Goal: Obtain resource: Download file/media

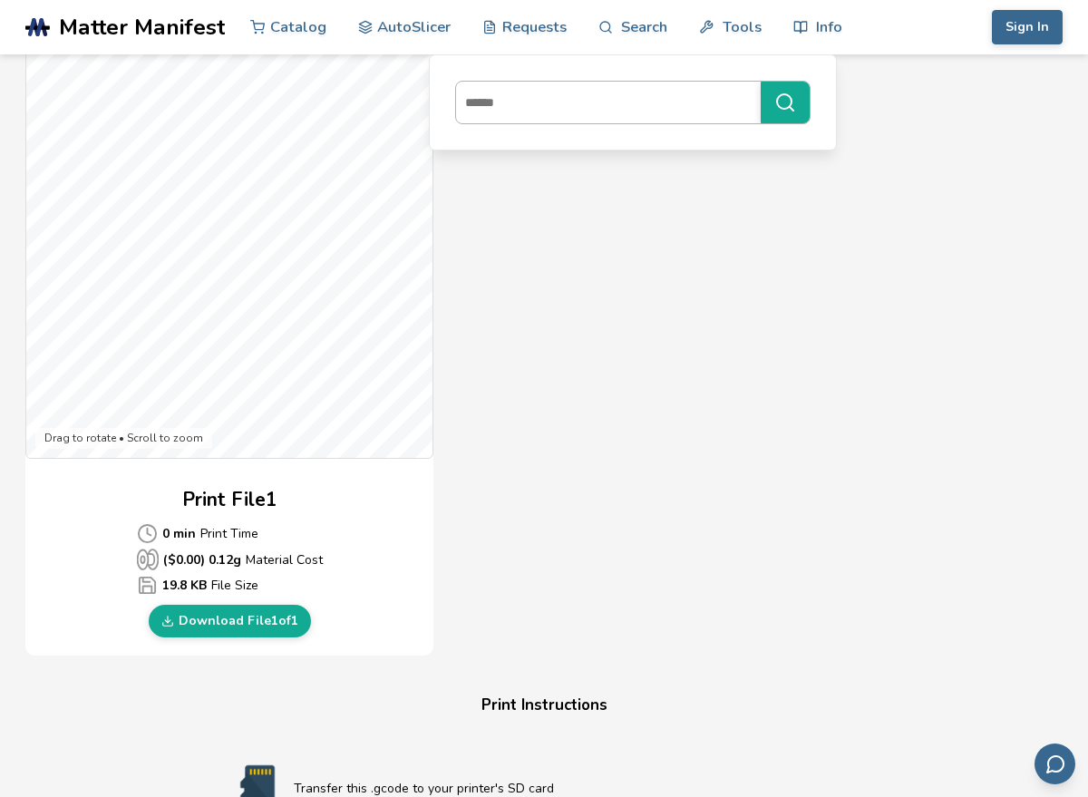
scroll to position [465, 0]
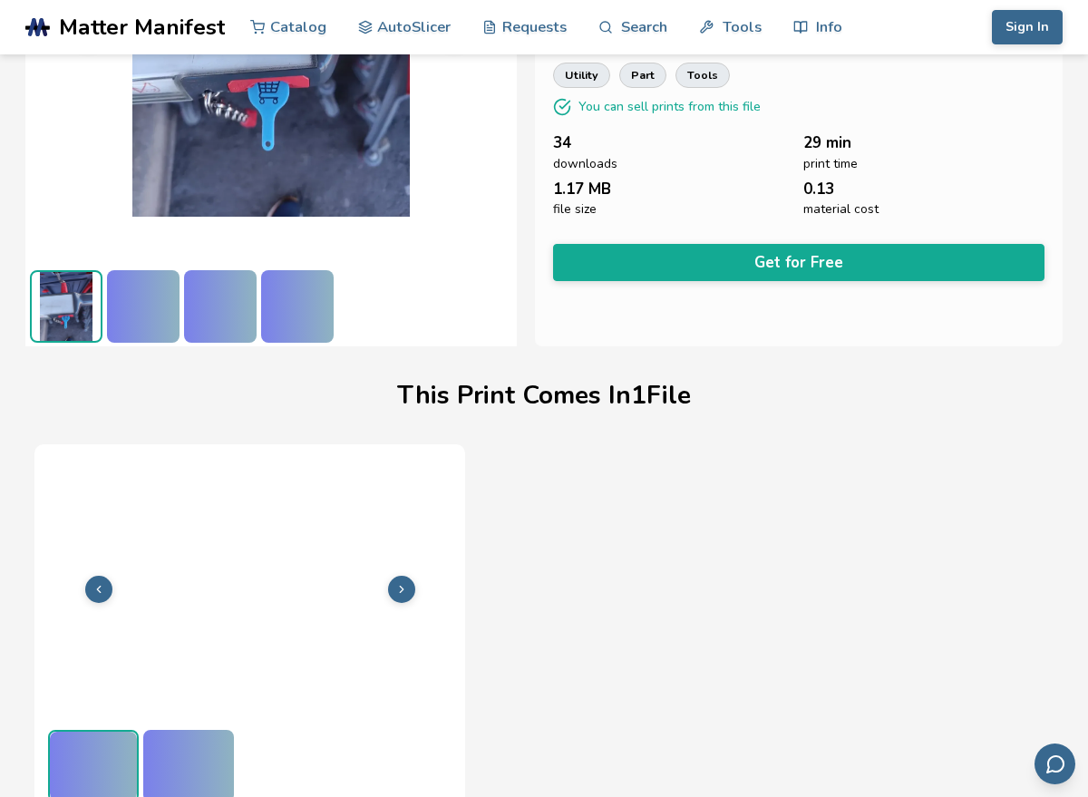
scroll to position [271, 0]
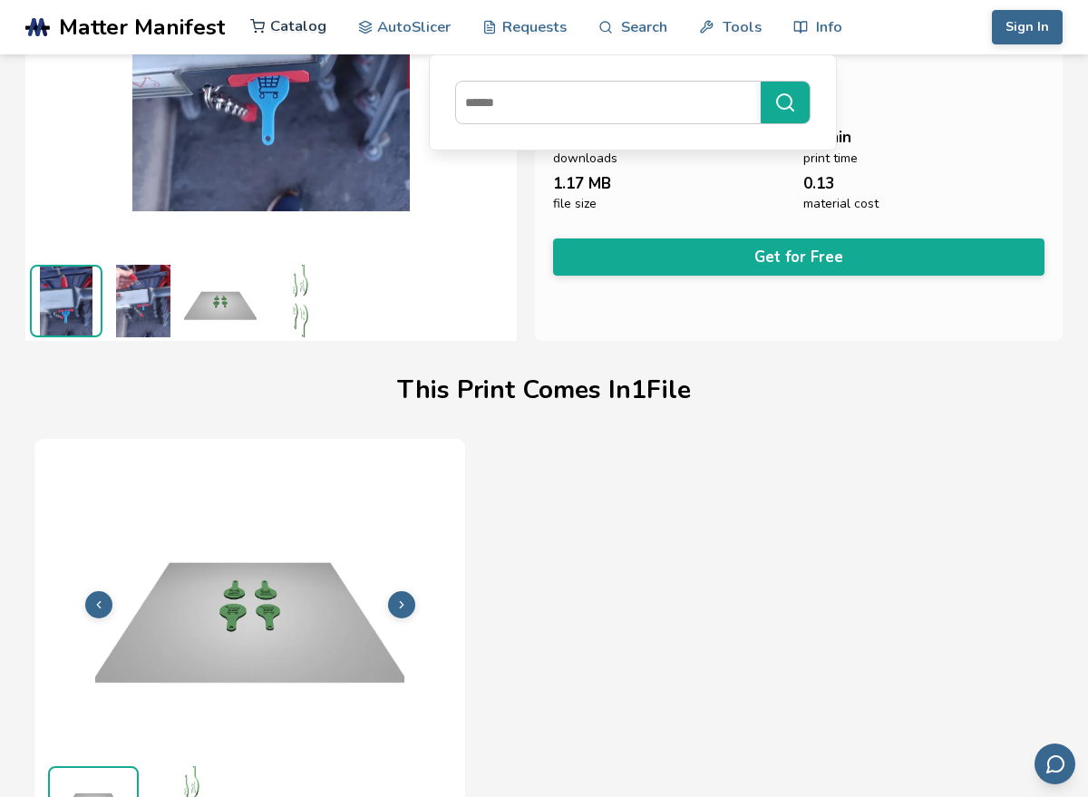
click at [294, 27] on link "Catalog" at bounding box center [288, 26] width 76 height 54
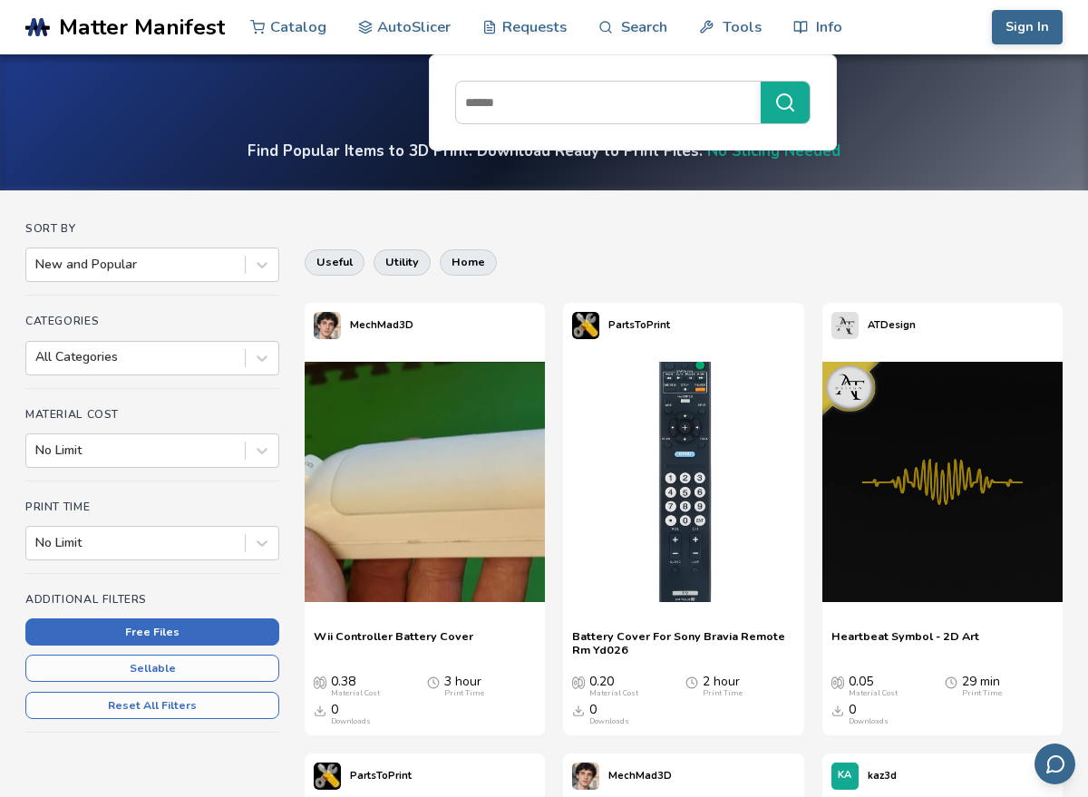
click at [230, 631] on button "Free Files" at bounding box center [152, 632] width 254 height 27
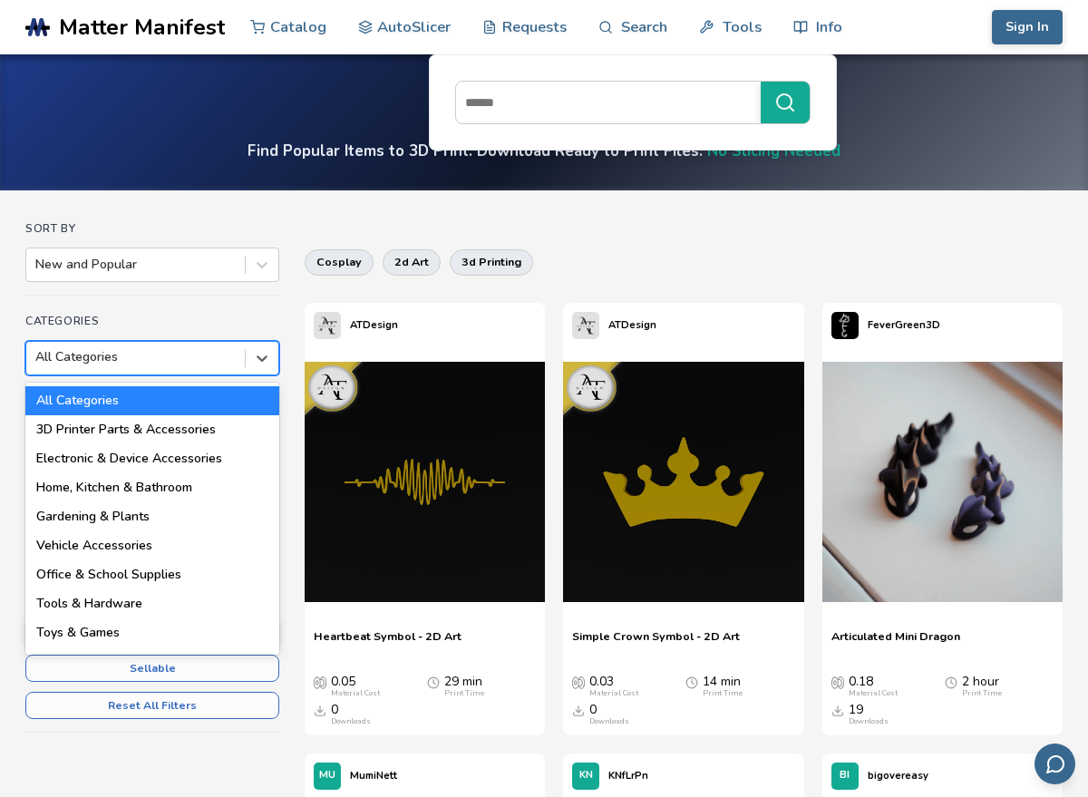
click at [126, 361] on div at bounding box center [135, 357] width 200 height 18
click at [151, 638] on div "Toys & Games" at bounding box center [152, 633] width 254 height 29
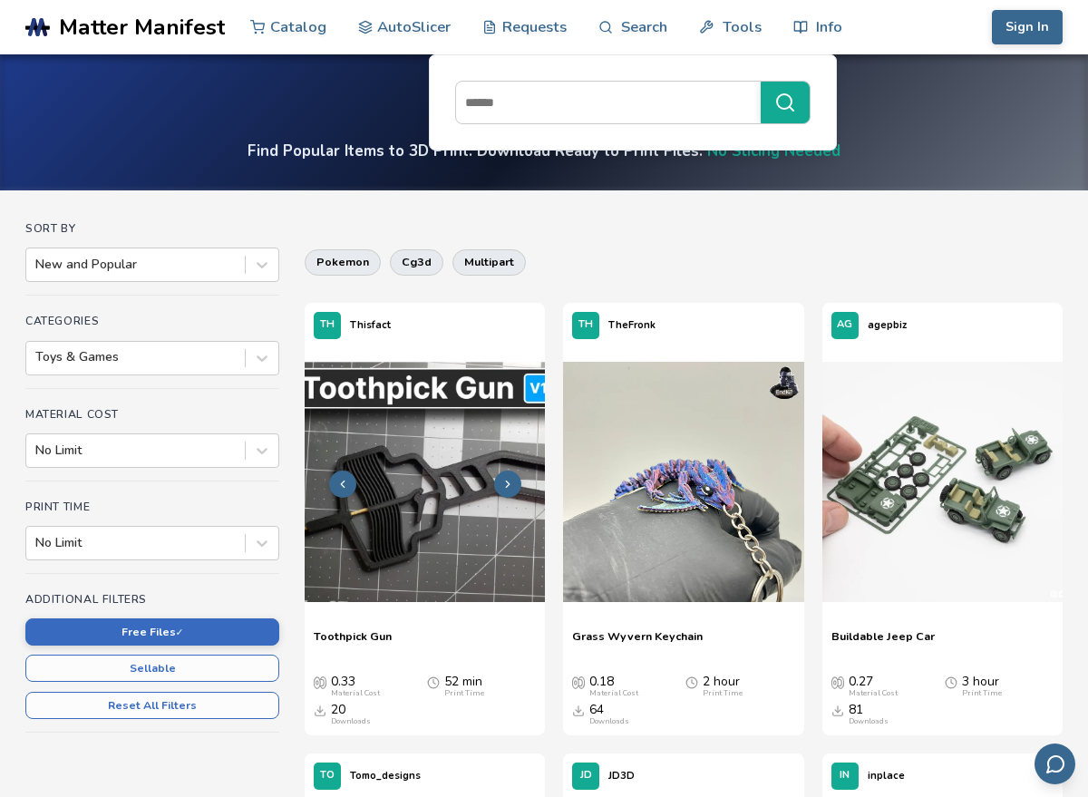
click at [484, 504] on img at bounding box center [425, 482] width 240 height 240
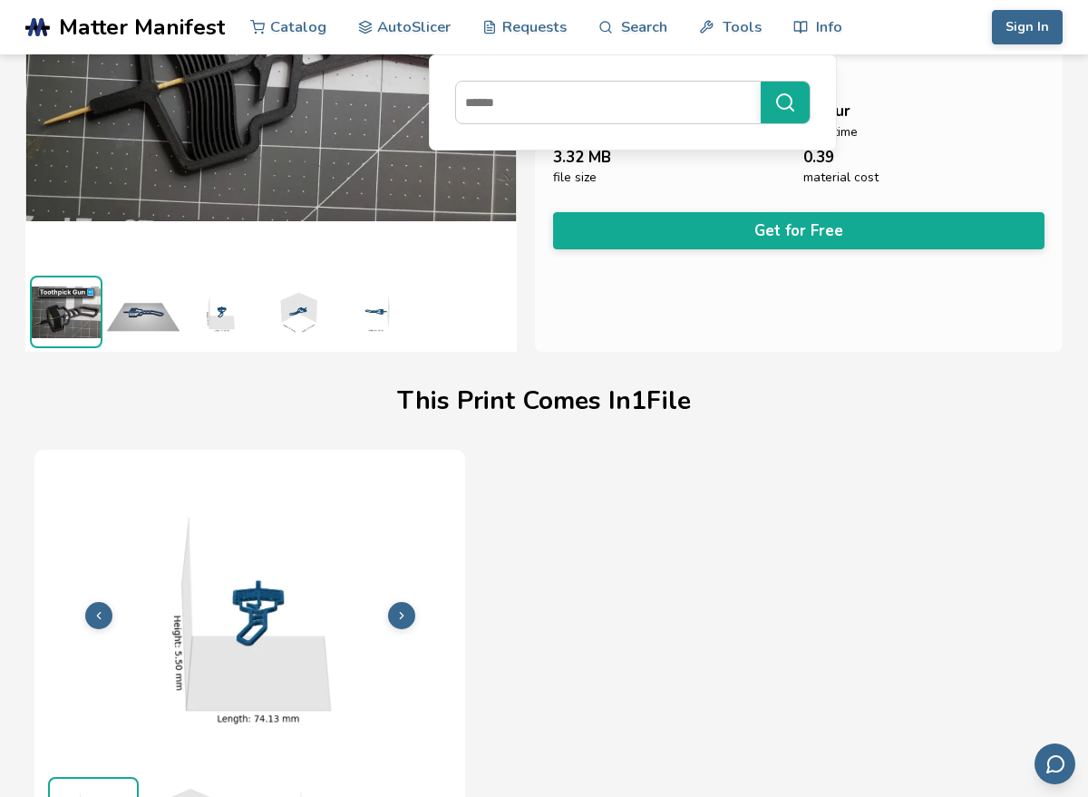
scroll to position [271, 0]
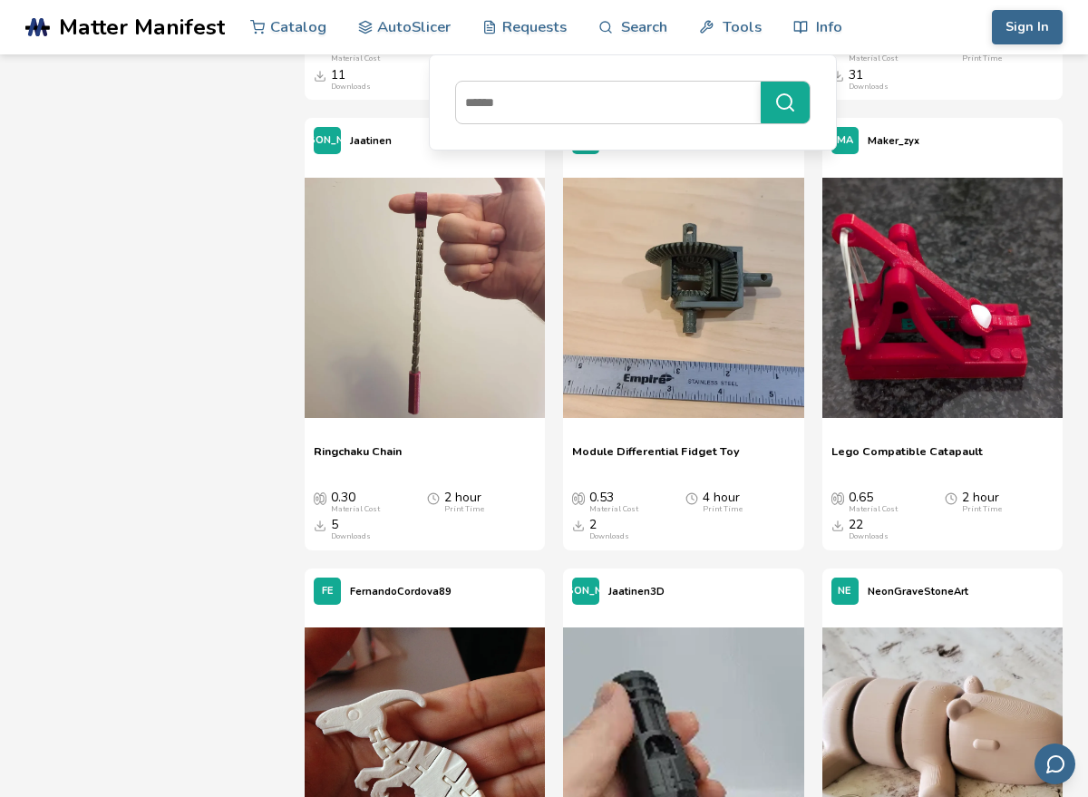
scroll to position [7872, 0]
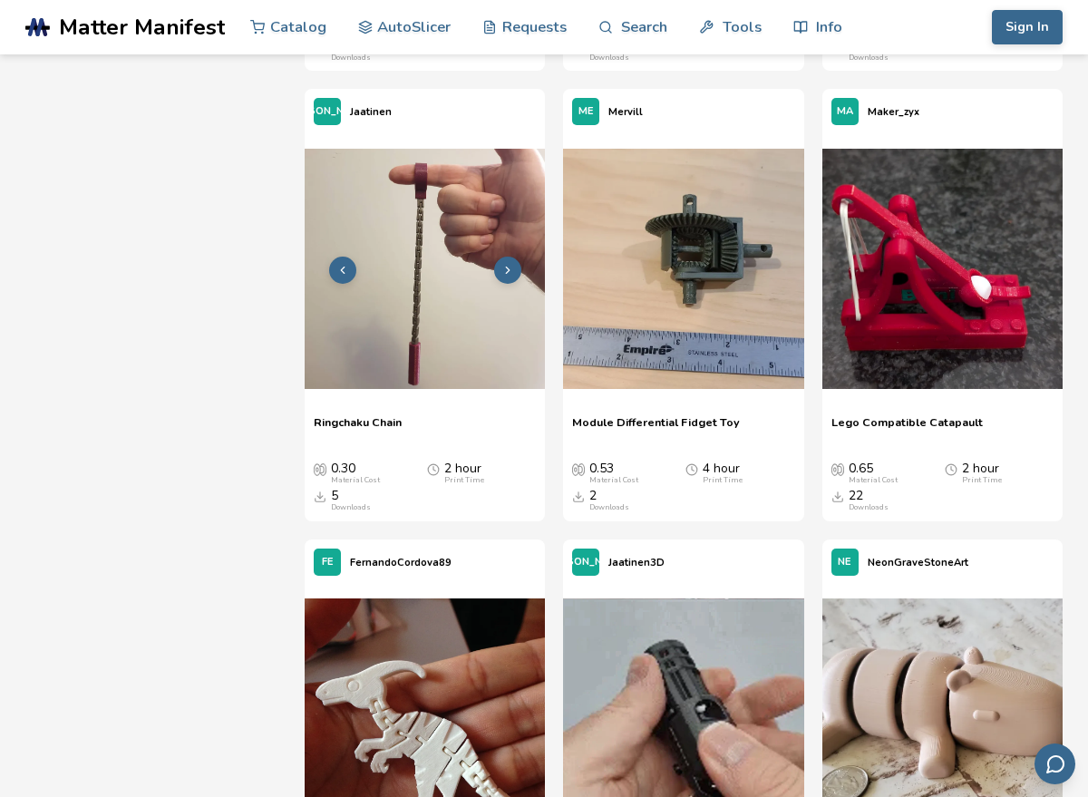
click at [483, 229] on img at bounding box center [425, 269] width 240 height 240
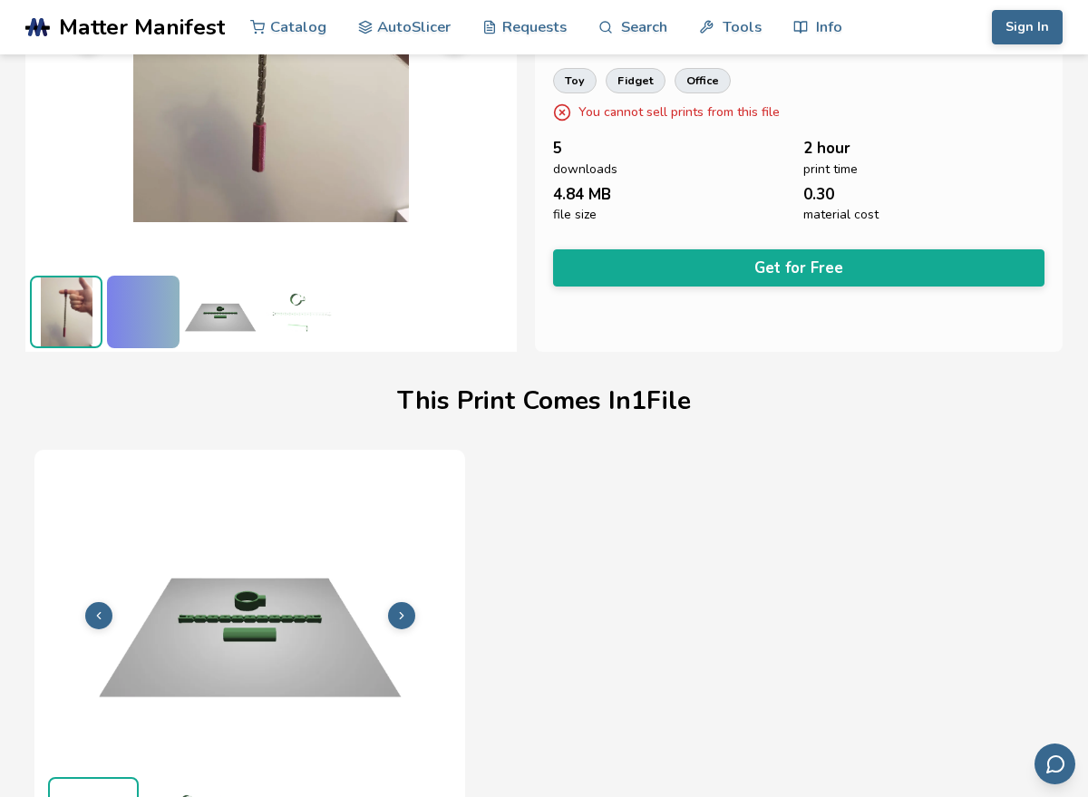
scroll to position [271, 0]
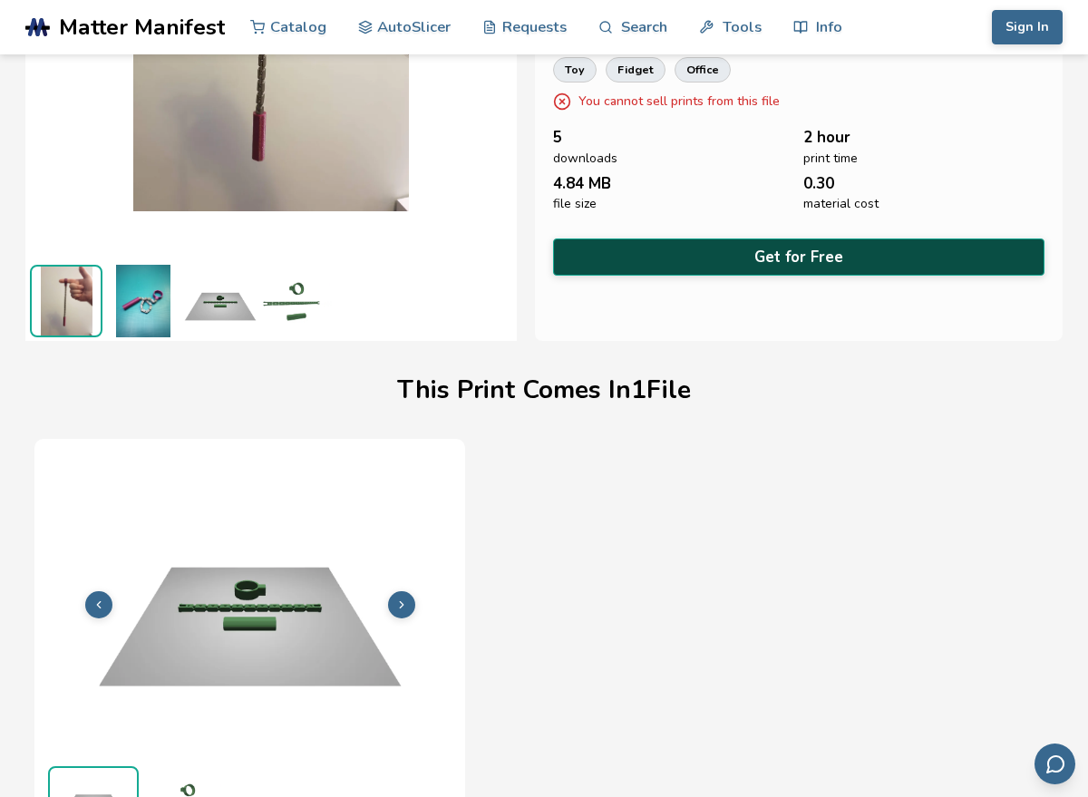
click at [711, 251] on button "Get for Free" at bounding box center [799, 257] width 492 height 37
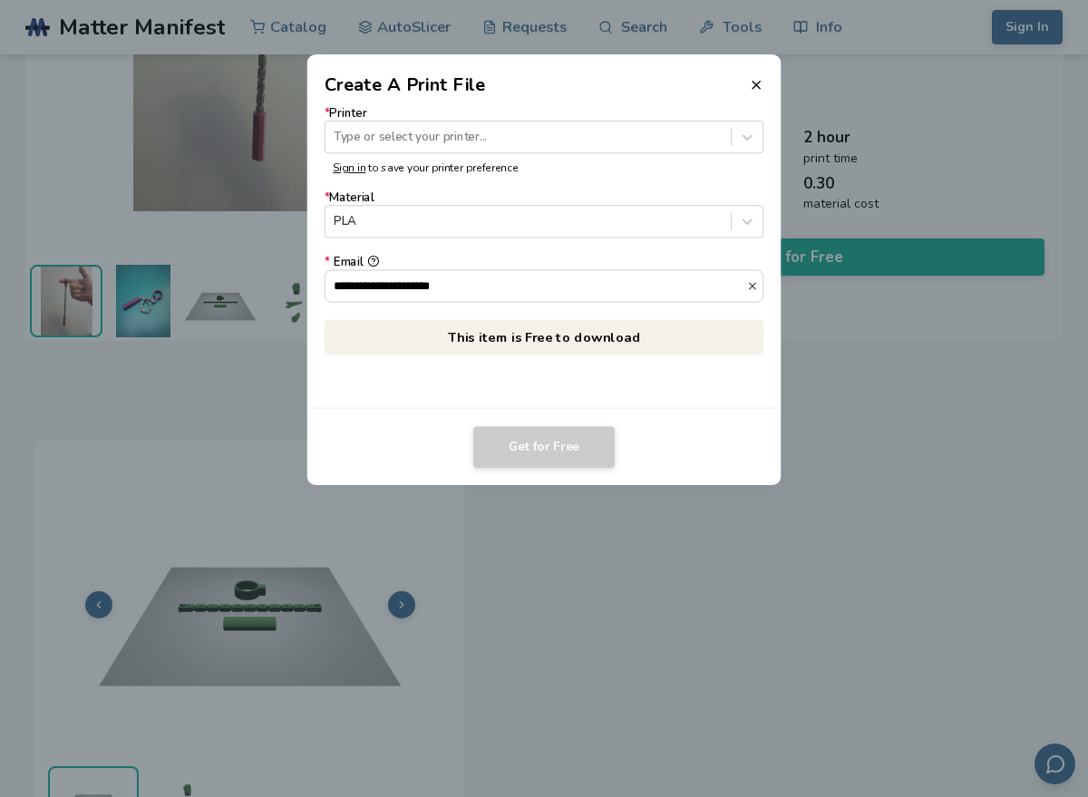
click at [618, 165] on p "Sign in to save your printer preference" at bounding box center [544, 168] width 423 height 13
click at [627, 152] on div "Type or select your printer..." at bounding box center [545, 137] width 440 height 33
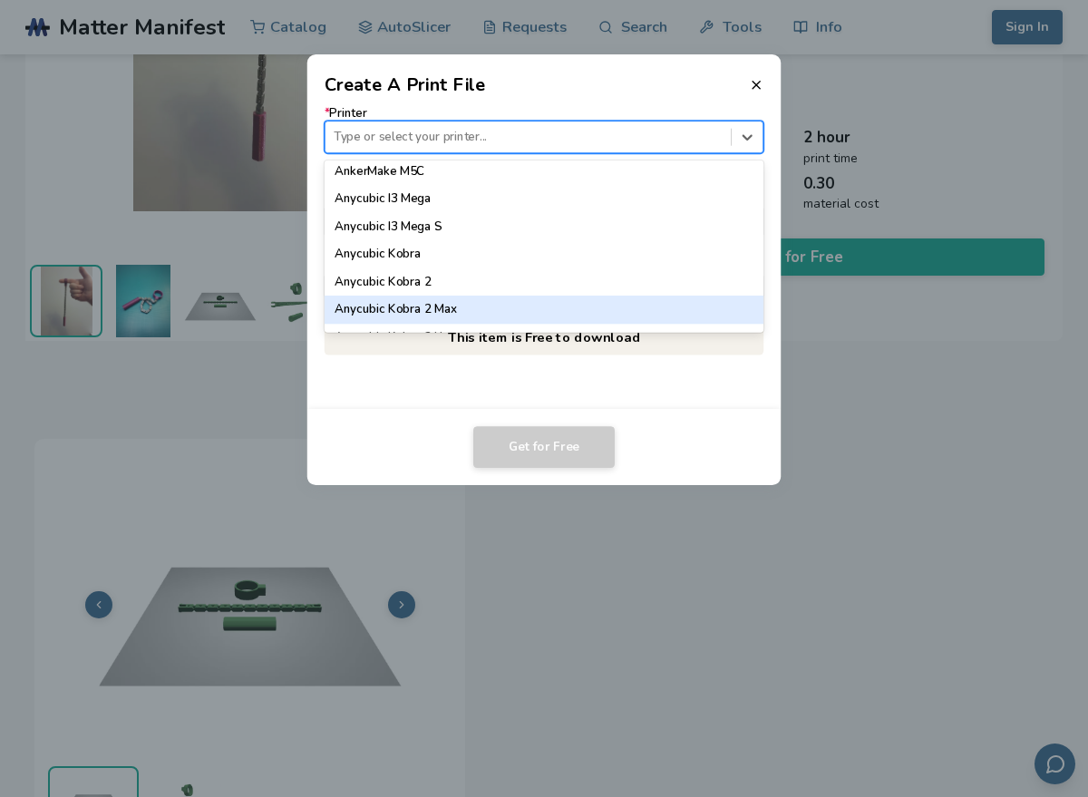
scroll to position [64, 0]
click at [610, 306] on div "Anycubic Kobra 2 Neo" at bounding box center [545, 309] width 440 height 27
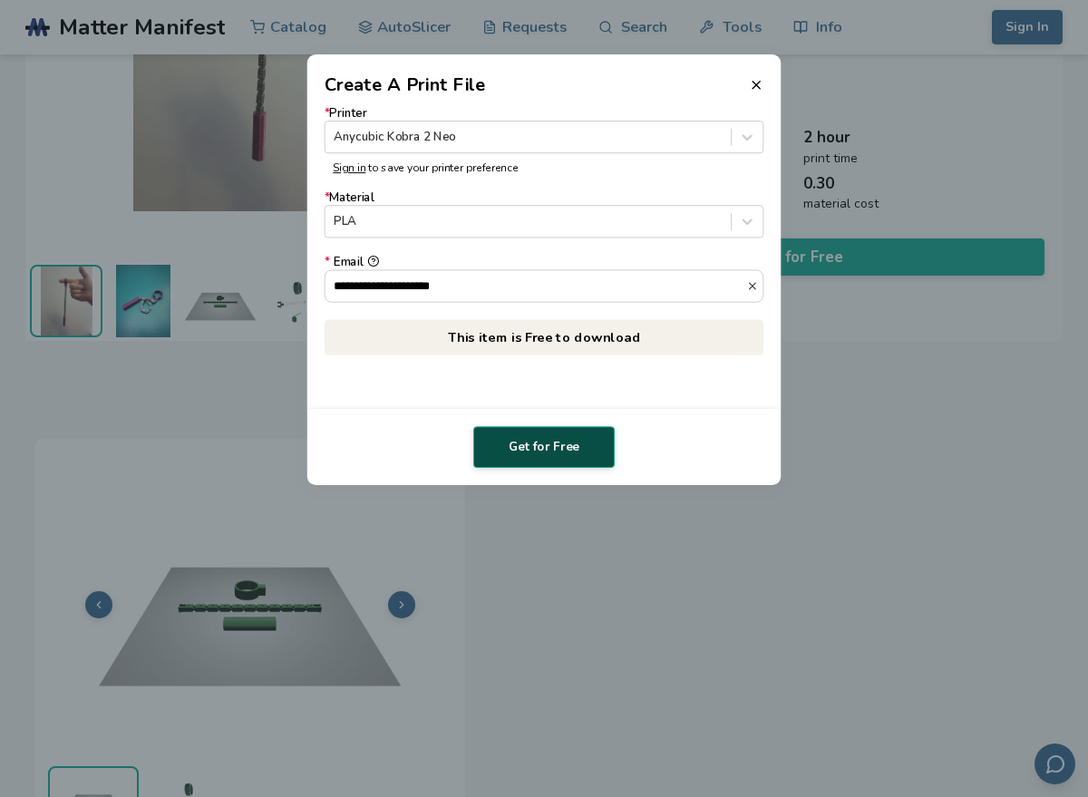
click at [551, 450] on button "Get for Free" at bounding box center [543, 447] width 141 height 42
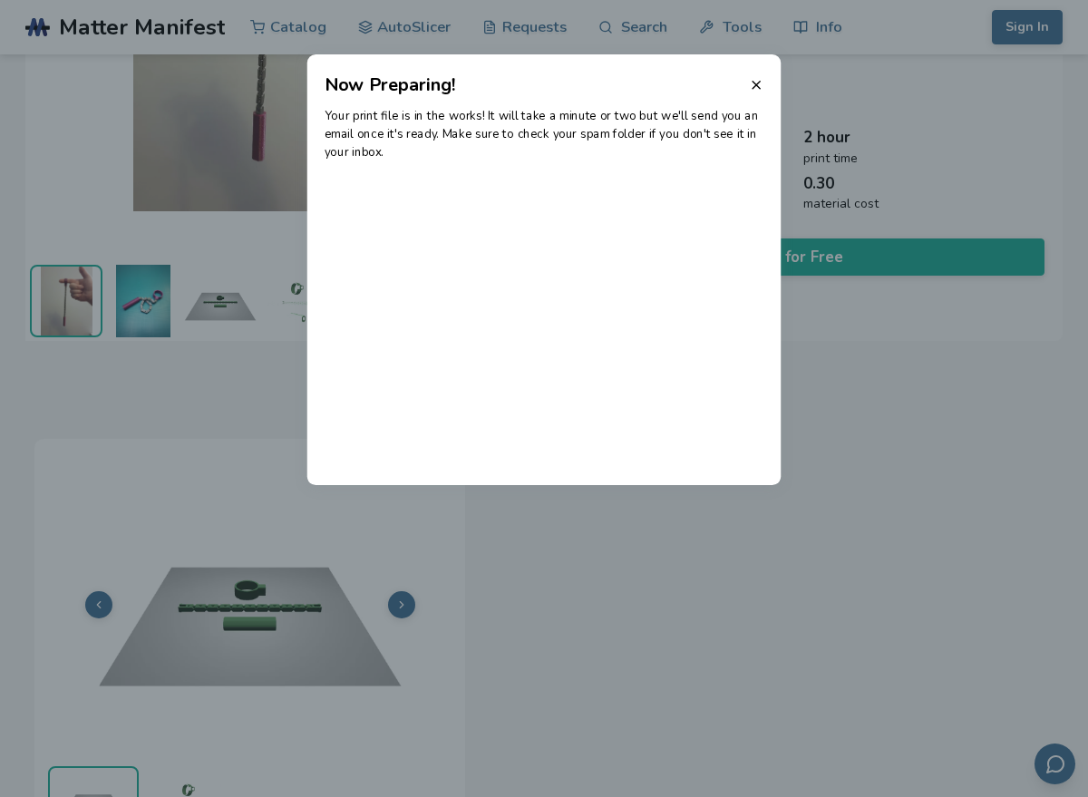
click at [761, 82] on icon at bounding box center [756, 85] width 15 height 15
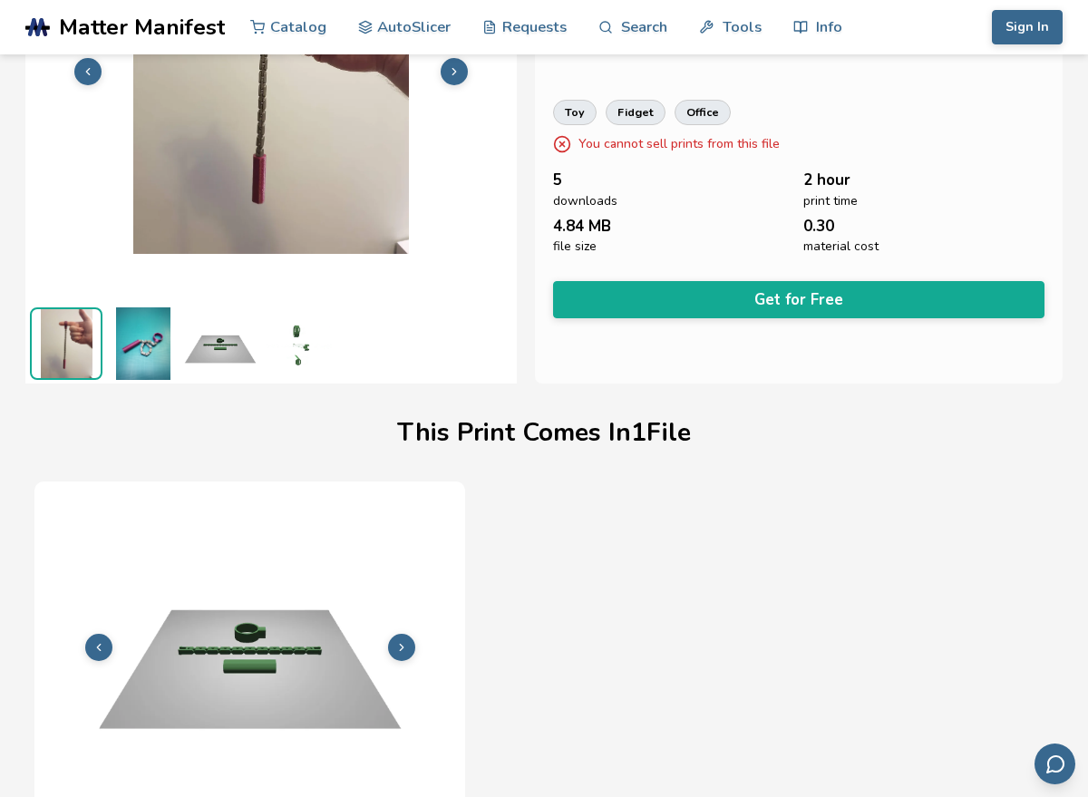
scroll to position [227, 0]
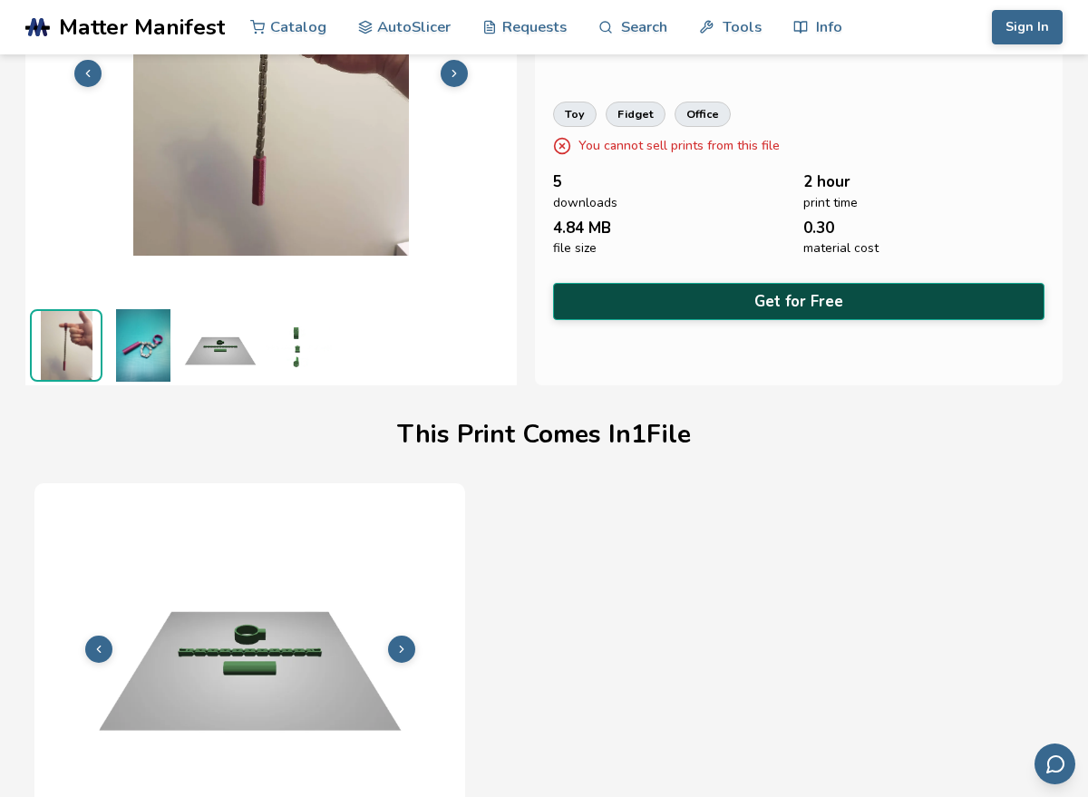
click at [700, 305] on button "Get for Free" at bounding box center [799, 301] width 492 height 37
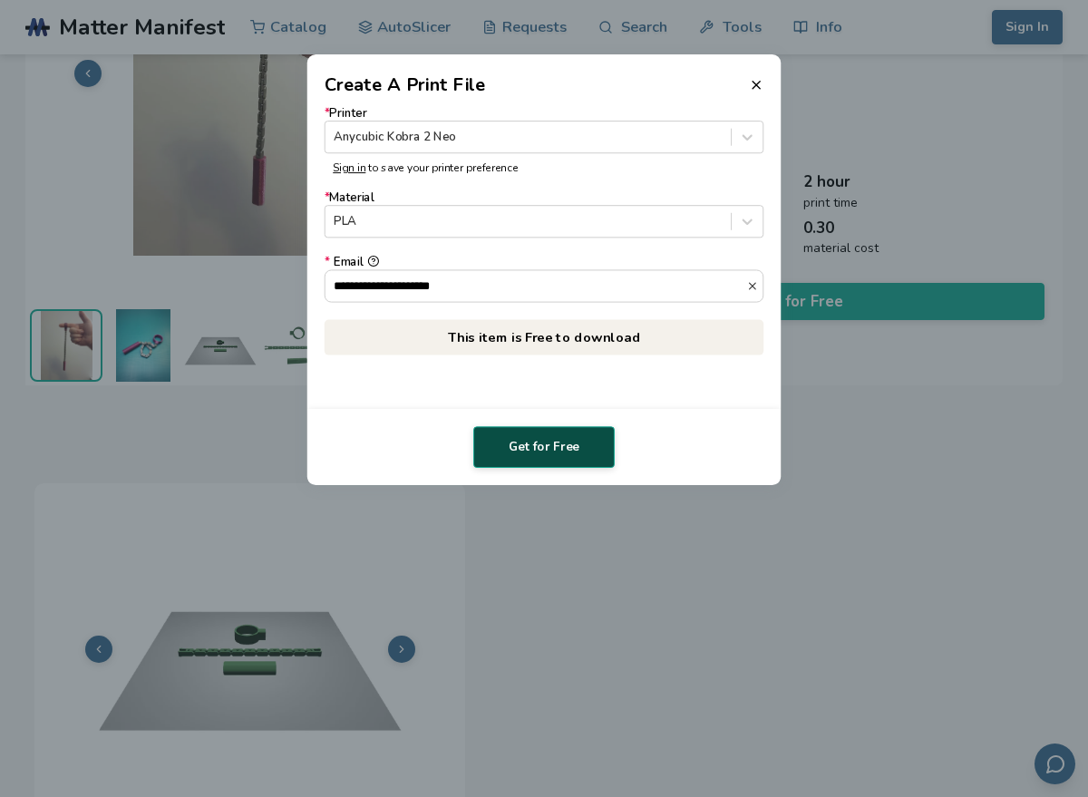
click at [495, 460] on button "Get for Free" at bounding box center [543, 447] width 141 height 42
click at [762, 73] on header "Create A Print File" at bounding box center [544, 76] width 474 height 44
click at [758, 83] on icon at bounding box center [756, 85] width 15 height 15
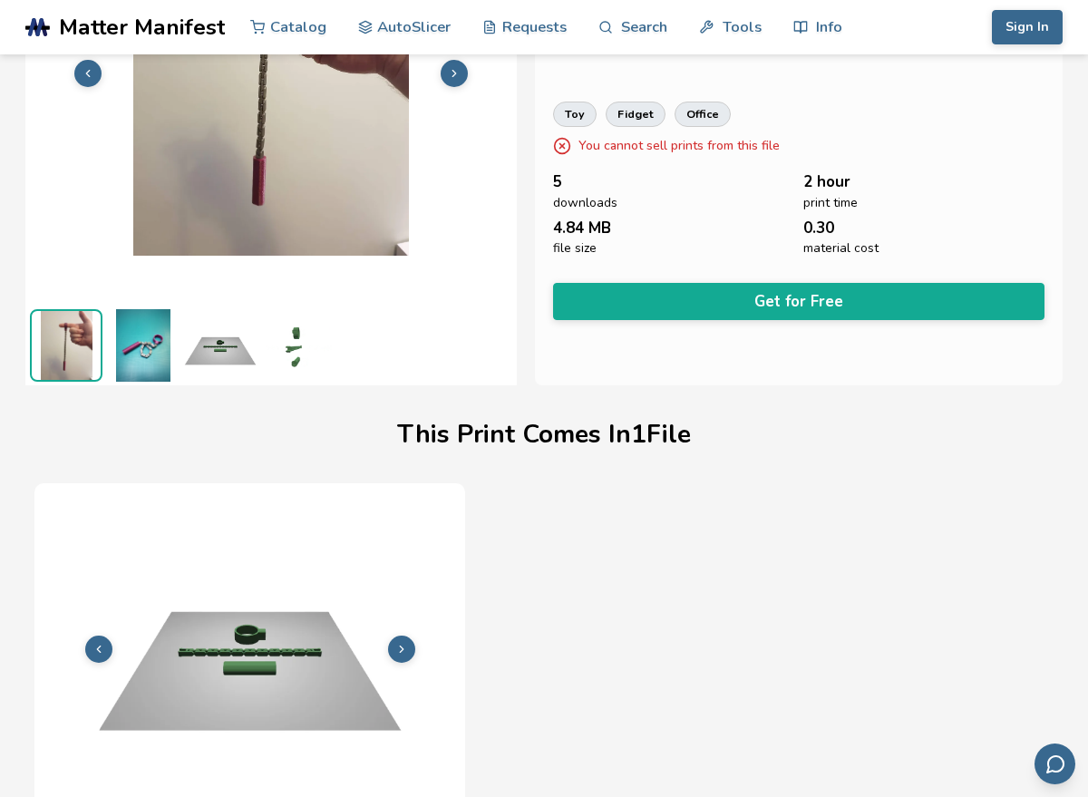
click at [215, 30] on span "Matter Manifest" at bounding box center [142, 27] width 166 height 25
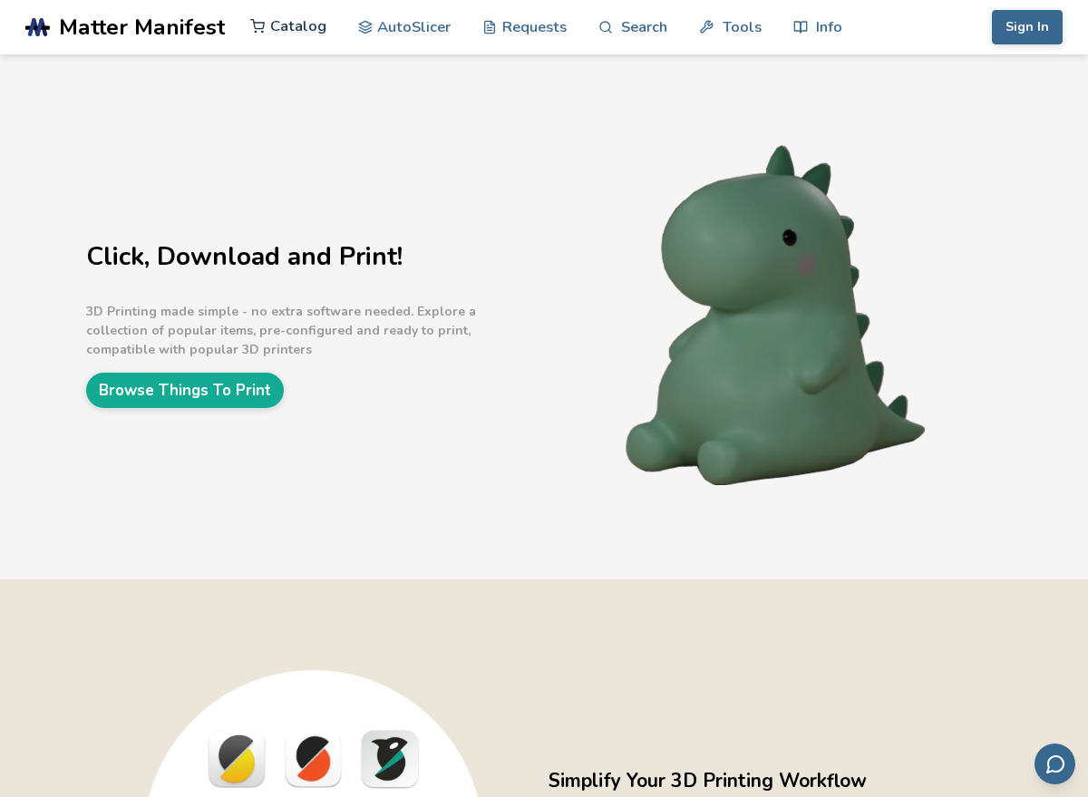
drag, startPoint x: 215, startPoint y: 30, endPoint x: 292, endPoint y: 36, distance: 77.3
click at [294, 21] on link "Catalog" at bounding box center [288, 26] width 76 height 54
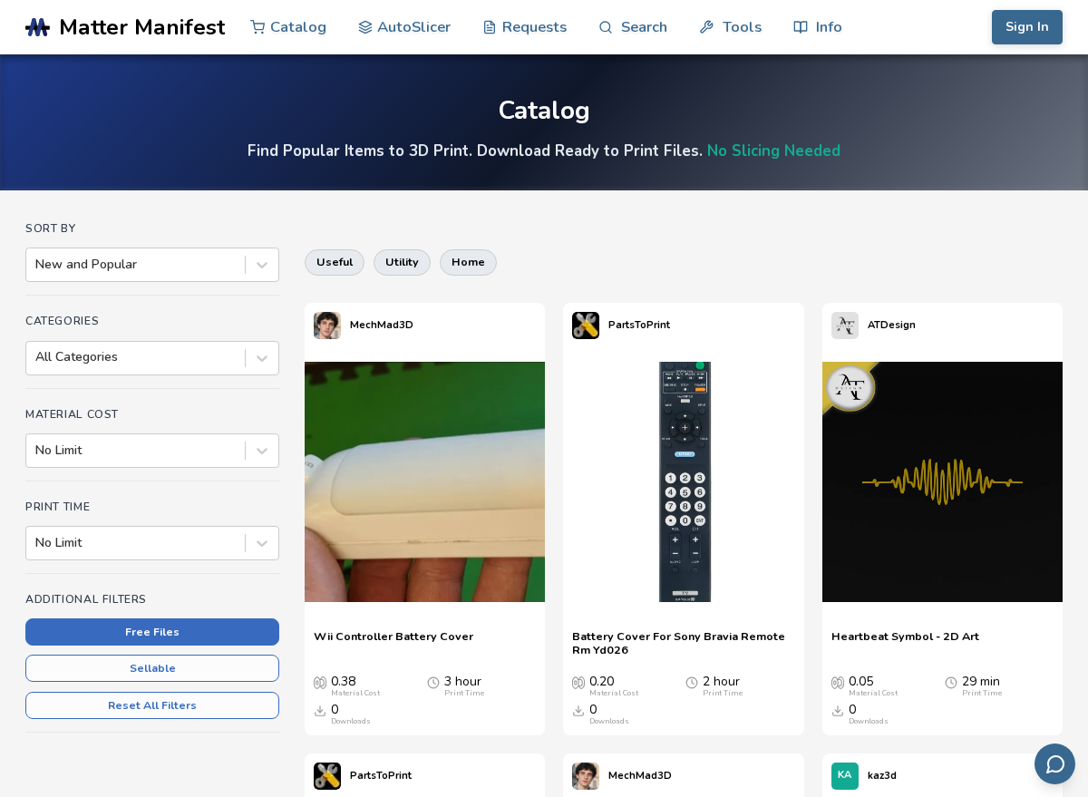
click at [105, 633] on button "Free Files" at bounding box center [152, 632] width 254 height 27
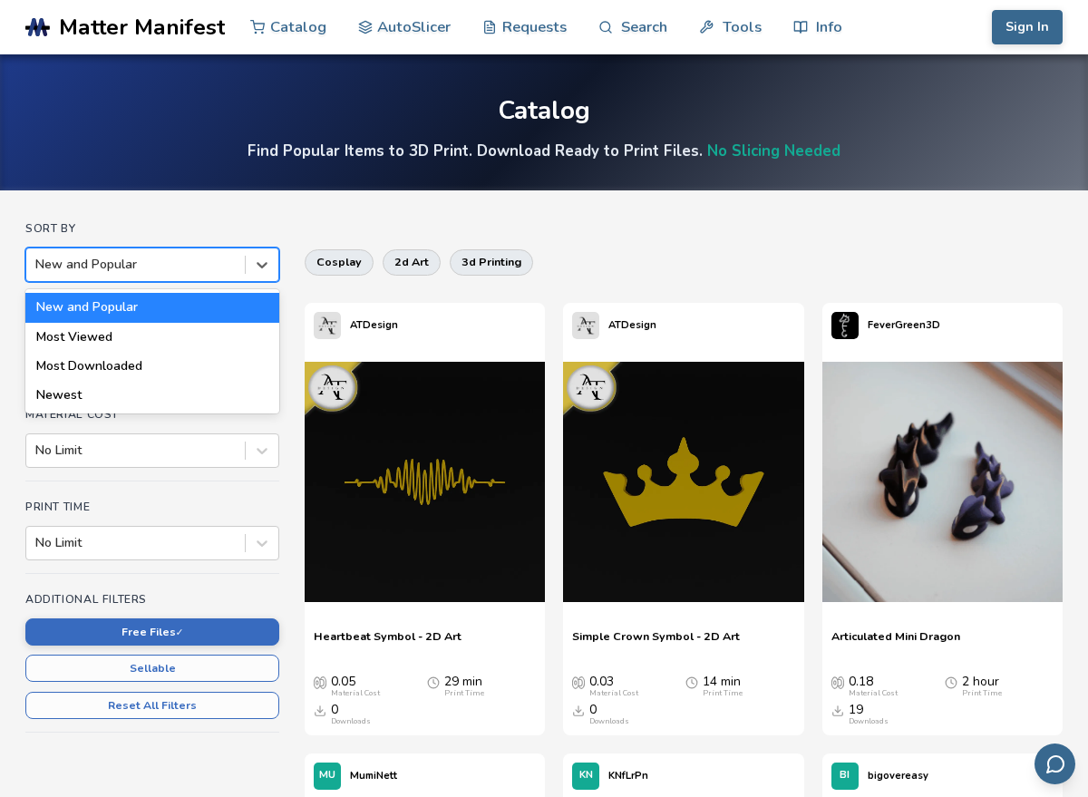
click at [192, 265] on div at bounding box center [135, 265] width 200 height 18
click at [198, 337] on div "Most Viewed" at bounding box center [152, 337] width 254 height 29
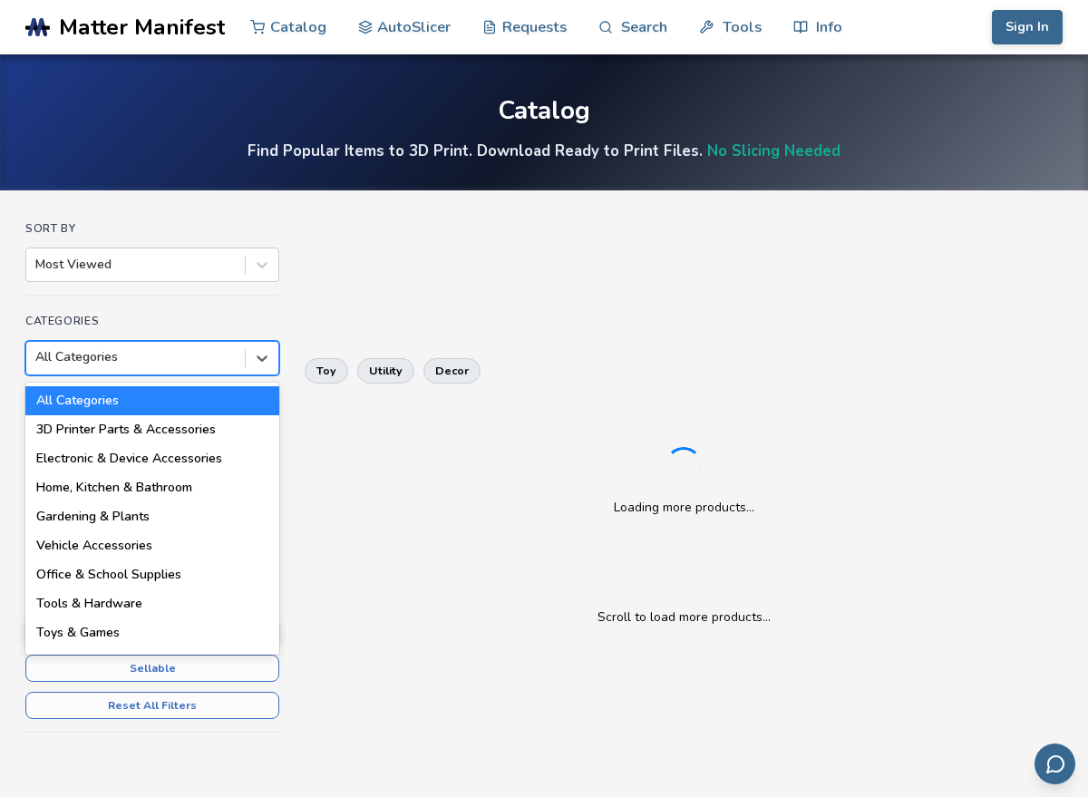
click at [198, 344] on div "All Categories" at bounding box center [152, 358] width 254 height 34
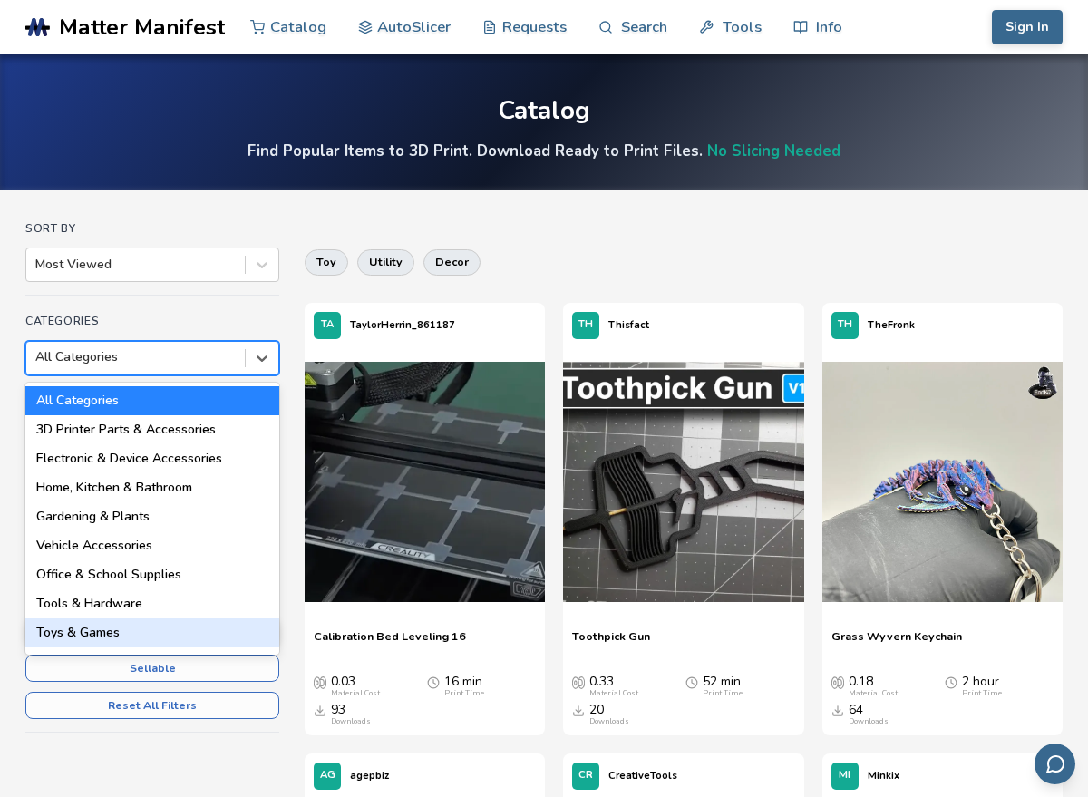
click at [163, 643] on div "Toys & Games" at bounding box center [152, 633] width 254 height 29
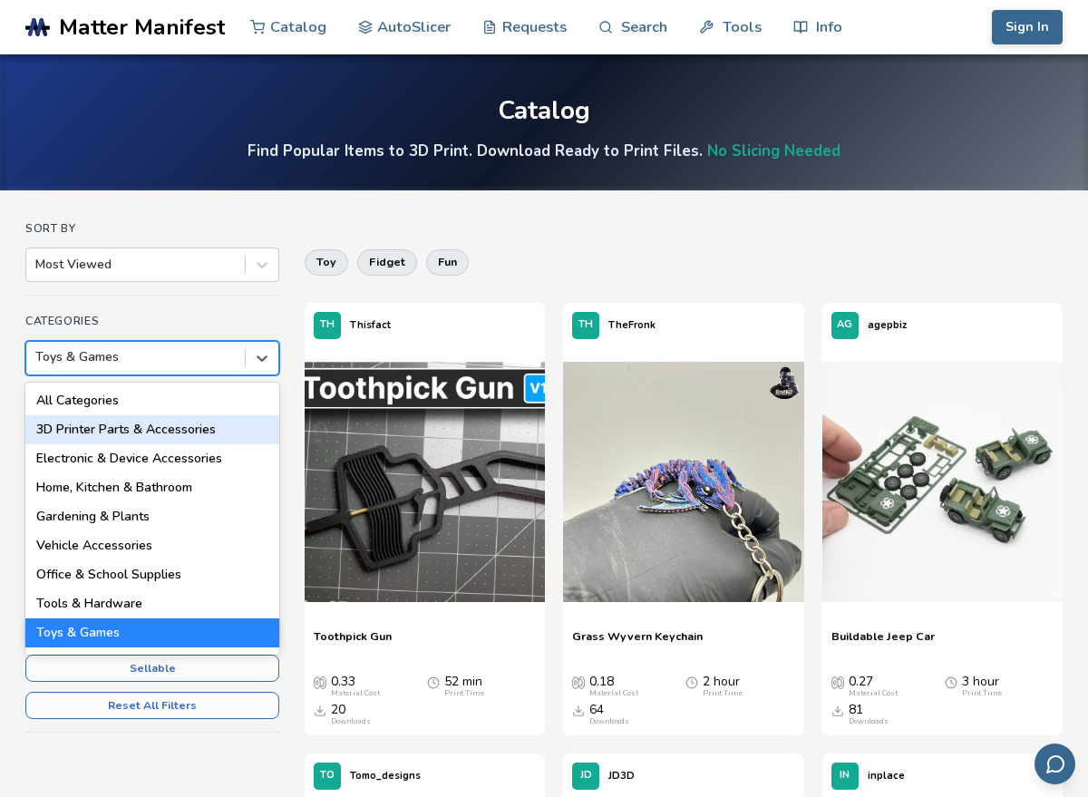
click at [240, 424] on div "3D Printer Parts & Accessories" at bounding box center [152, 429] width 254 height 29
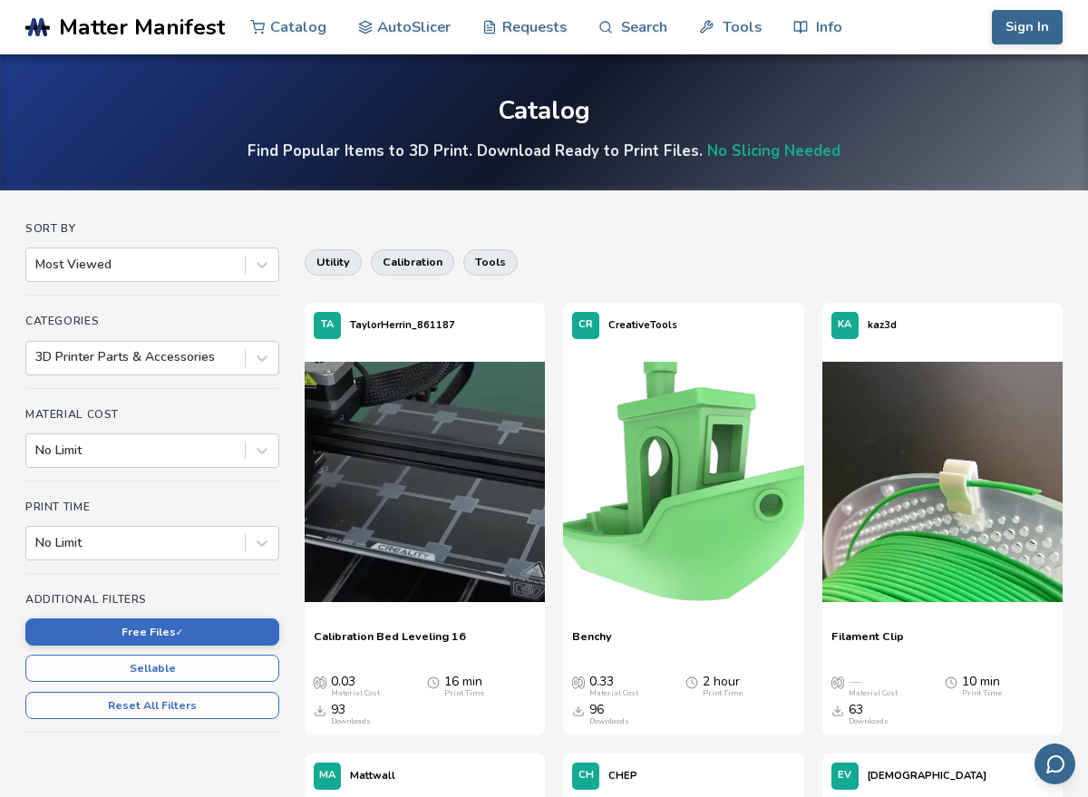
click at [704, 181] on div "Catalog Find Popular Items to 3D Print. Download Ready to Print Files. No Slici…" at bounding box center [544, 122] width 1088 height 136
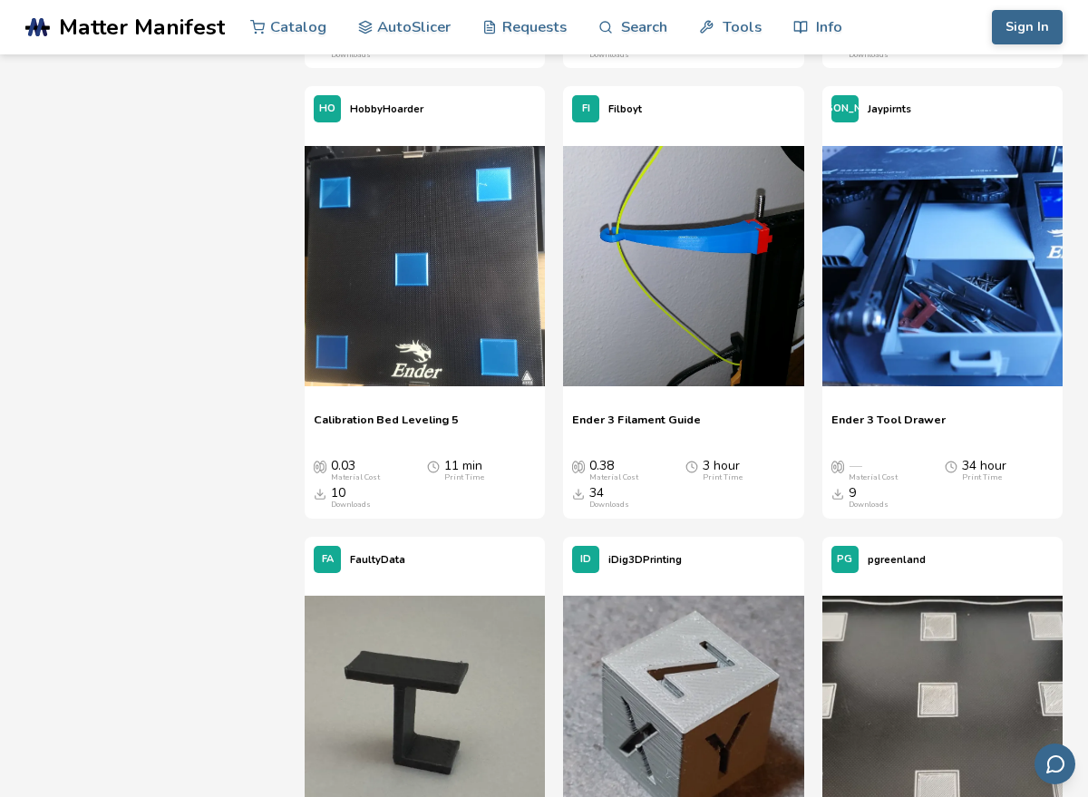
scroll to position [1125, 0]
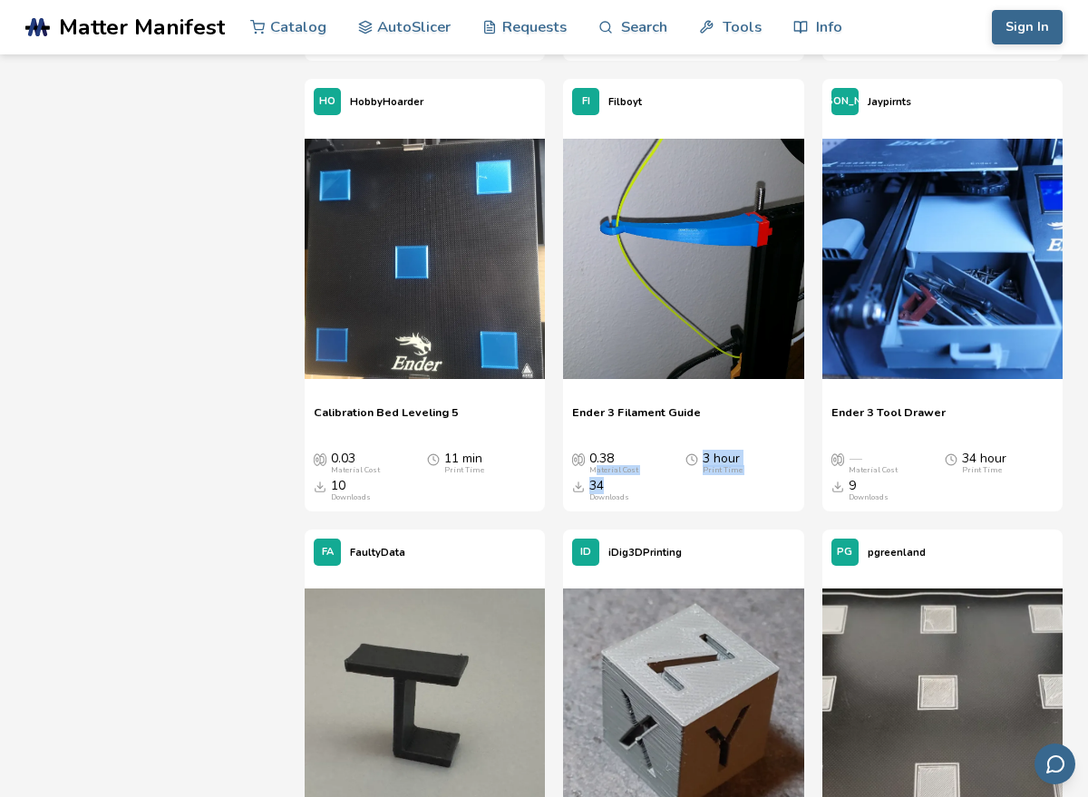
drag, startPoint x: 688, startPoint y: 488, endPoint x: 597, endPoint y: 473, distance: 92.7
click at [597, 473] on div "0.38 Material Cost 3 hour Print Time 34 Downloads" at bounding box center [683, 478] width 222 height 52
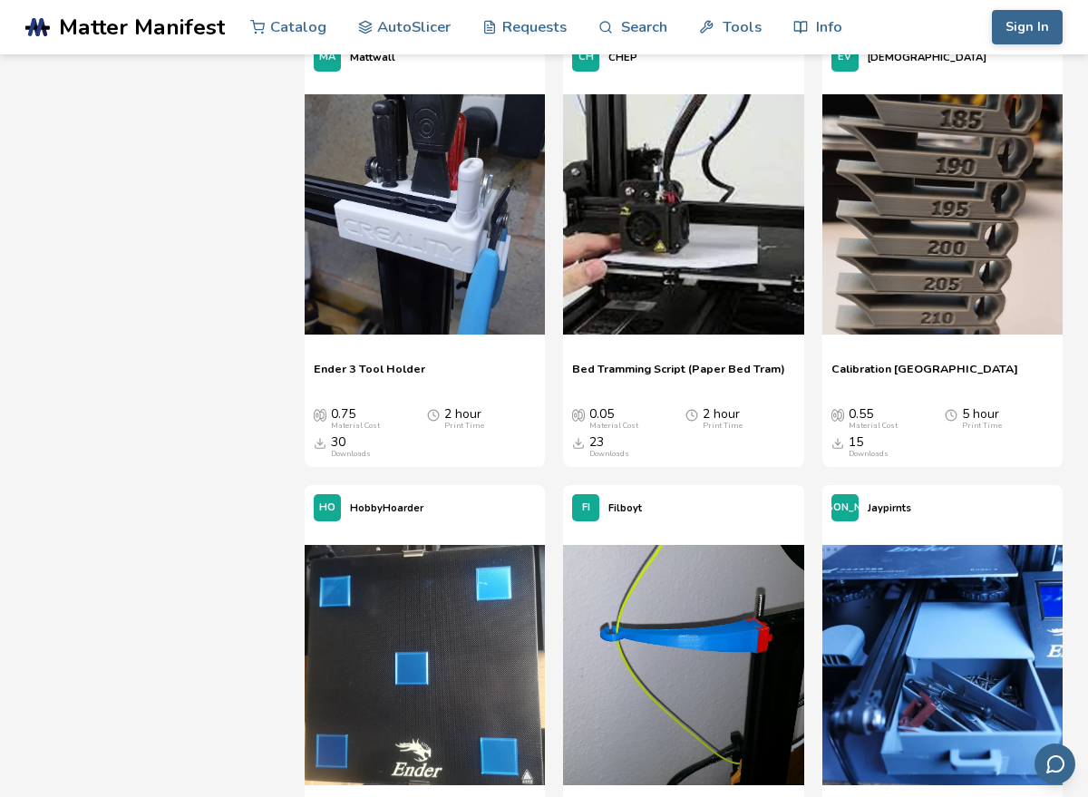
scroll to position [726, 0]
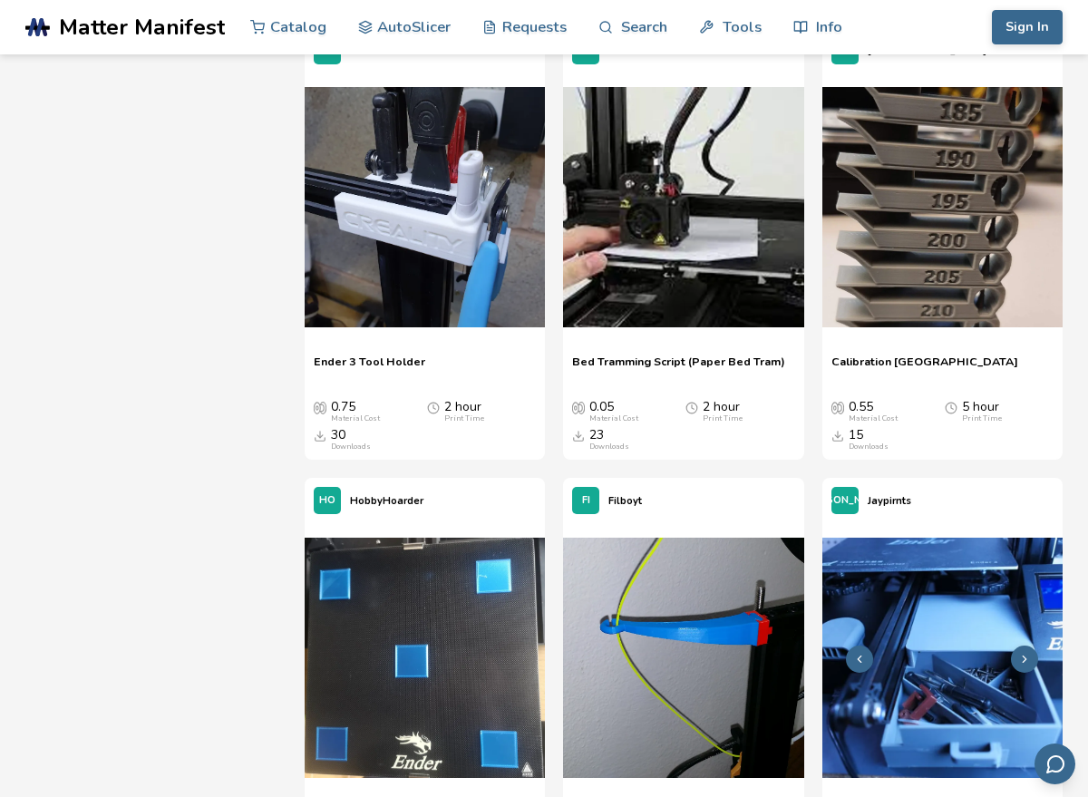
click at [950, 698] on img at bounding box center [943, 658] width 240 height 240
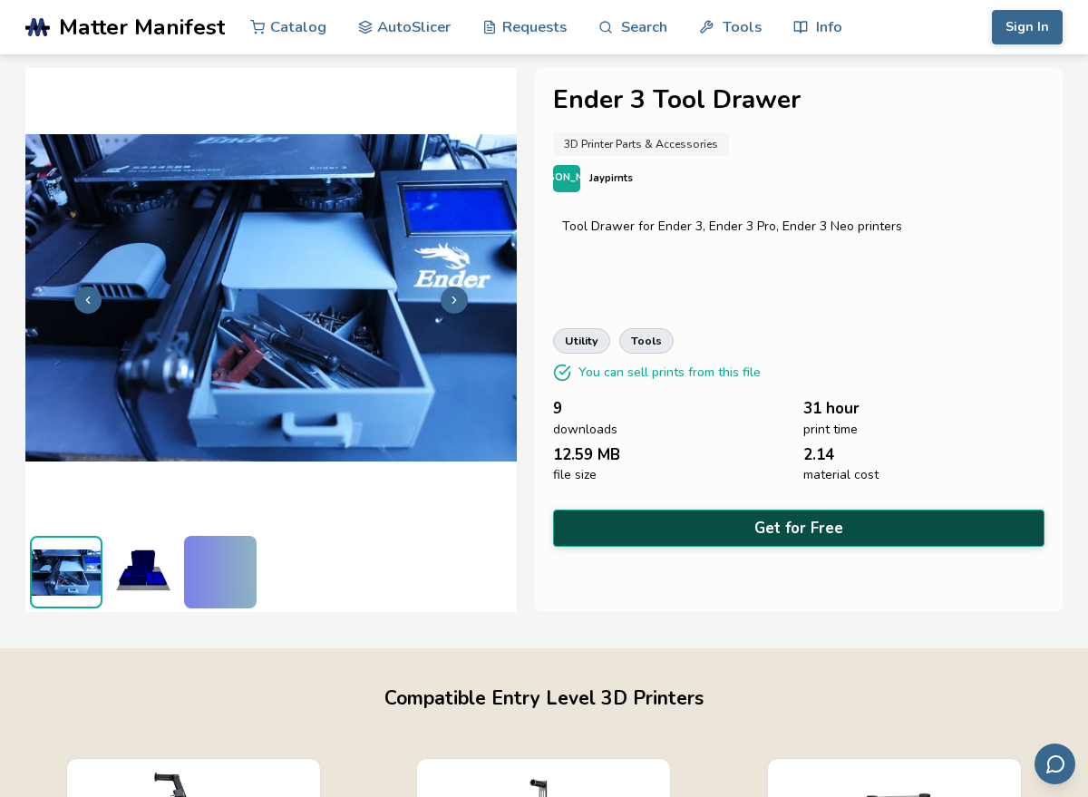
click at [811, 517] on button "Get for Free" at bounding box center [799, 528] width 492 height 37
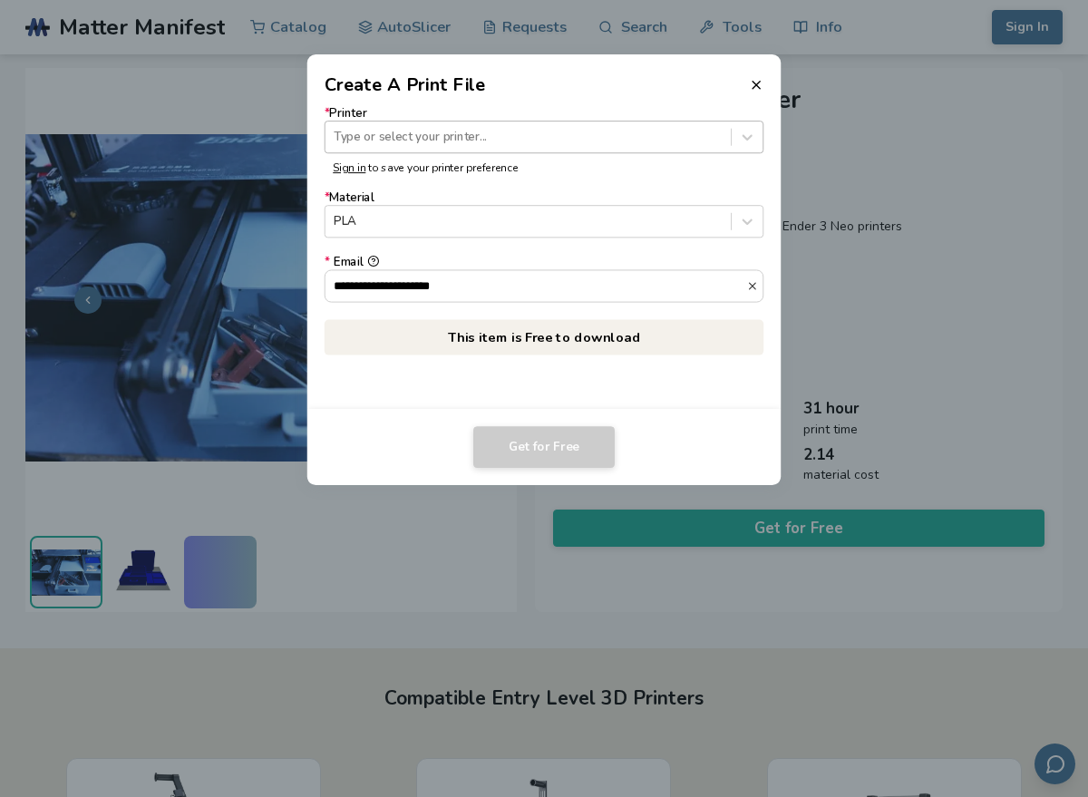
click at [621, 141] on div at bounding box center [528, 137] width 388 height 17
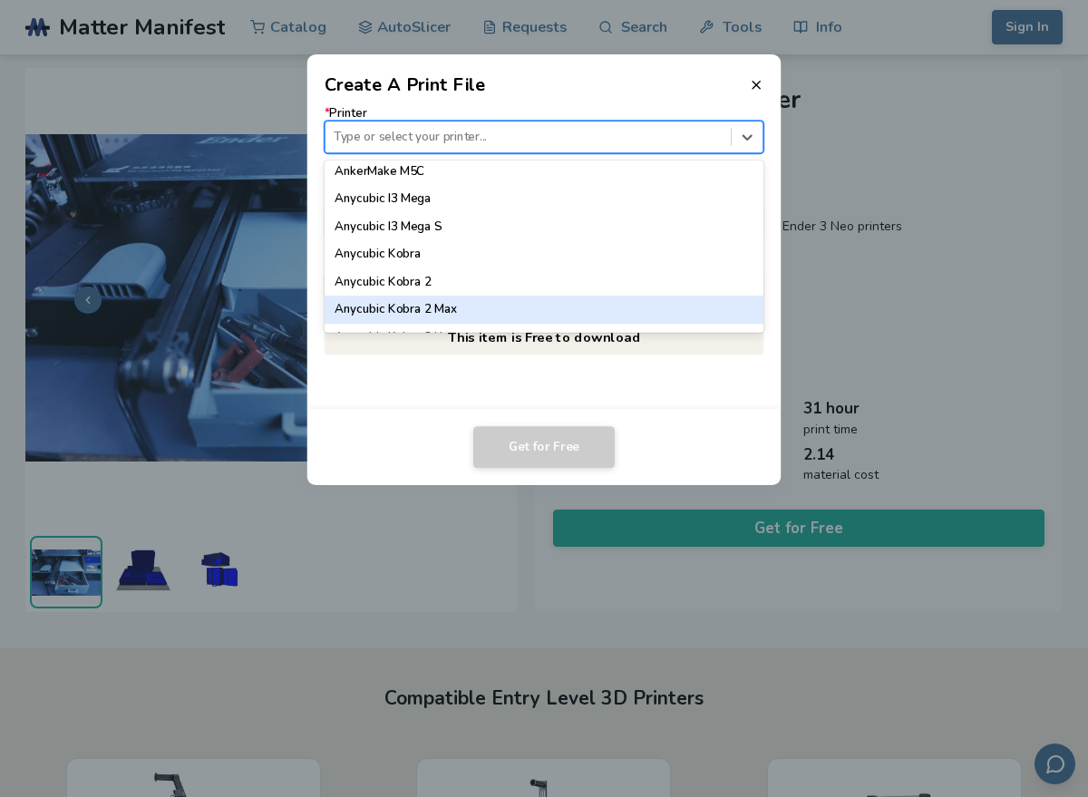
scroll to position [64, 0]
click at [615, 310] on div "Anycubic Kobra 2 Neo" at bounding box center [545, 309] width 440 height 27
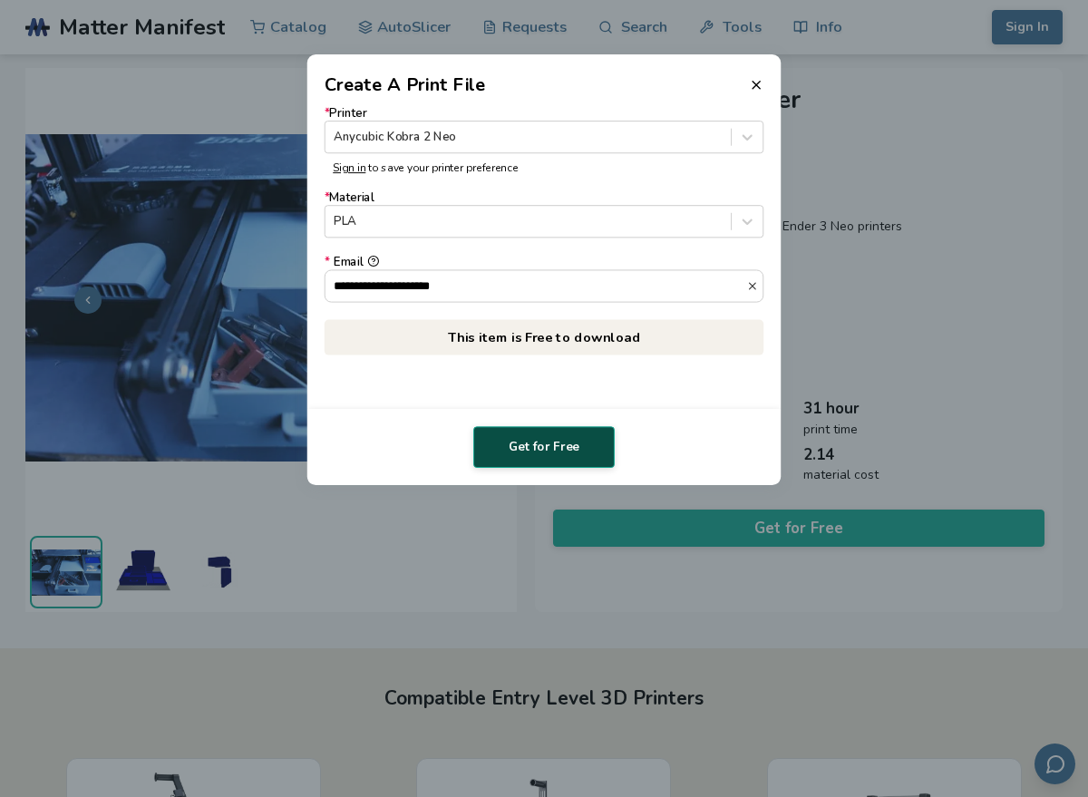
click at [589, 438] on button "Get for Free" at bounding box center [543, 447] width 141 height 42
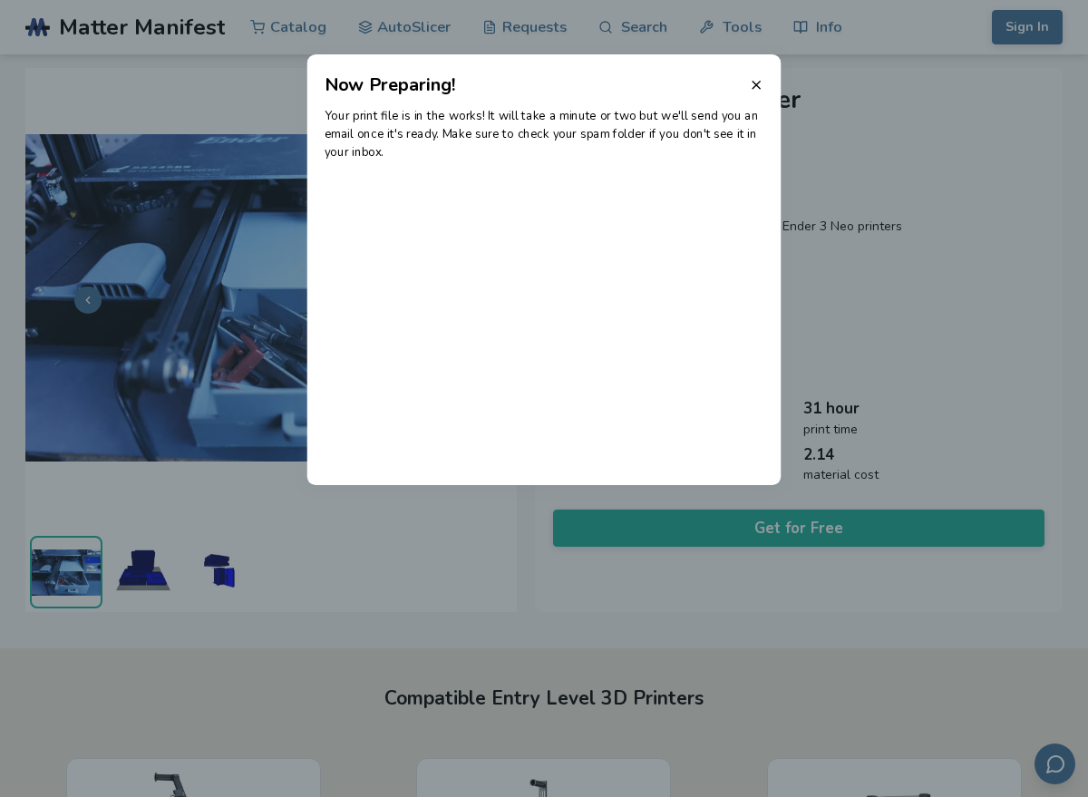
click at [767, 87] on header "Now Preparing!" at bounding box center [544, 76] width 474 height 44
click at [761, 82] on icon at bounding box center [756, 85] width 15 height 15
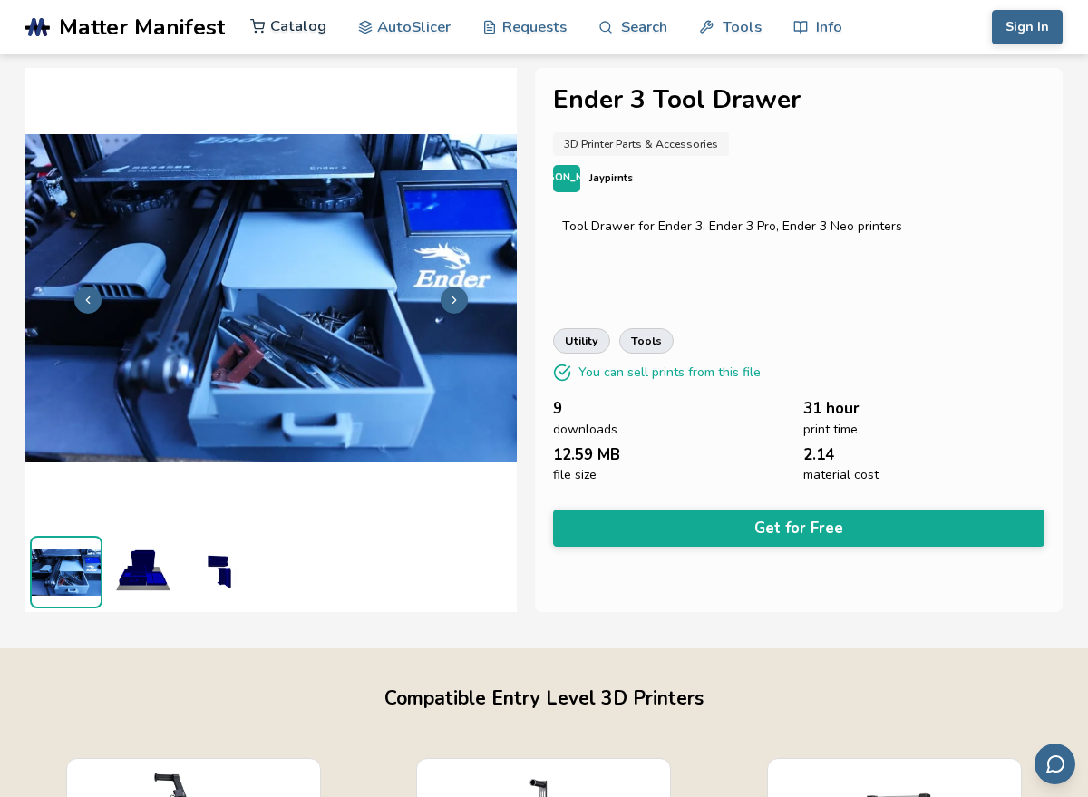
click at [308, 33] on link "Catalog" at bounding box center [288, 26] width 76 height 54
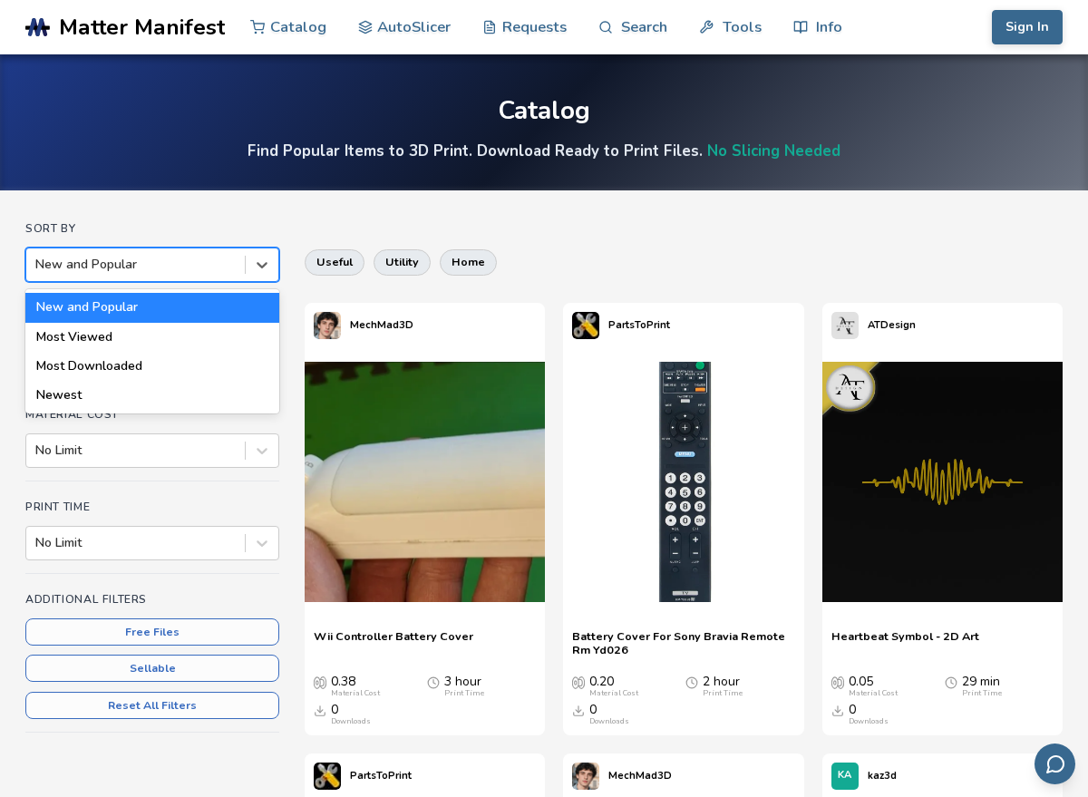
click at [166, 271] on div at bounding box center [135, 265] width 200 height 18
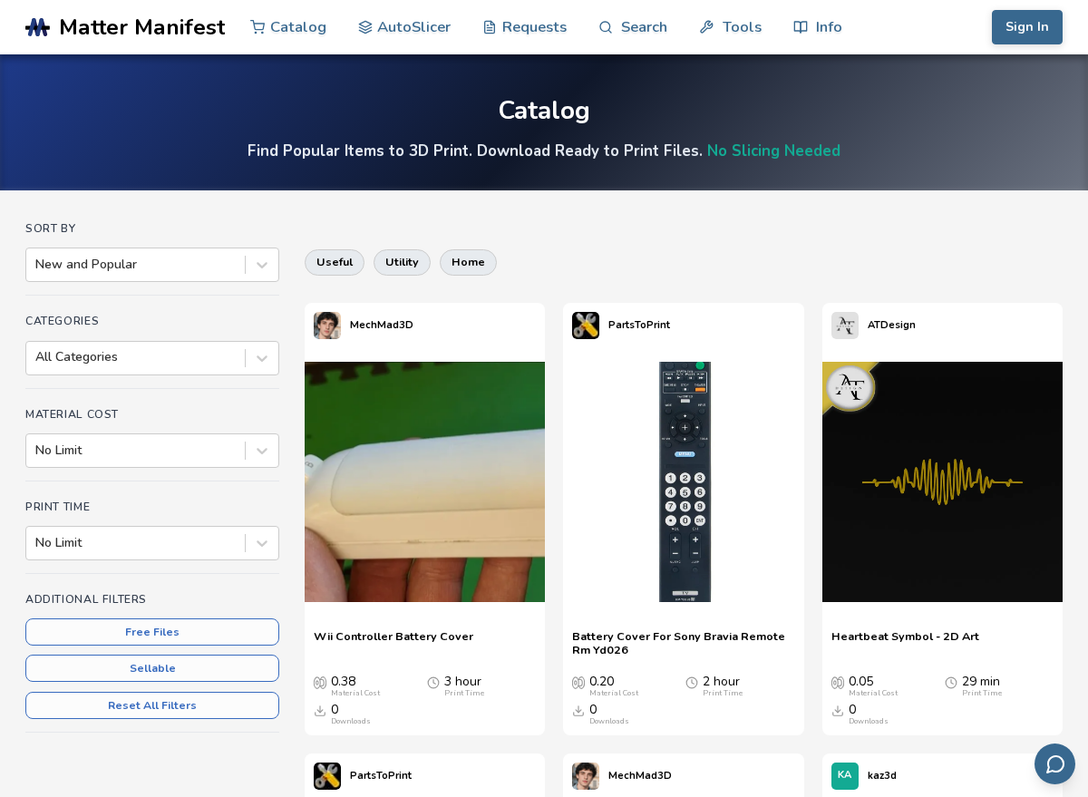
click at [213, 422] on div "Material Cost No Limit" at bounding box center [152, 444] width 254 height 73
click at [206, 366] on div "All Categories" at bounding box center [135, 357] width 219 height 25
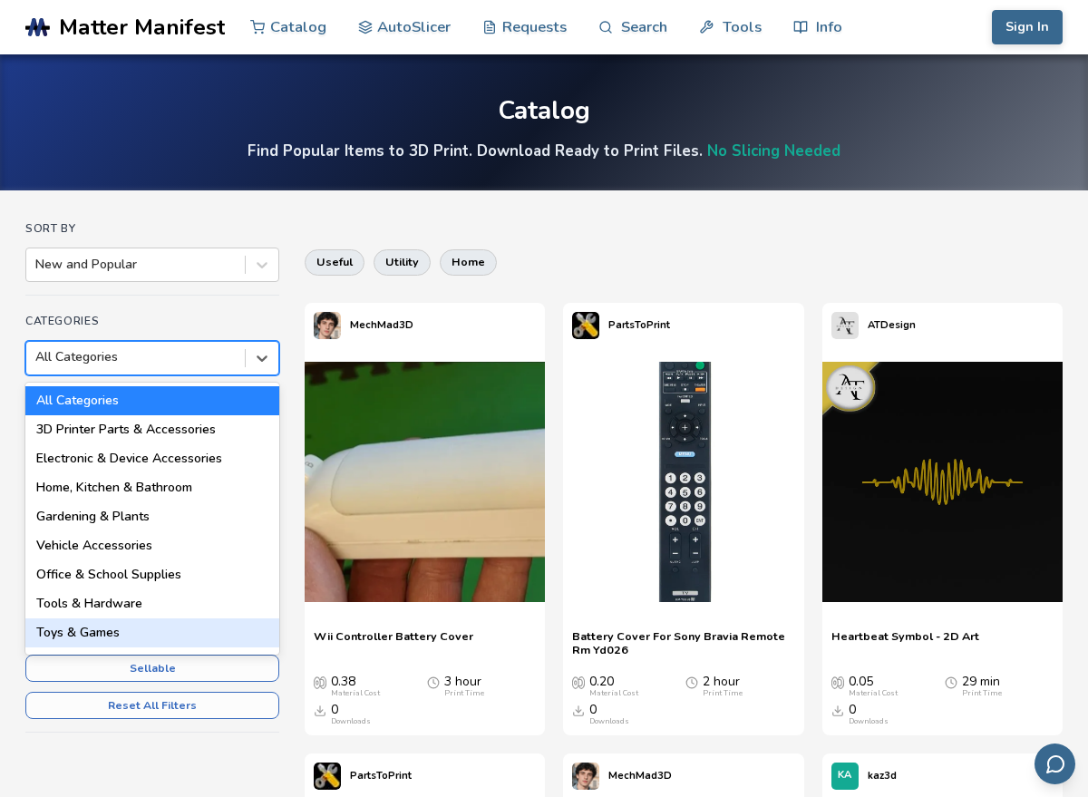
click at [246, 622] on div "Toys & Games" at bounding box center [152, 633] width 254 height 29
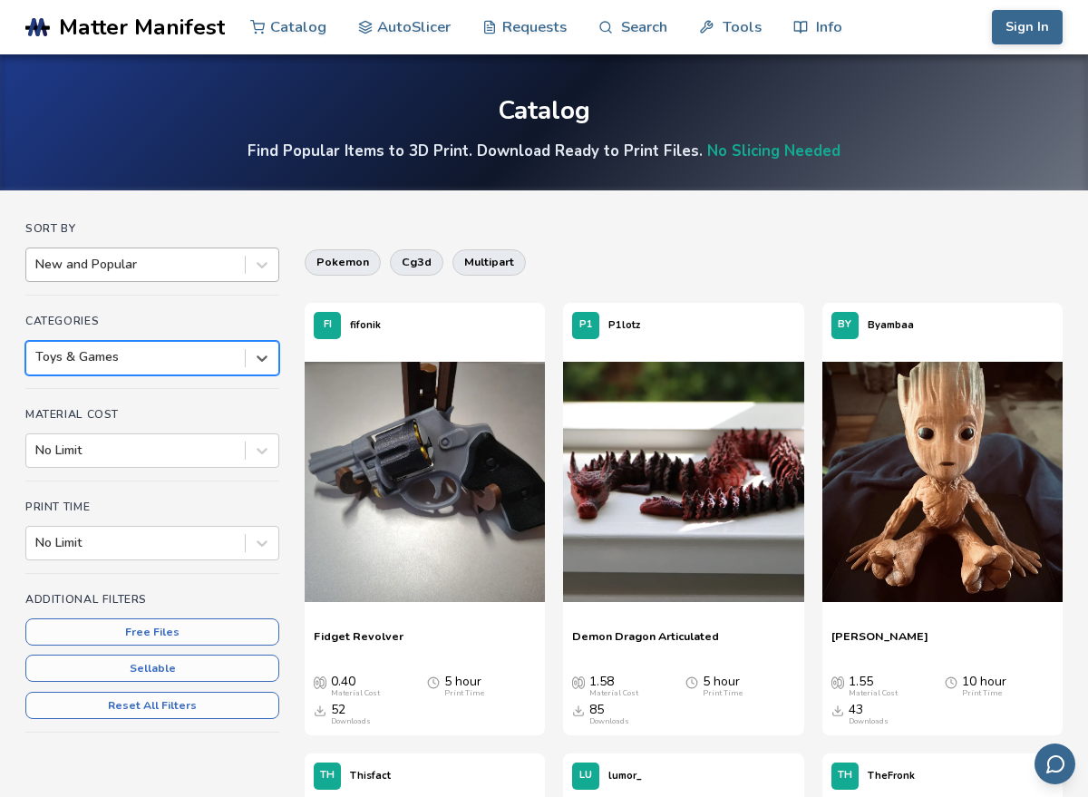
click at [200, 270] on div at bounding box center [135, 265] width 200 height 18
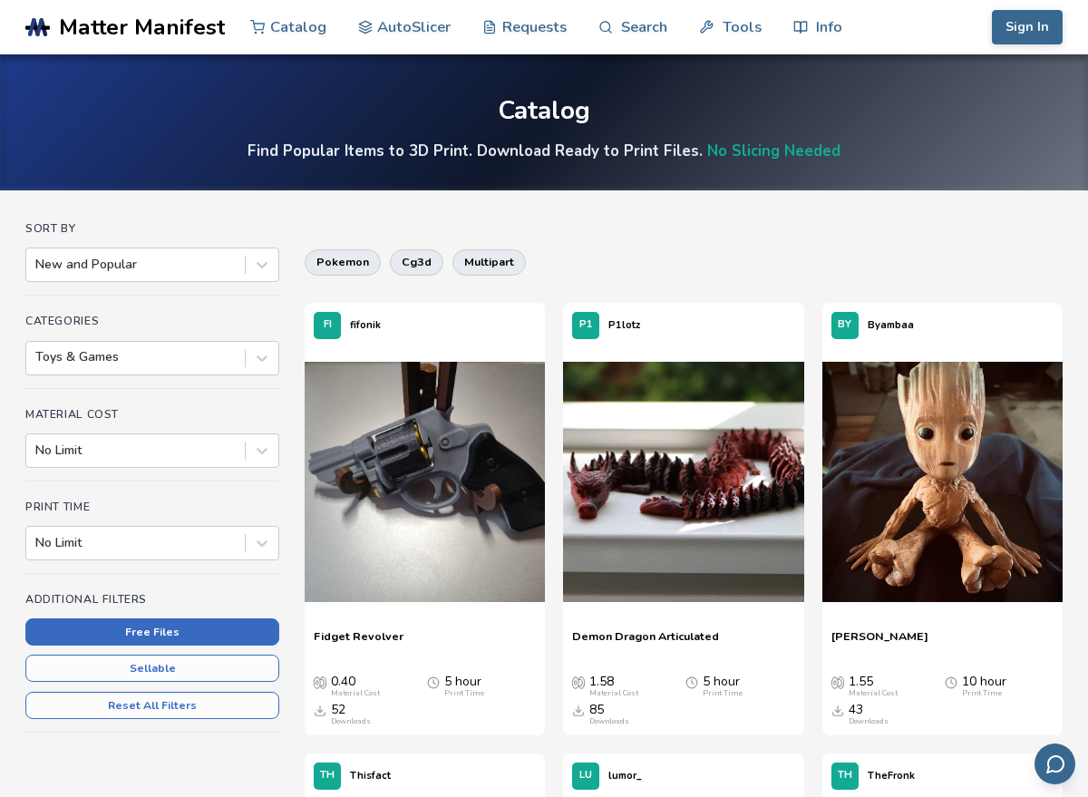
click at [231, 641] on button "Free Files" at bounding box center [152, 632] width 254 height 27
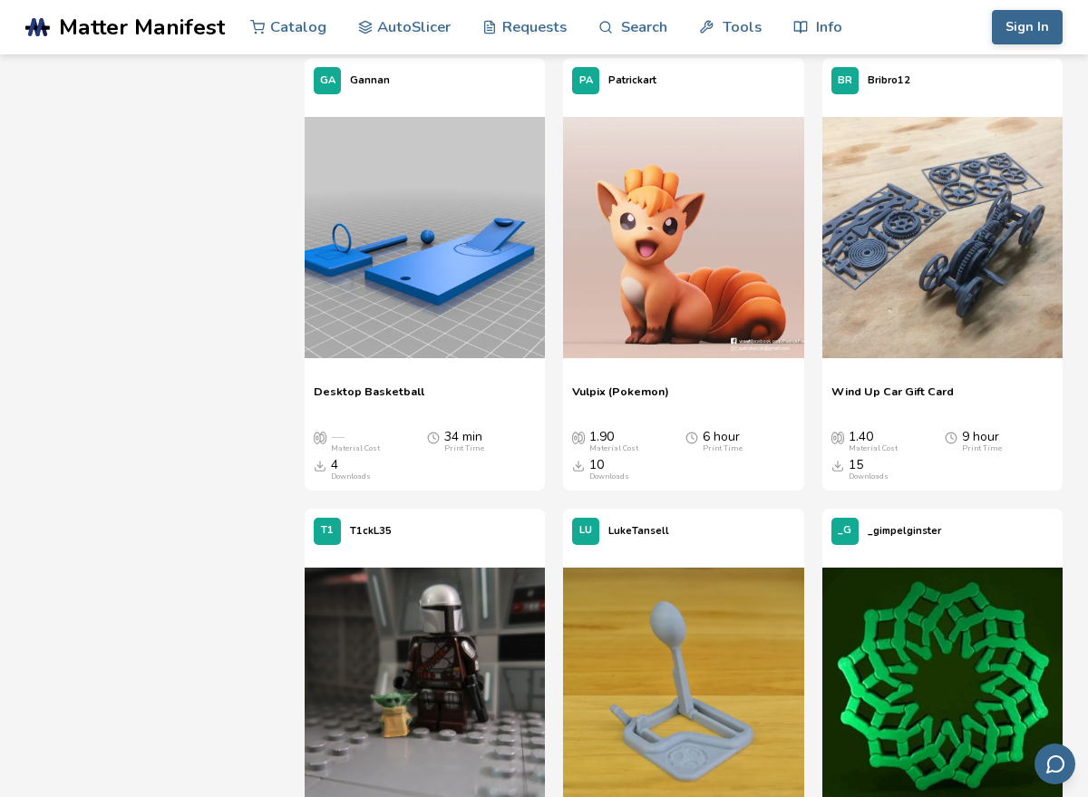
scroll to position [10151, 0]
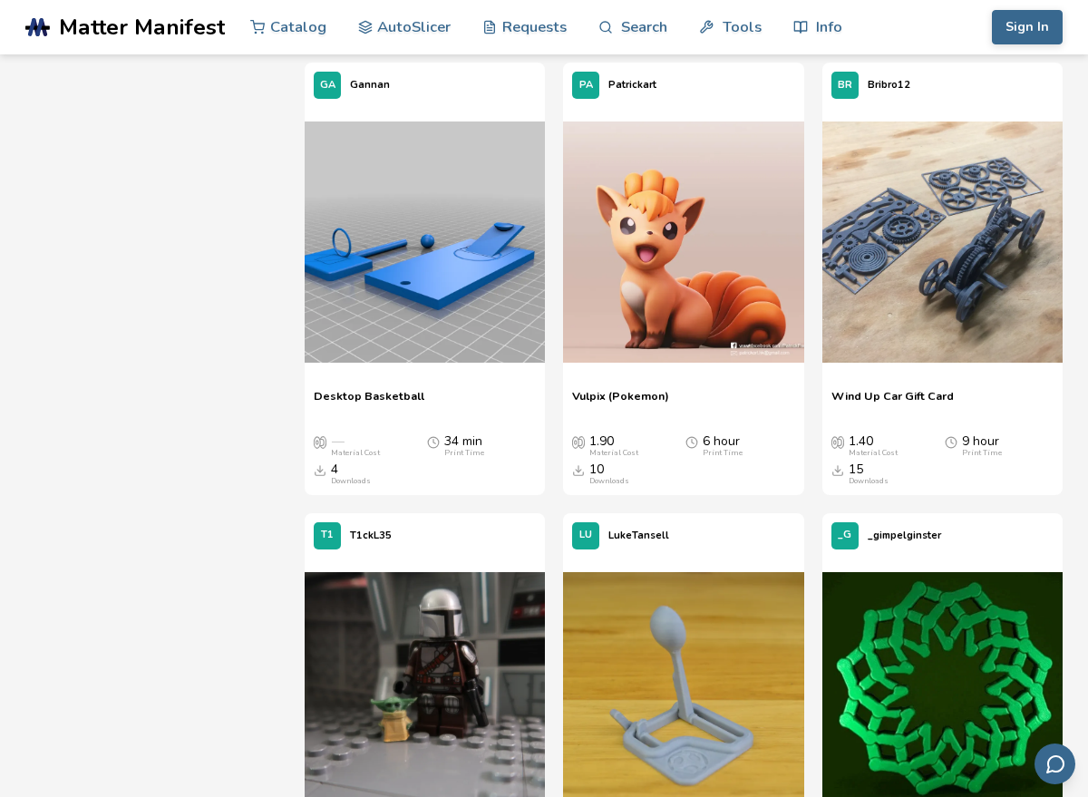
click at [687, 387] on div "Vulpix (Pokemon) Vulpix (Pokemon) 1.90 Material Cost 6 hour Print Time 10 Downl…" at bounding box center [683, 437] width 240 height 115
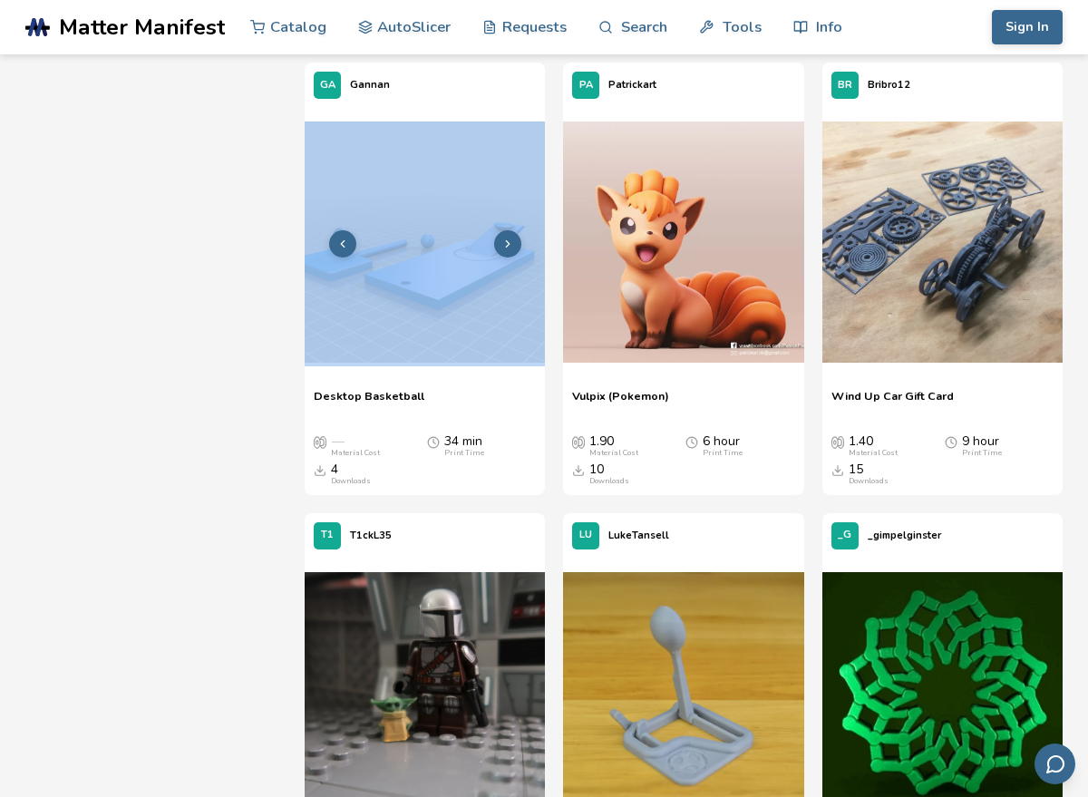
drag, startPoint x: 192, startPoint y: 126, endPoint x: 441, endPoint y: 245, distance: 275.4
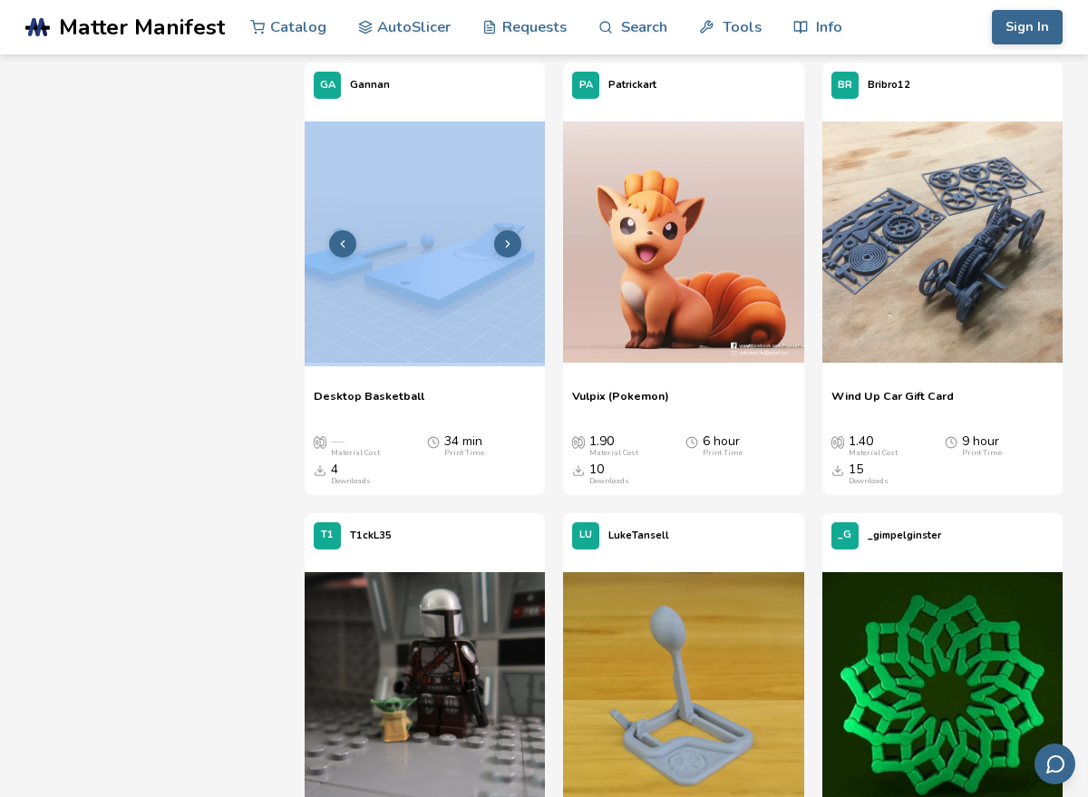
click at [441, 245] on img at bounding box center [425, 242] width 240 height 240
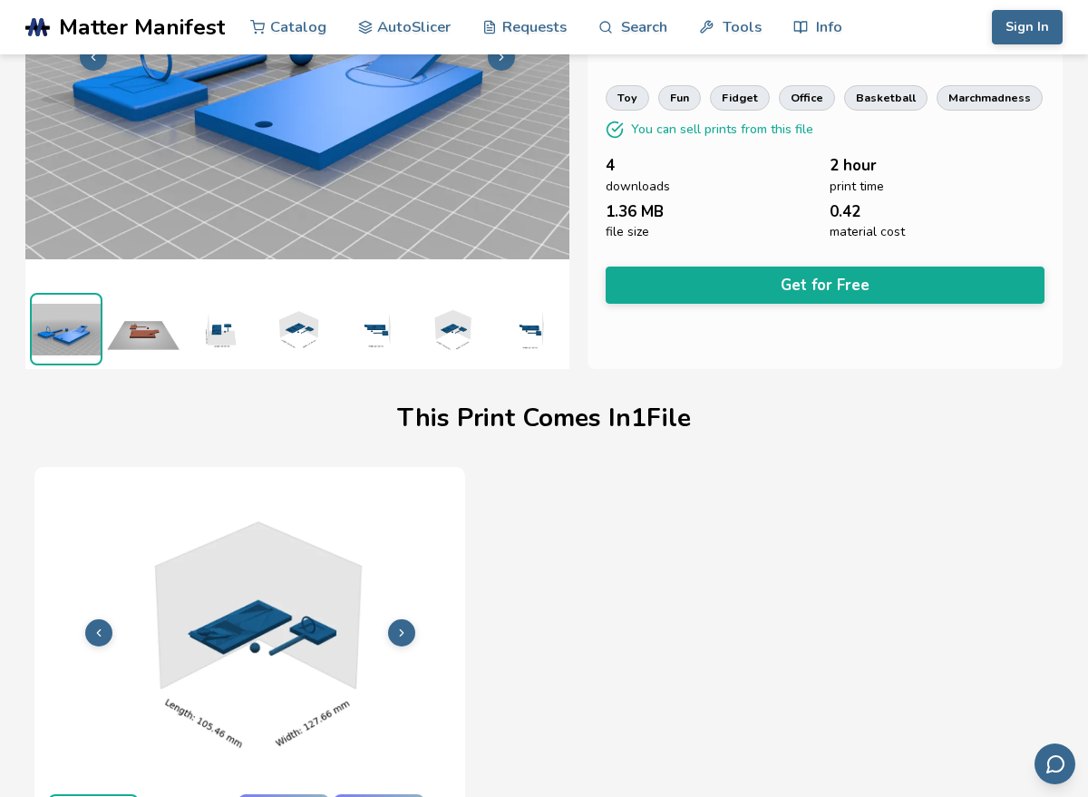
scroll to position [271, 0]
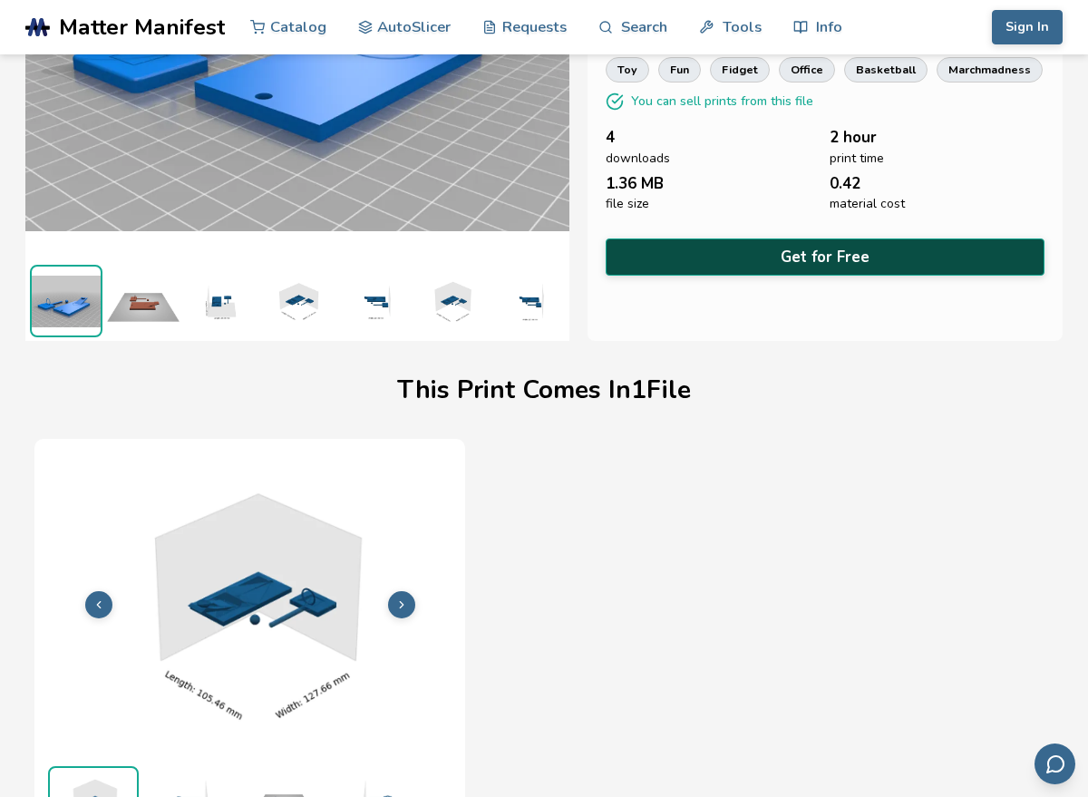
click at [865, 255] on button "Get for Free" at bounding box center [825, 257] width 439 height 37
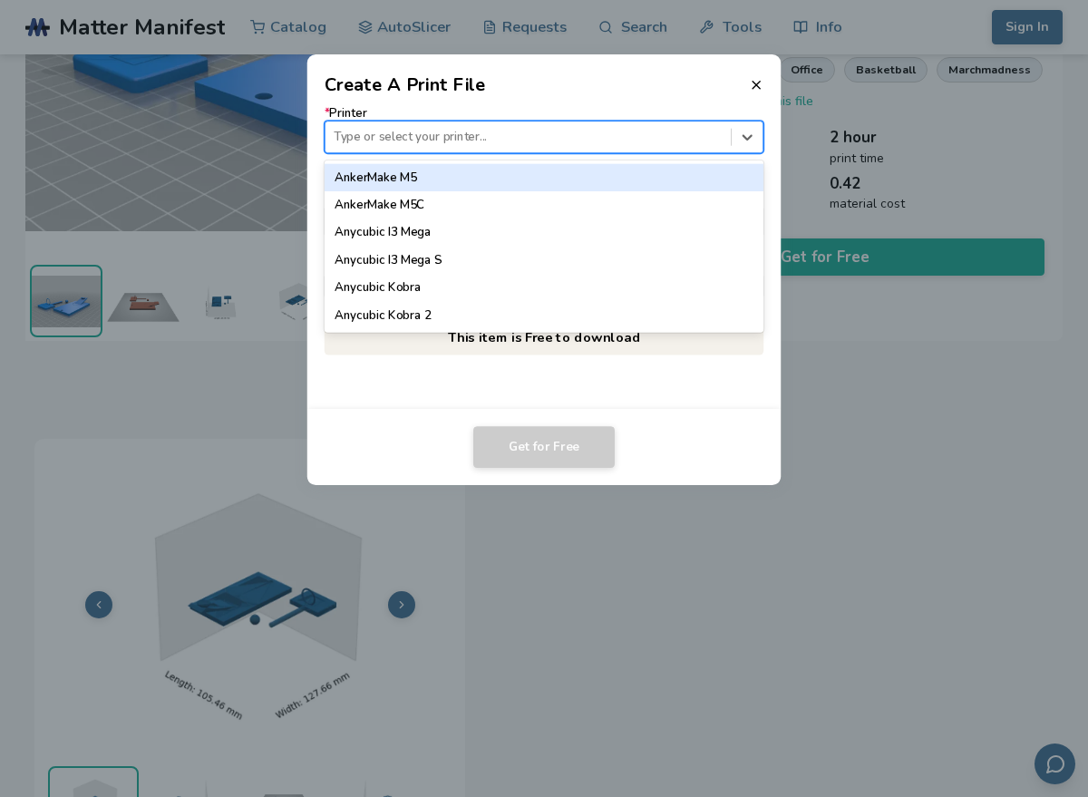
click at [613, 136] on div at bounding box center [528, 137] width 388 height 17
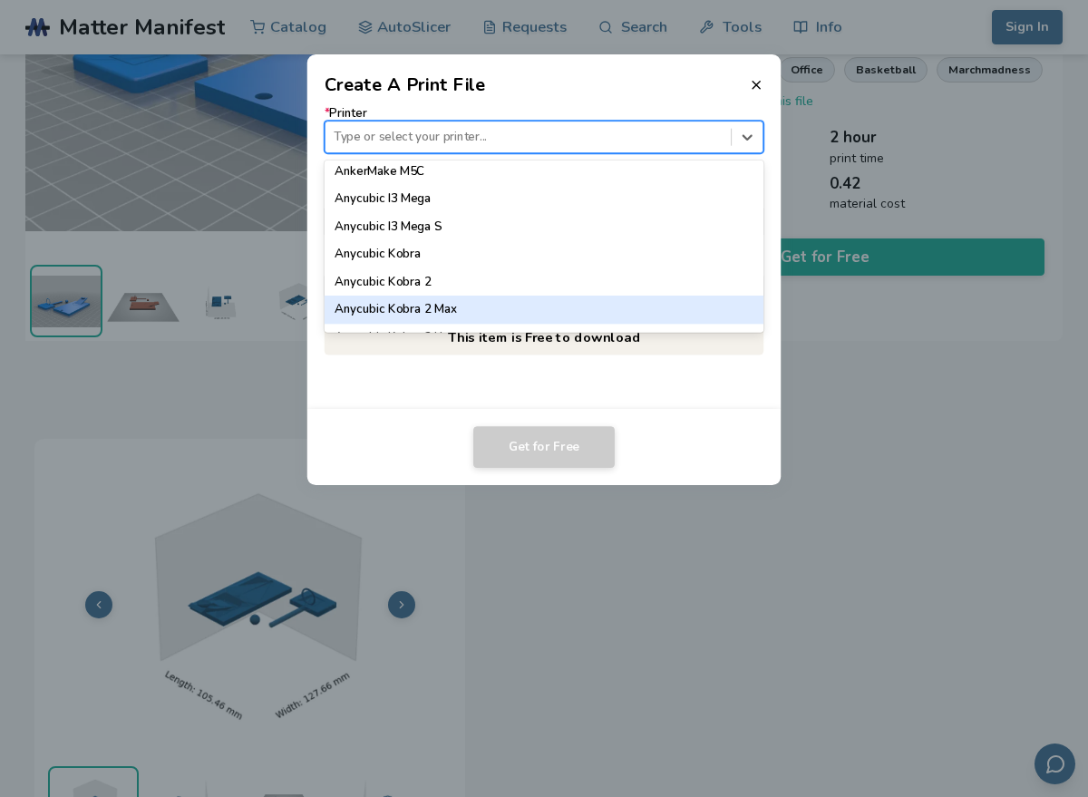
scroll to position [64, 0]
click at [639, 317] on div "Anycubic Kobra 2 Neo" at bounding box center [545, 309] width 440 height 27
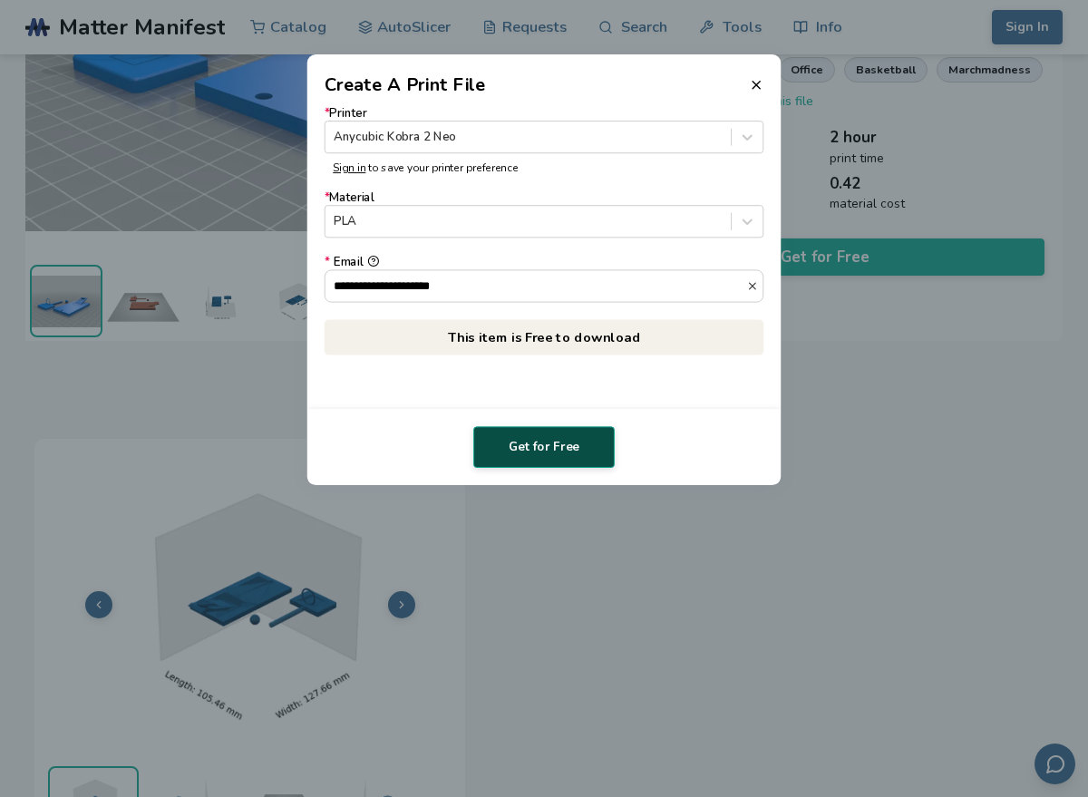
click at [568, 451] on button "Get for Free" at bounding box center [543, 447] width 141 height 42
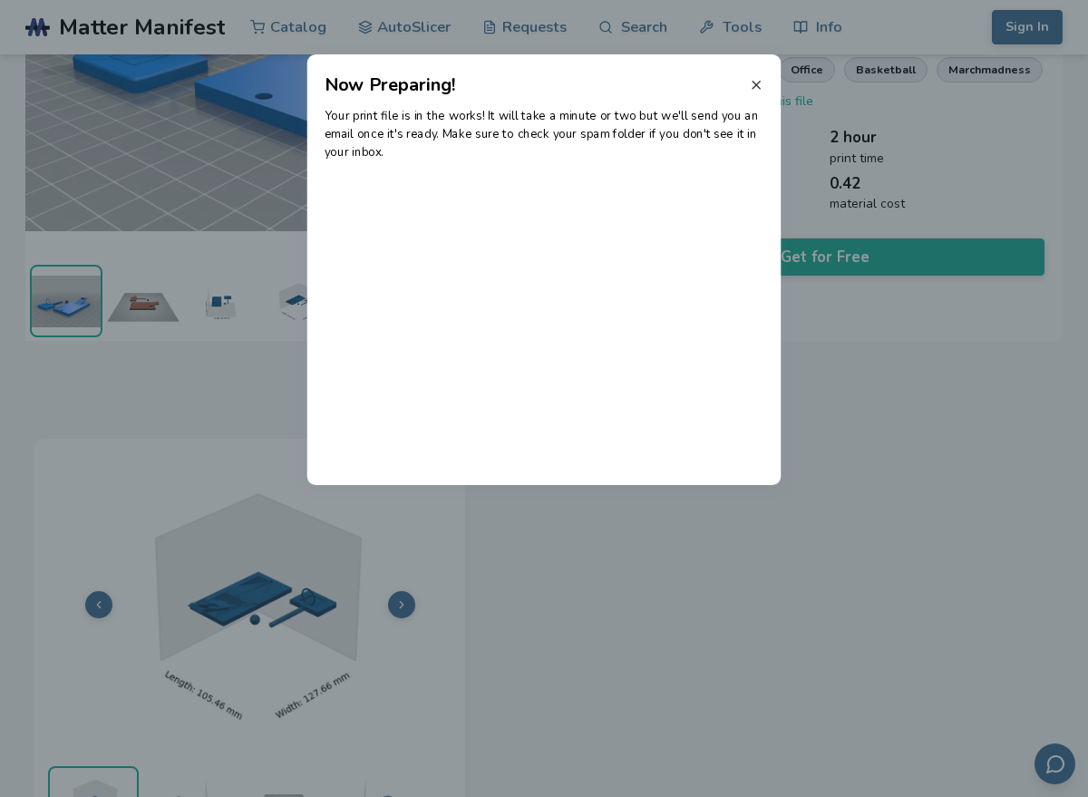
click at [758, 89] on icon at bounding box center [756, 85] width 15 height 15
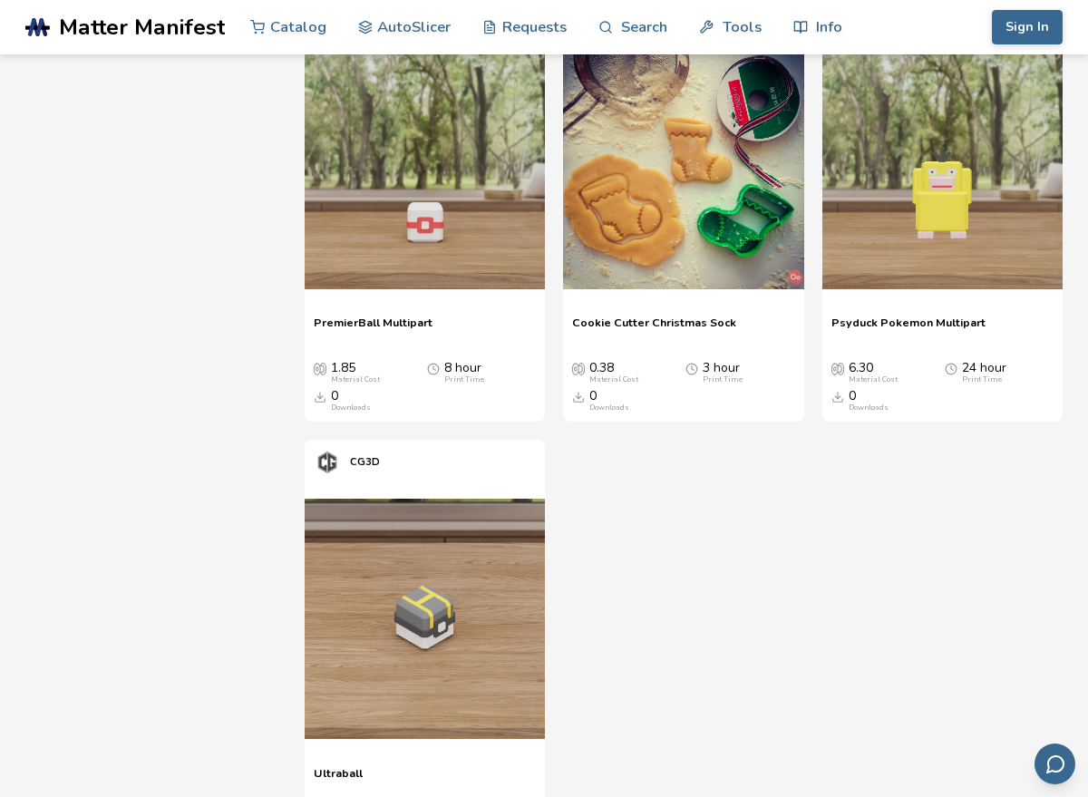
scroll to position [23755, 0]
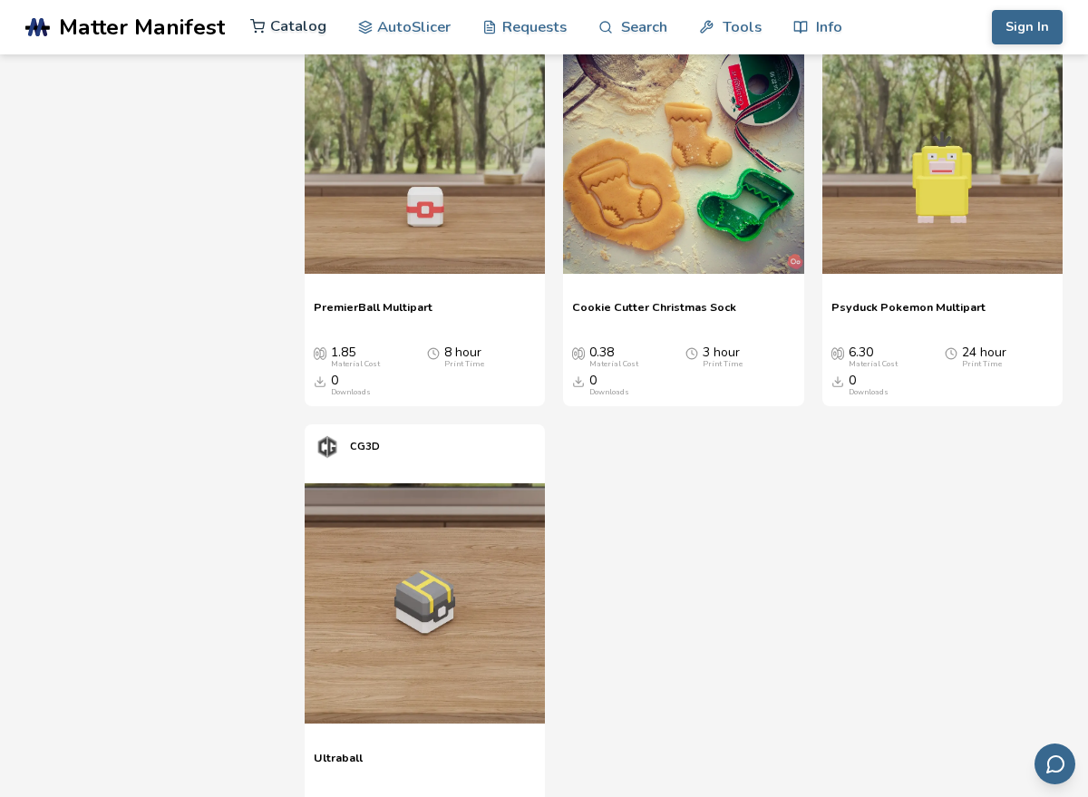
click at [309, 42] on link "Catalog" at bounding box center [288, 26] width 76 height 54
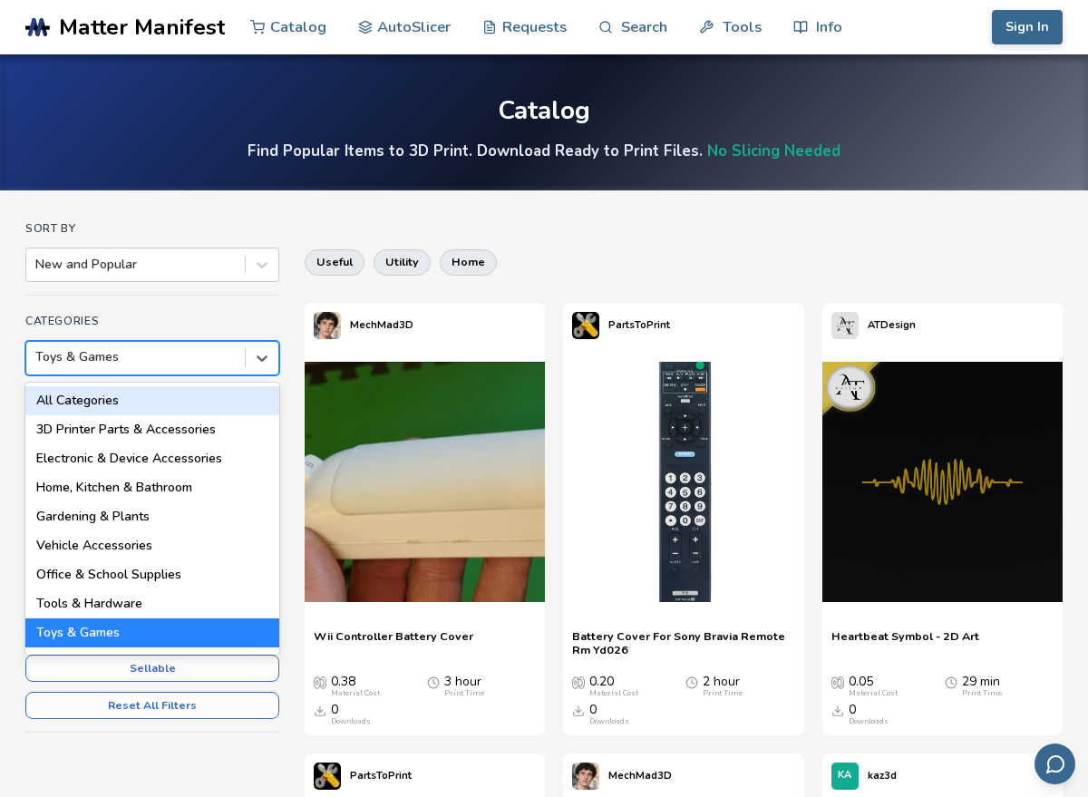
click at [178, 363] on div at bounding box center [135, 357] width 200 height 18
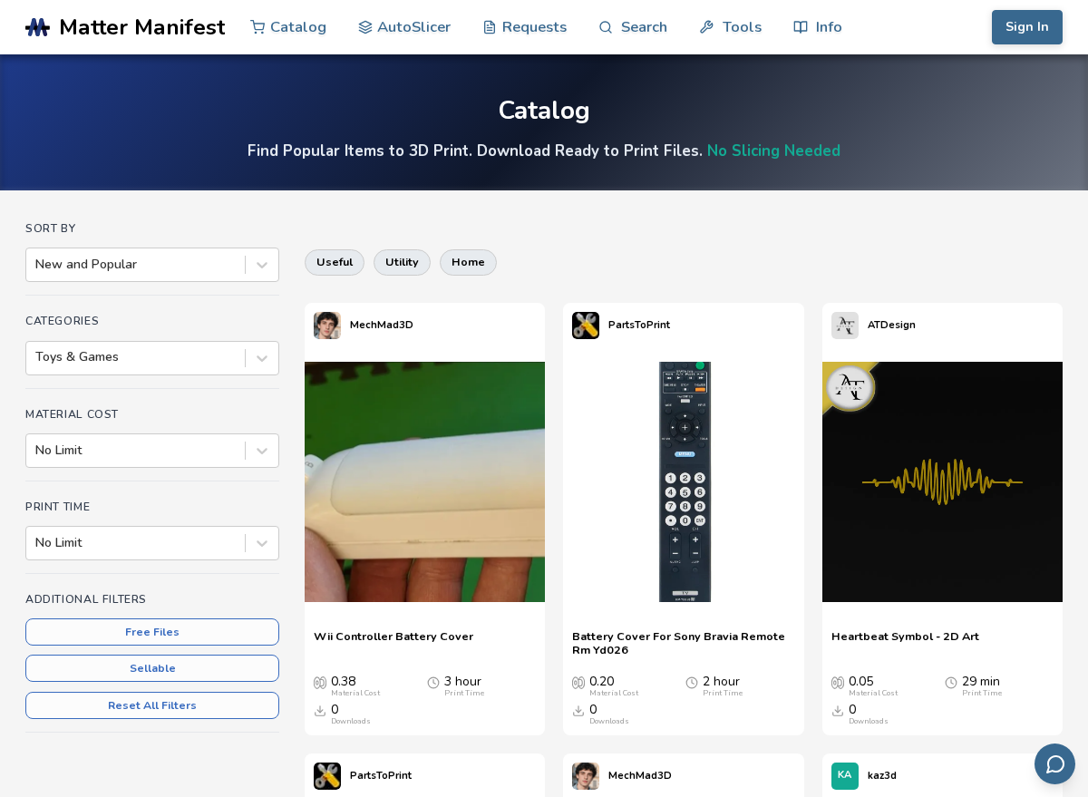
click at [190, 304] on div "Sort By New and Popular Categories Toys & Games Material Cost No Limit Print Ti…" at bounding box center [152, 493] width 254 height 542
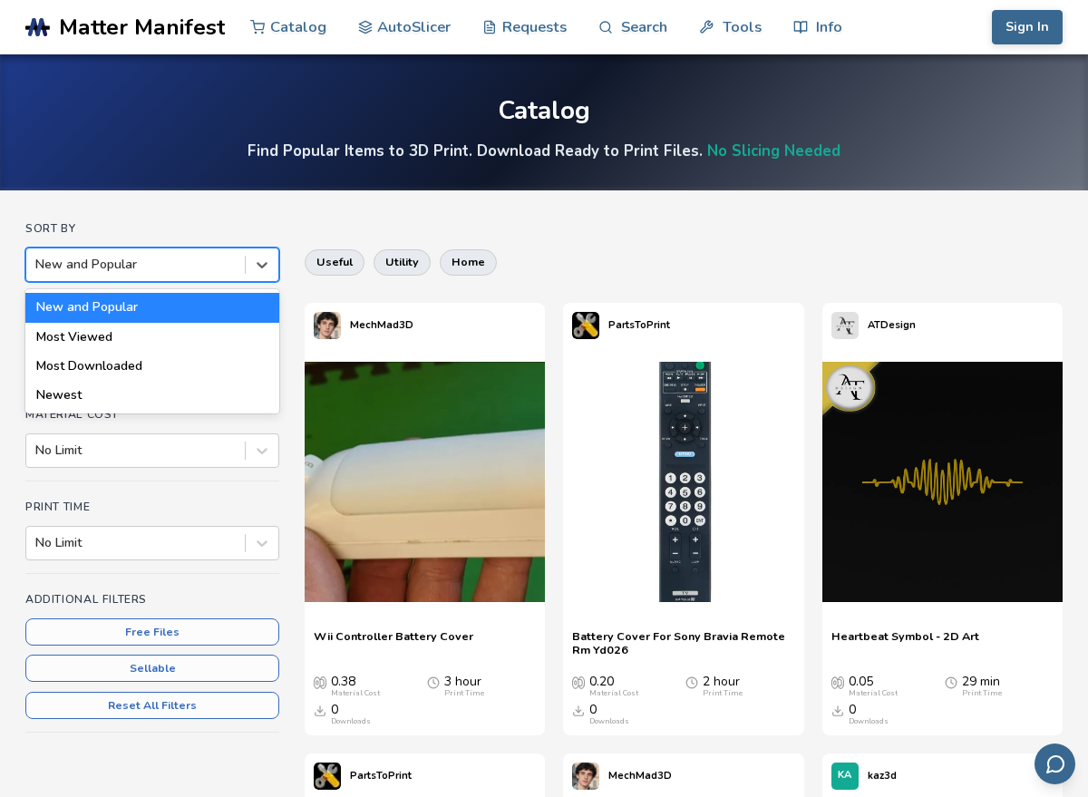
click at [216, 250] on div "New and Popular" at bounding box center [152, 265] width 254 height 34
click at [204, 331] on div "Most Viewed" at bounding box center [152, 337] width 254 height 29
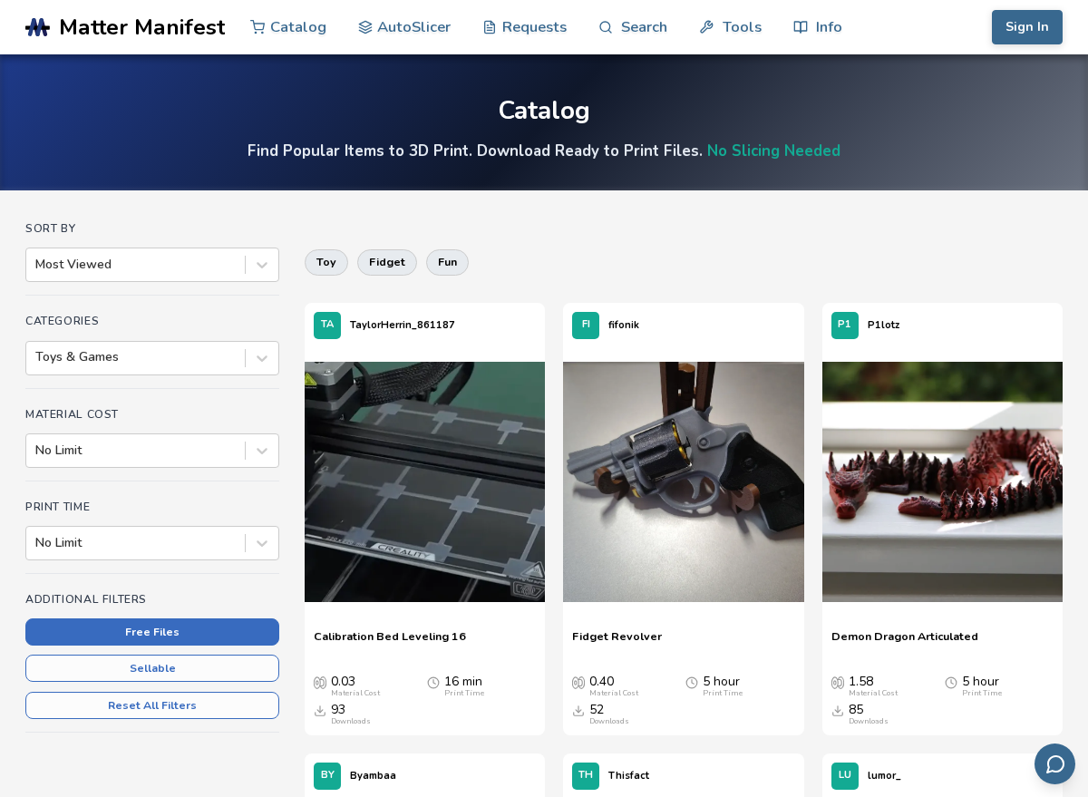
click at [251, 640] on button "Free Files" at bounding box center [152, 632] width 254 height 27
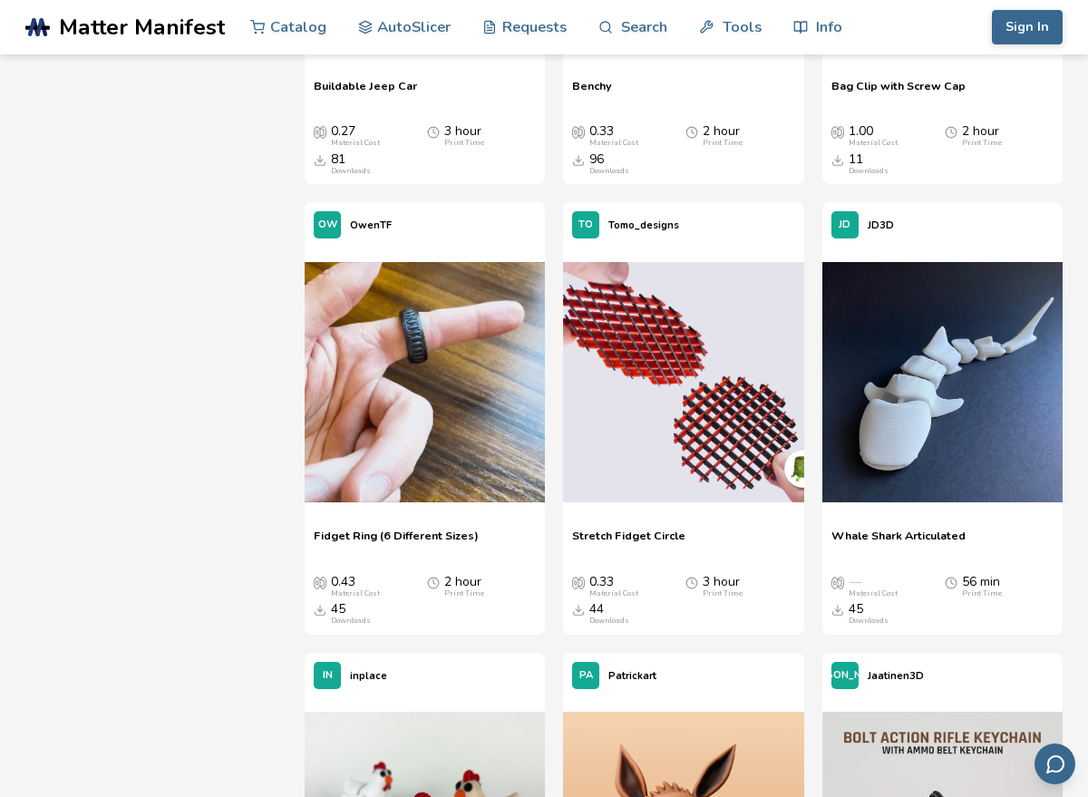
scroll to position [1016, 0]
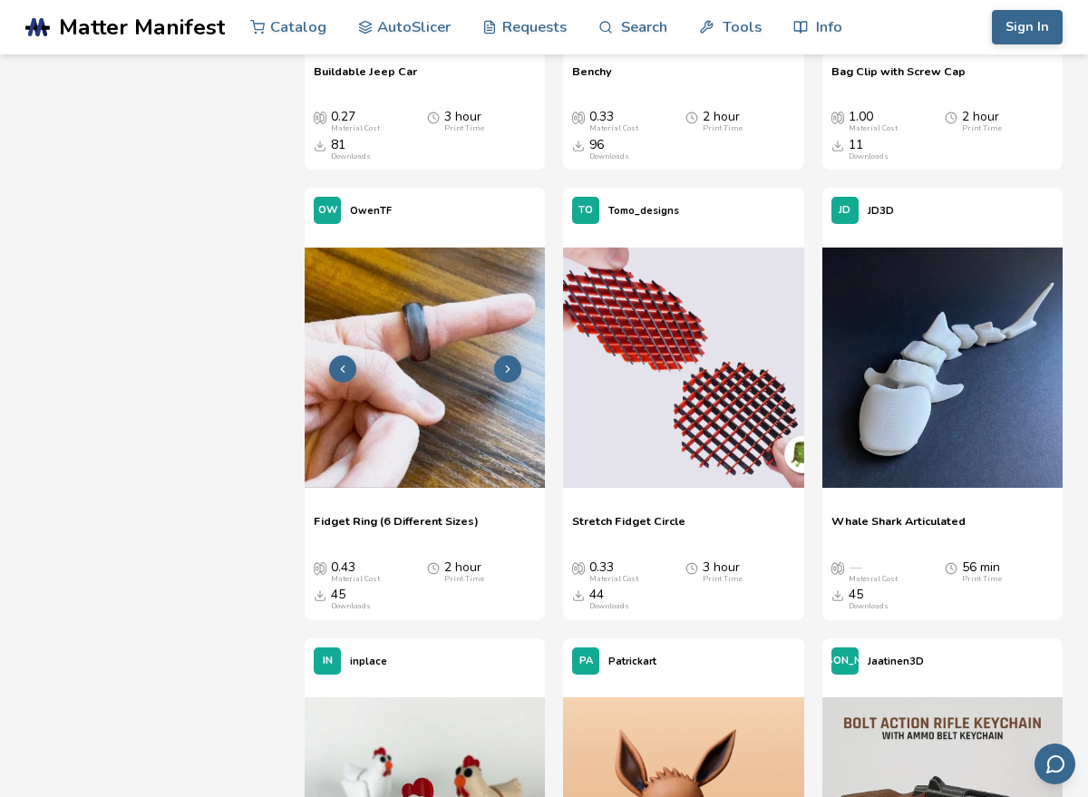
click at [483, 472] on img at bounding box center [425, 368] width 240 height 240
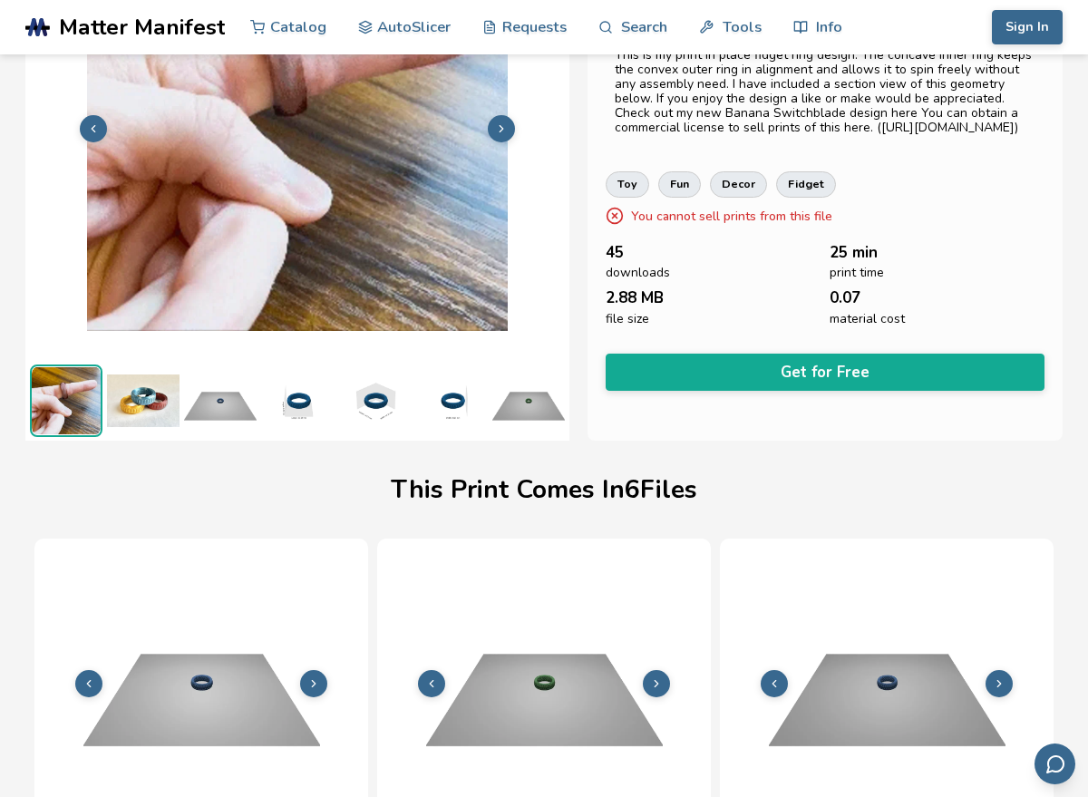
scroll to position [164, 0]
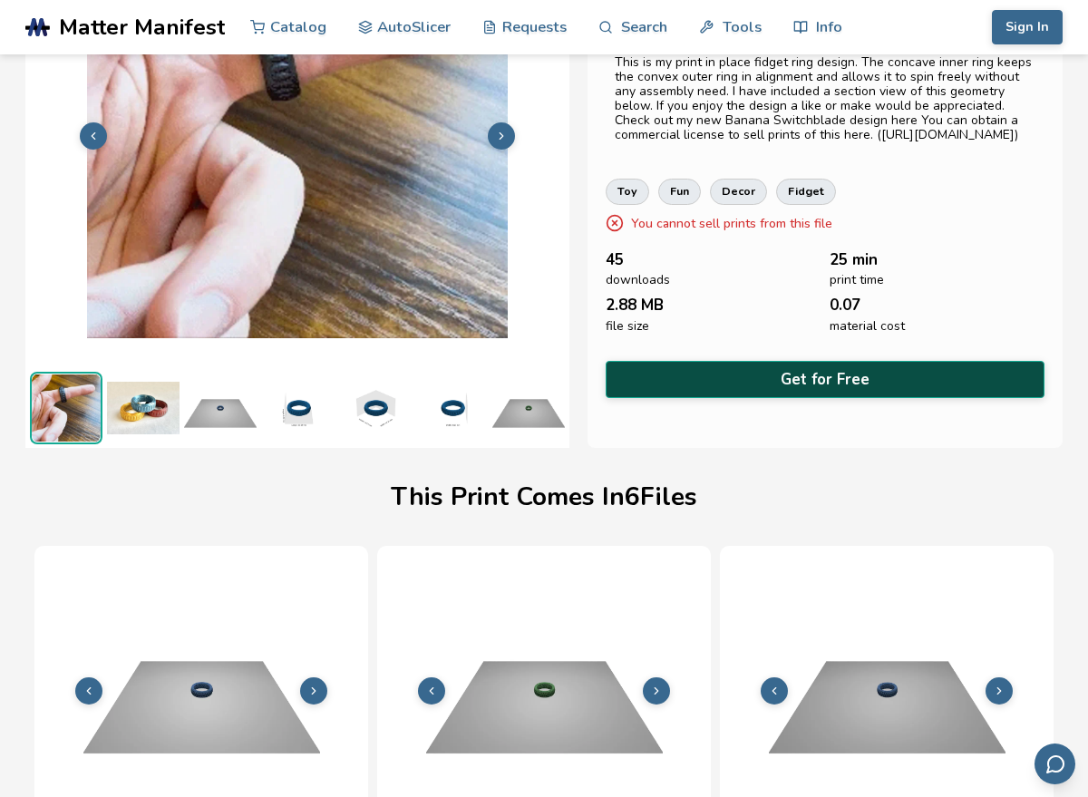
click at [696, 393] on button "Get for Free" at bounding box center [825, 379] width 439 height 37
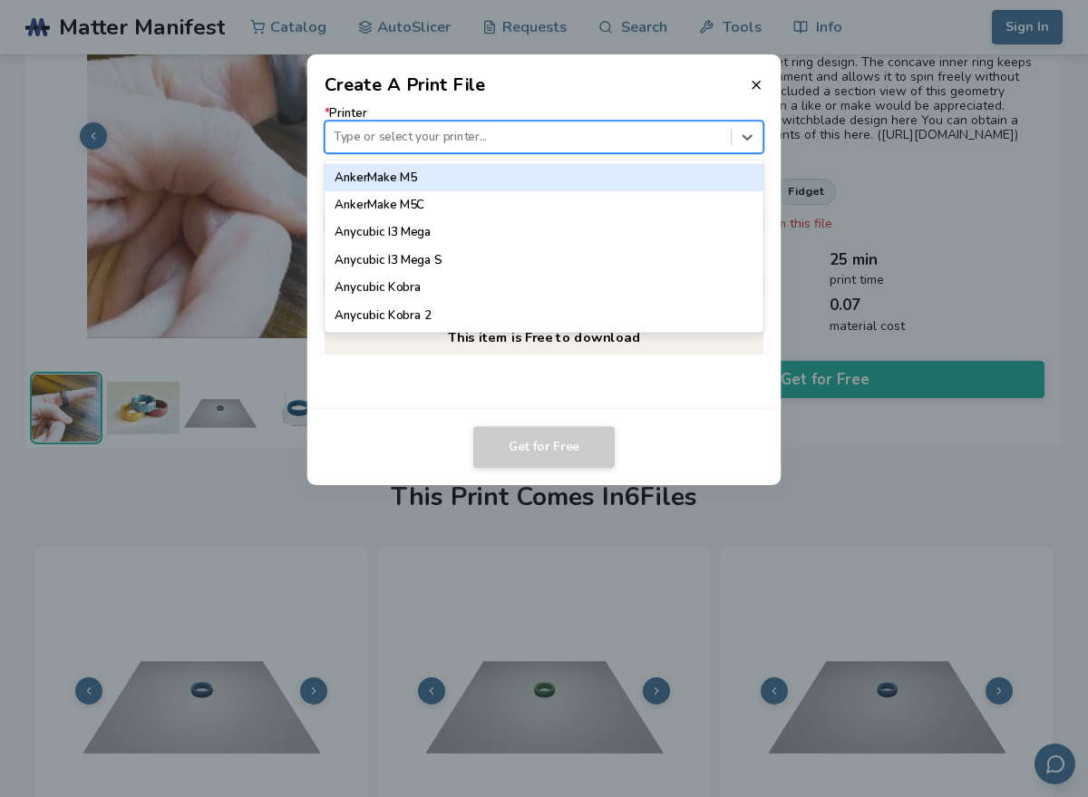
click at [653, 130] on div at bounding box center [528, 137] width 388 height 17
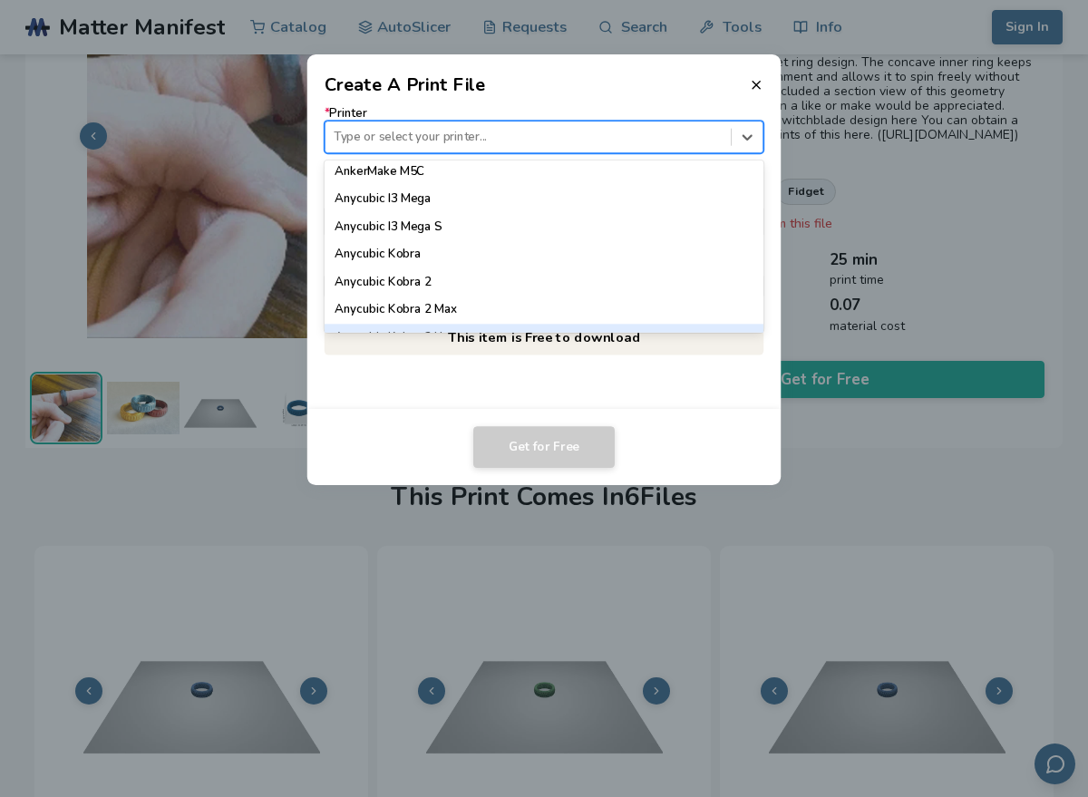
scroll to position [64, 0]
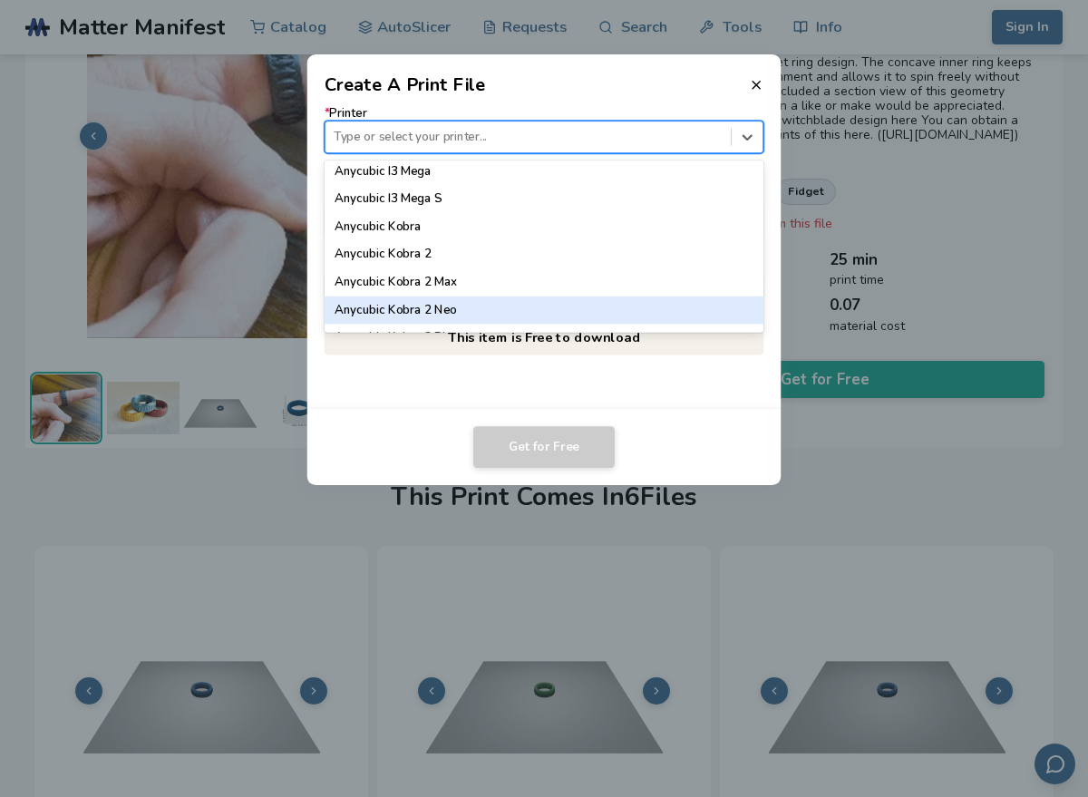
click at [568, 317] on div "Anycubic Kobra 2 Neo" at bounding box center [545, 309] width 440 height 27
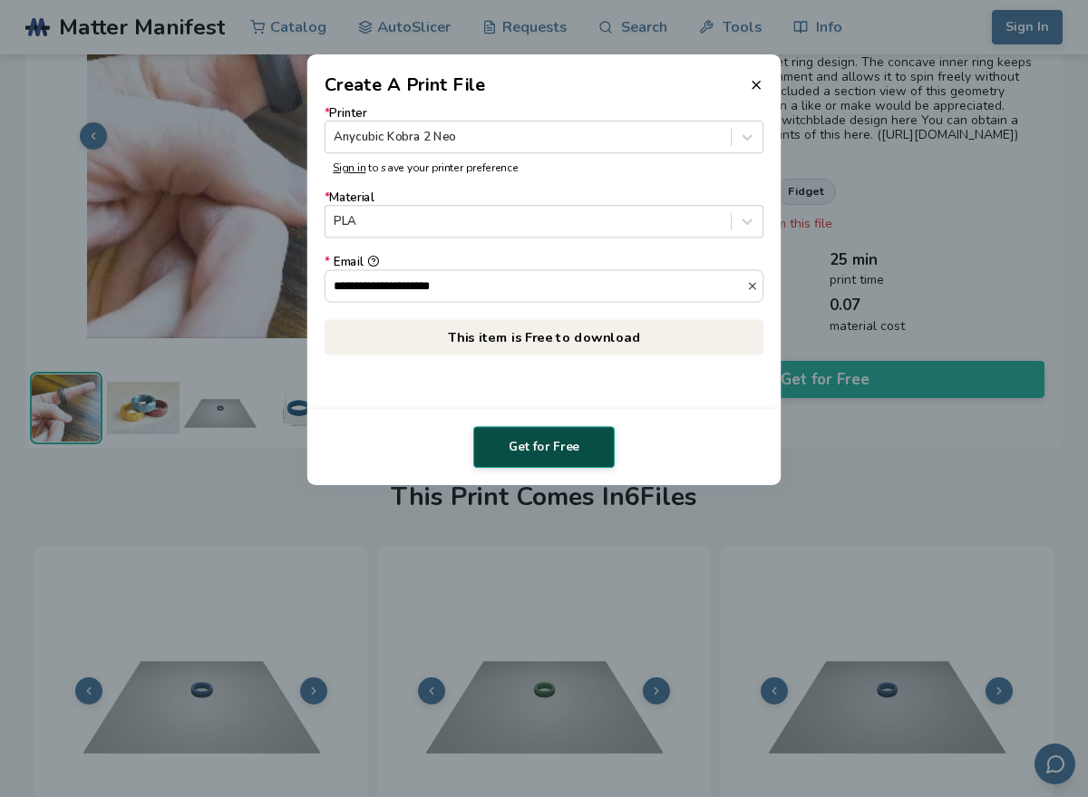
click at [570, 450] on button "Get for Free" at bounding box center [543, 447] width 141 height 42
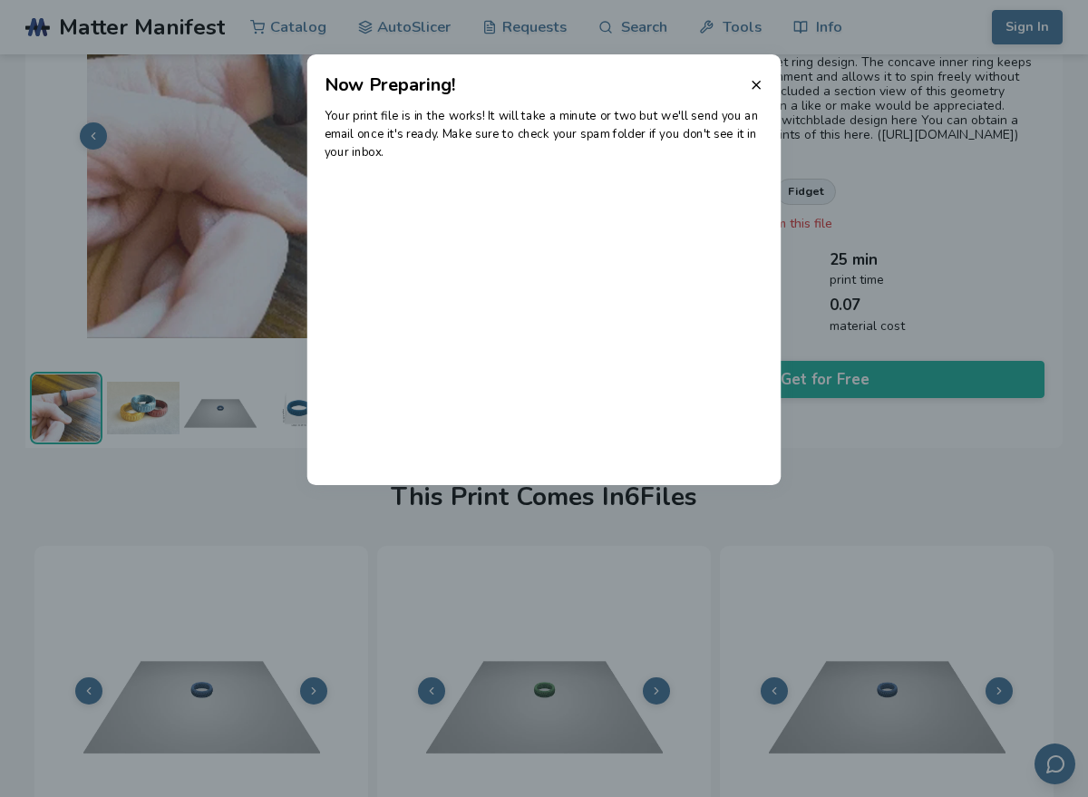
click at [765, 83] on header "Now Preparing!" at bounding box center [544, 76] width 474 height 44
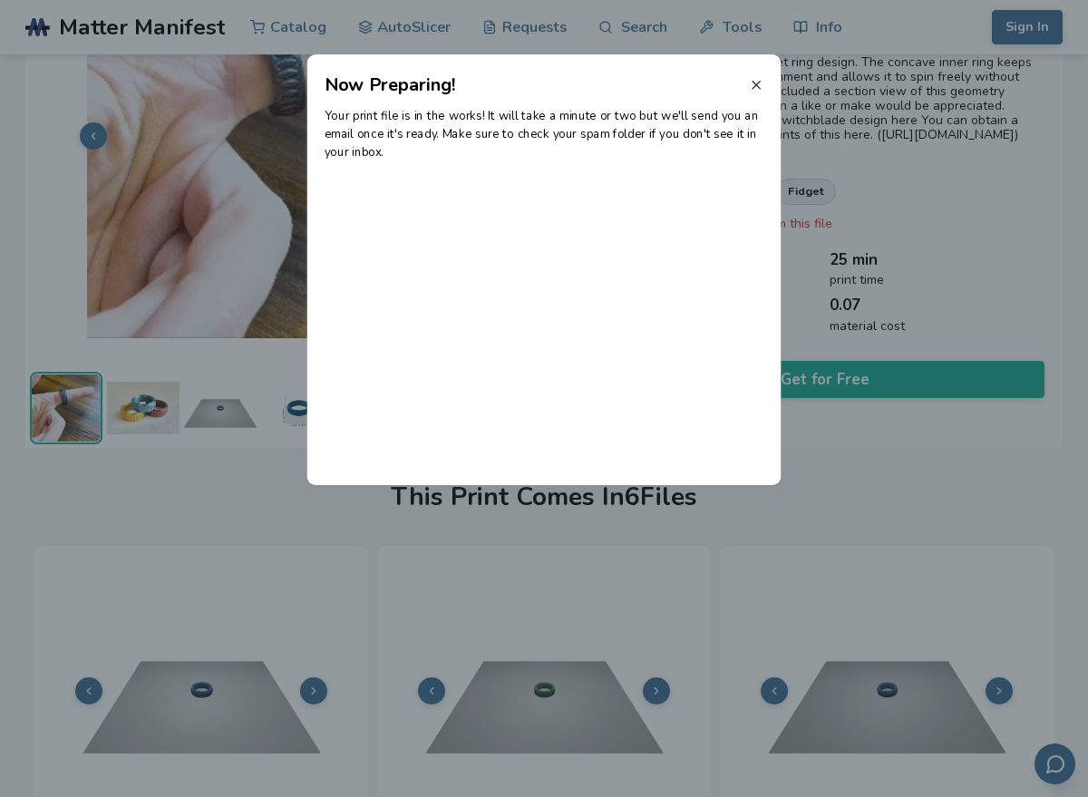
click at [755, 89] on icon at bounding box center [756, 85] width 15 height 15
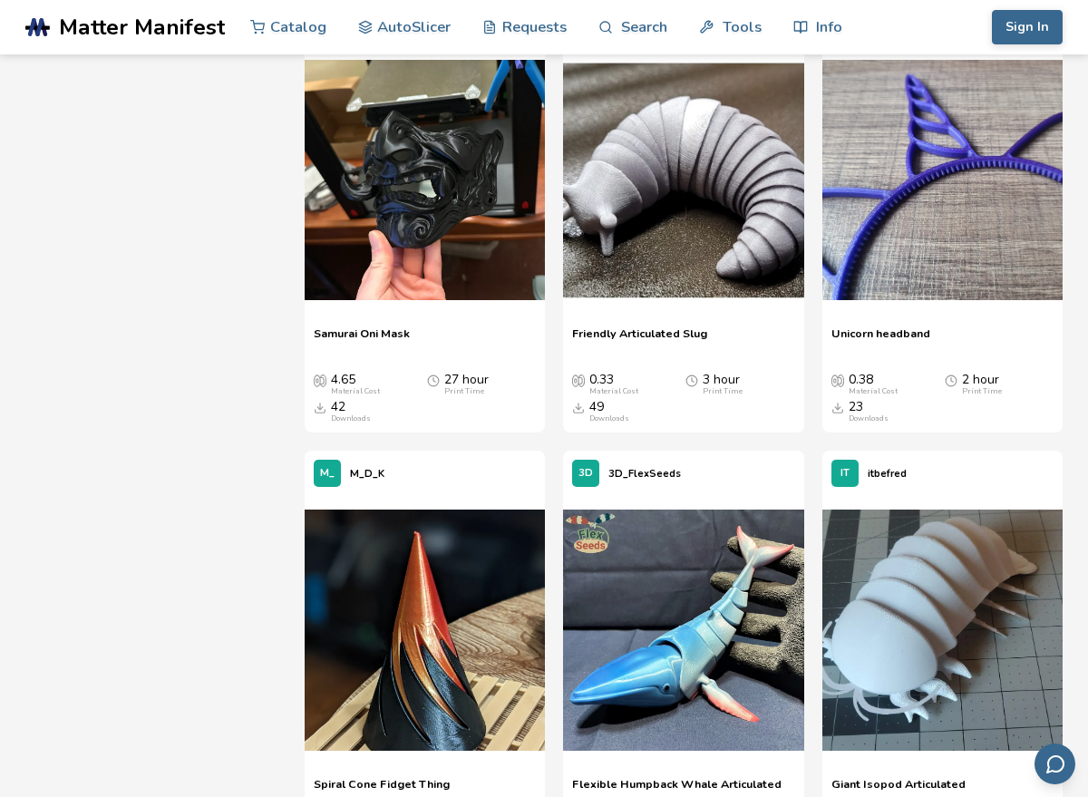
scroll to position [7982, 0]
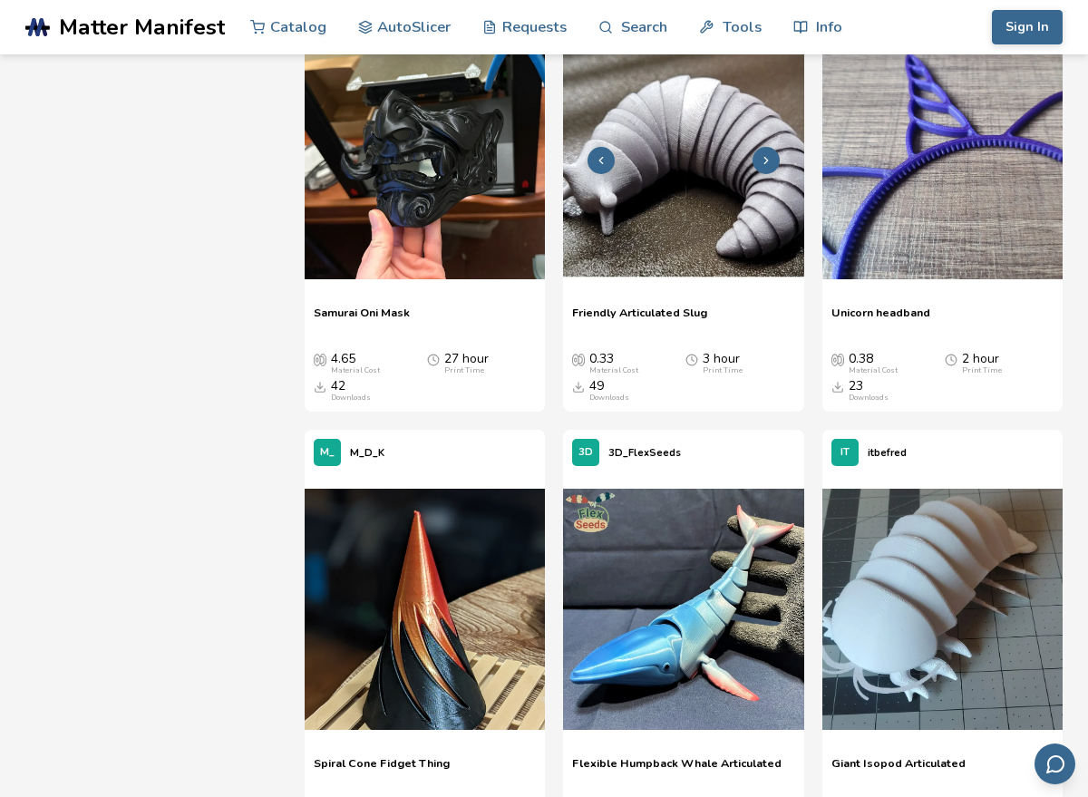
click at [714, 233] on img at bounding box center [683, 159] width 240 height 240
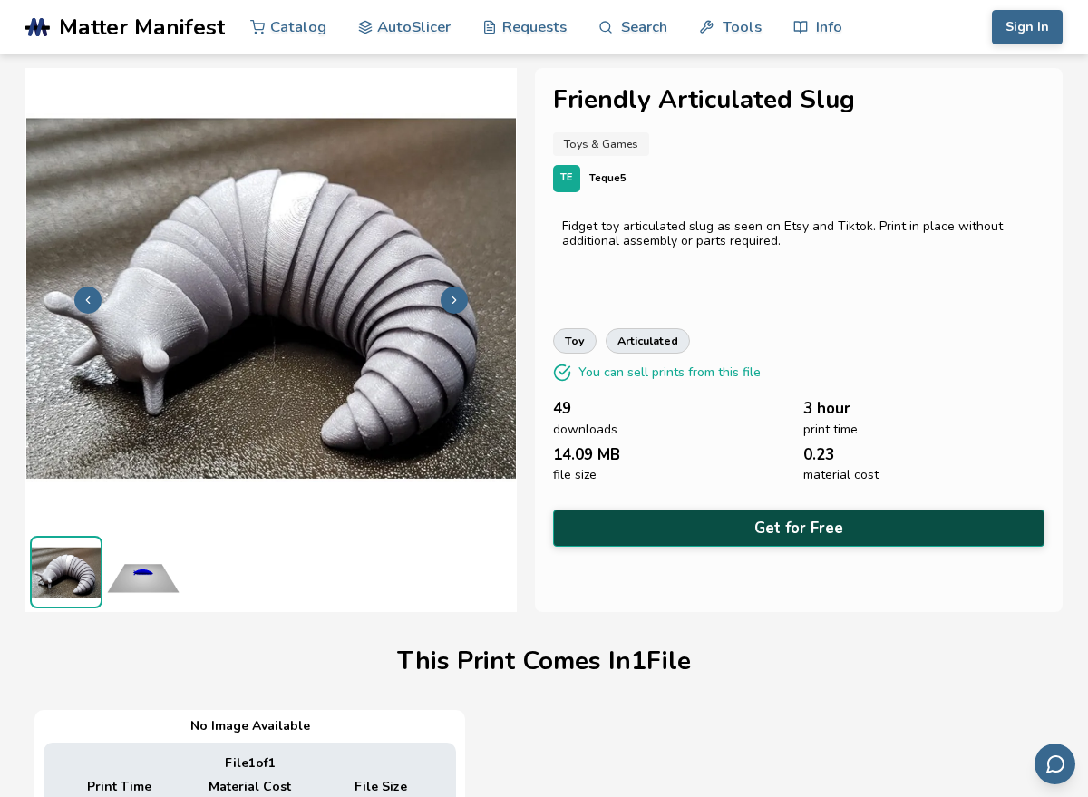
click at [737, 540] on button "Get for Free" at bounding box center [799, 528] width 492 height 37
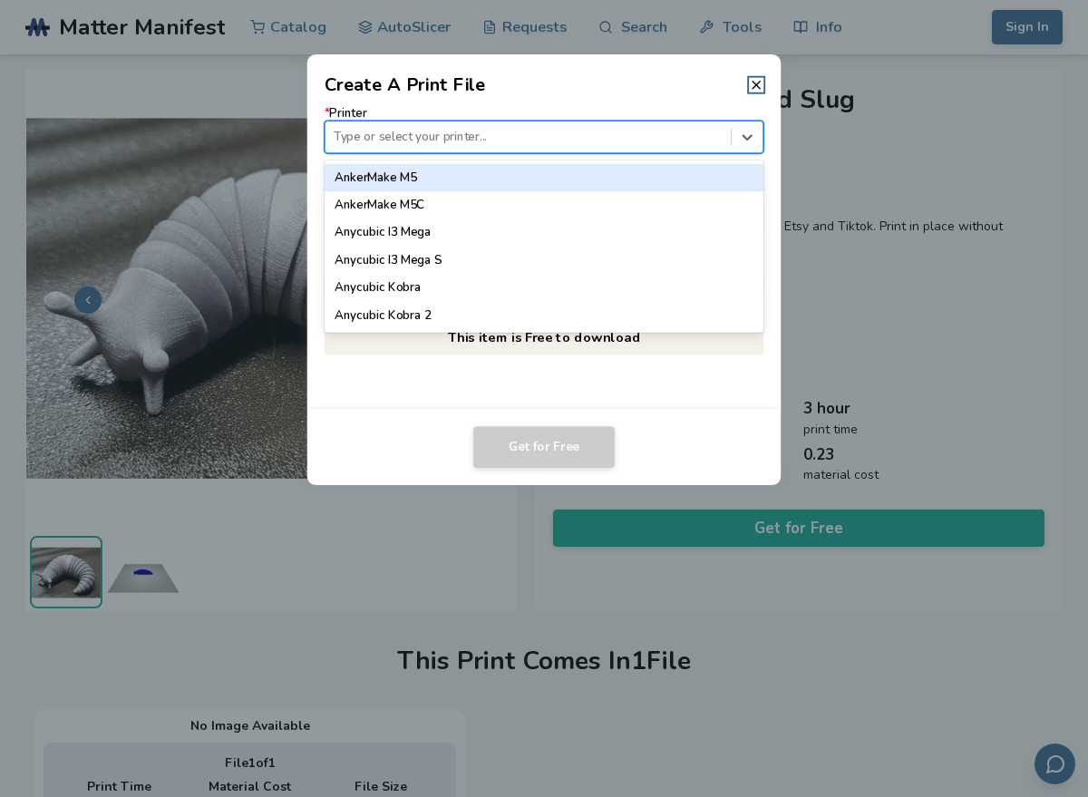
click at [659, 145] on div "Type or select your printer..." at bounding box center [528, 137] width 405 height 24
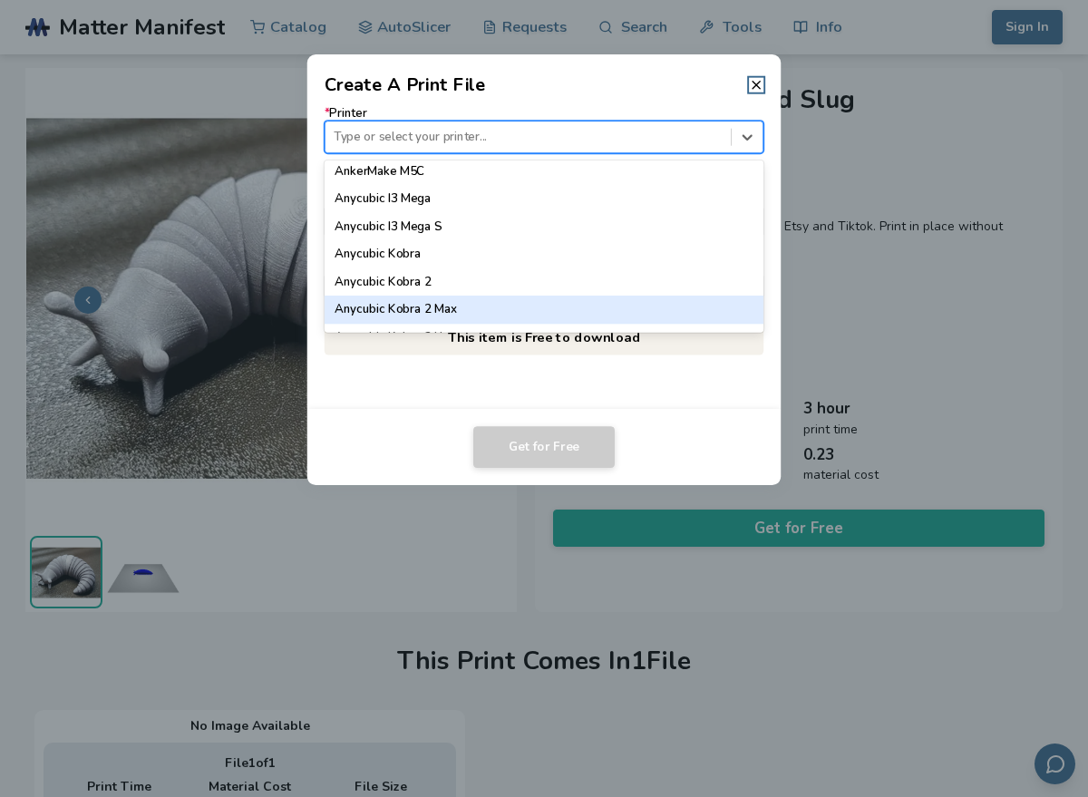
scroll to position [64, 0]
click at [582, 322] on div "Anycubic Kobra 2 Neo" at bounding box center [545, 309] width 440 height 27
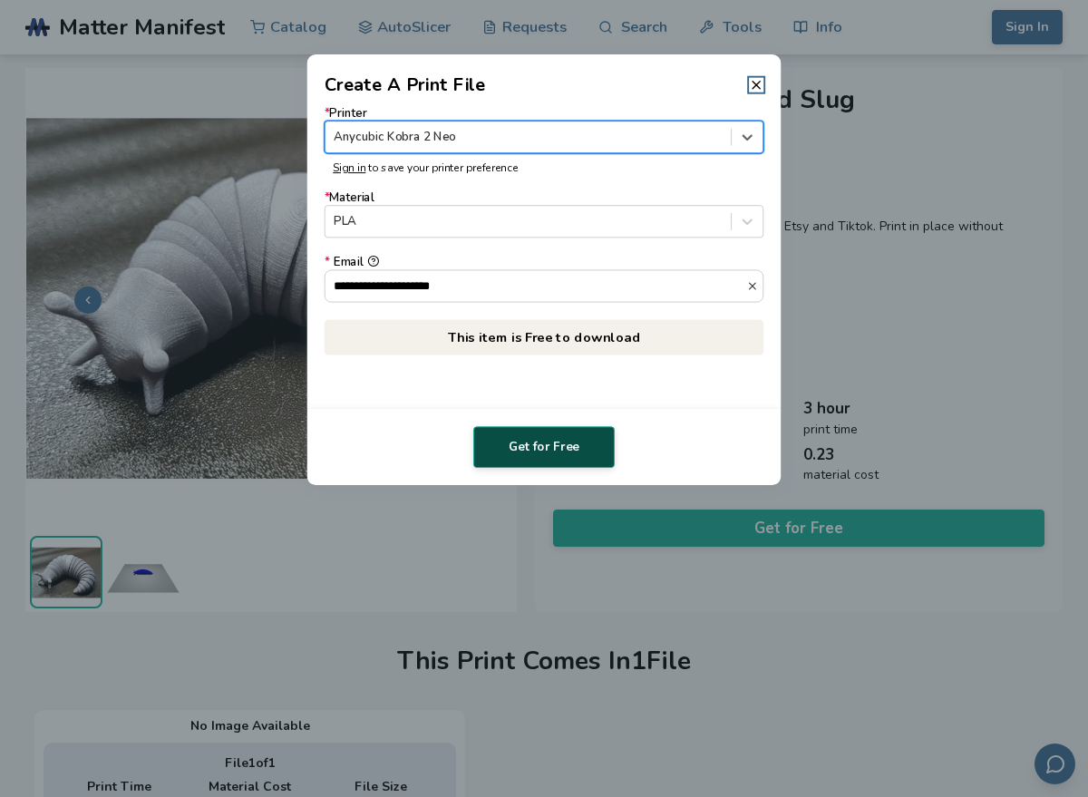
click at [550, 426] on button "Get for Free" at bounding box center [543, 447] width 141 height 42
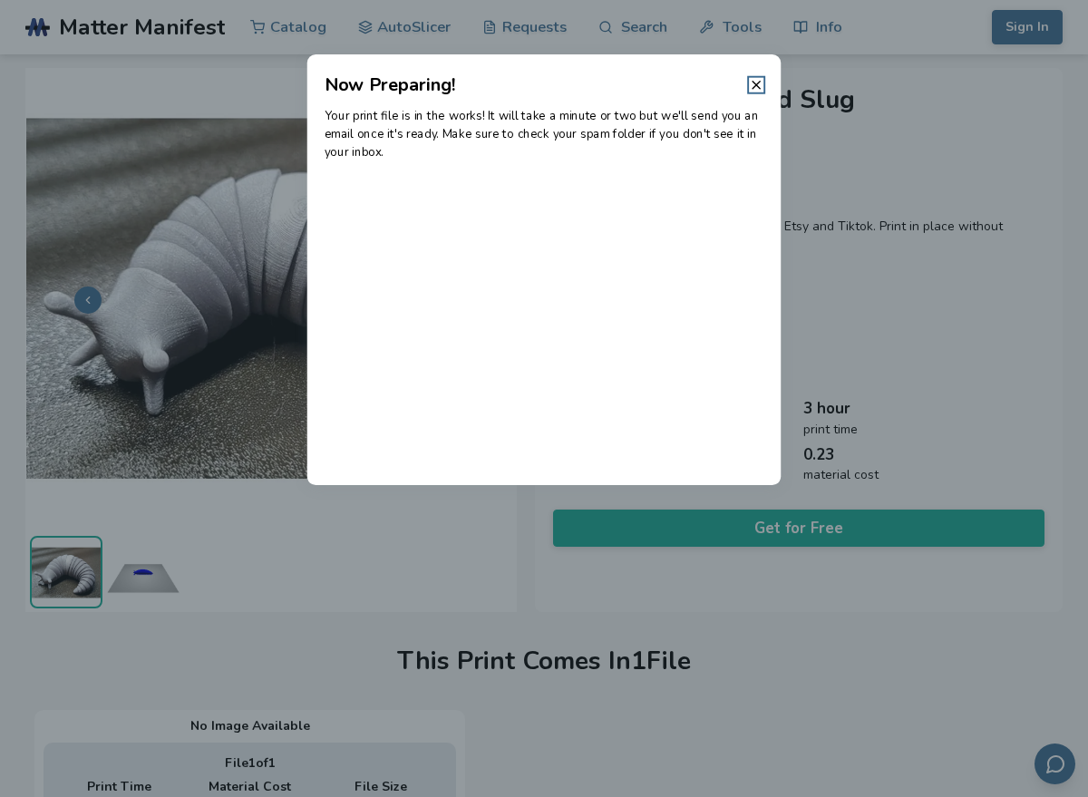
click at [755, 67] on header "Now Preparing!" at bounding box center [544, 76] width 474 height 44
click at [750, 81] on icon at bounding box center [756, 85] width 15 height 15
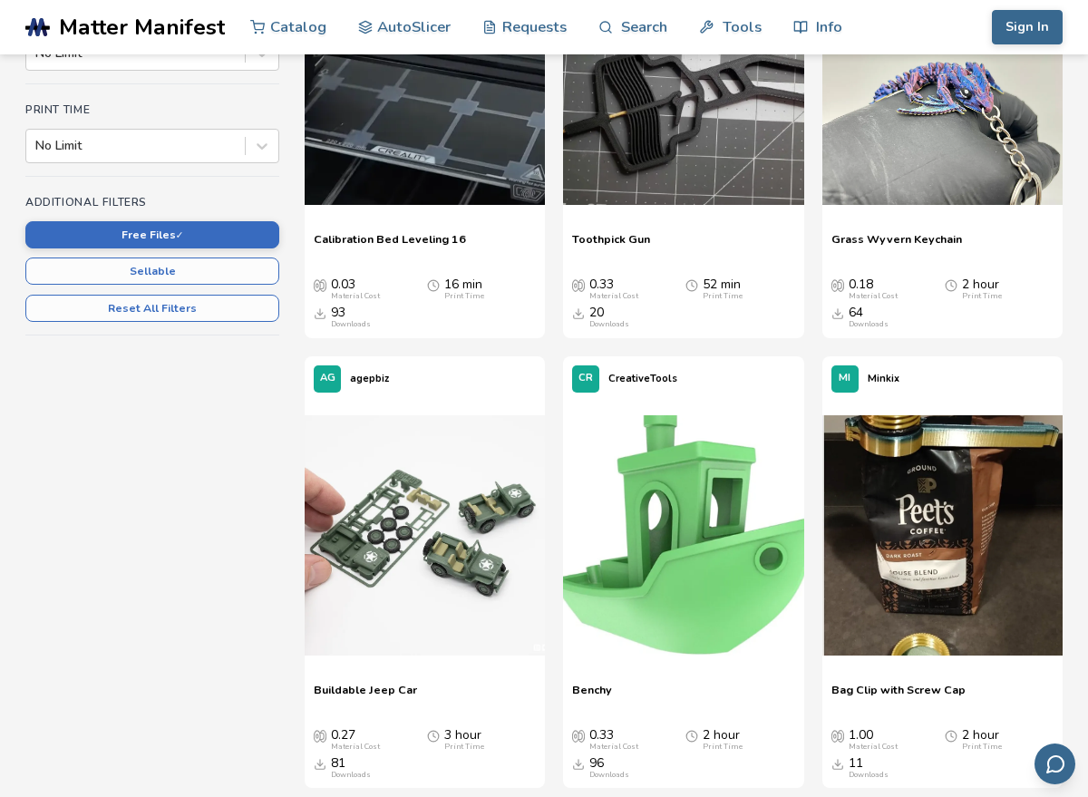
scroll to position [597, 0]
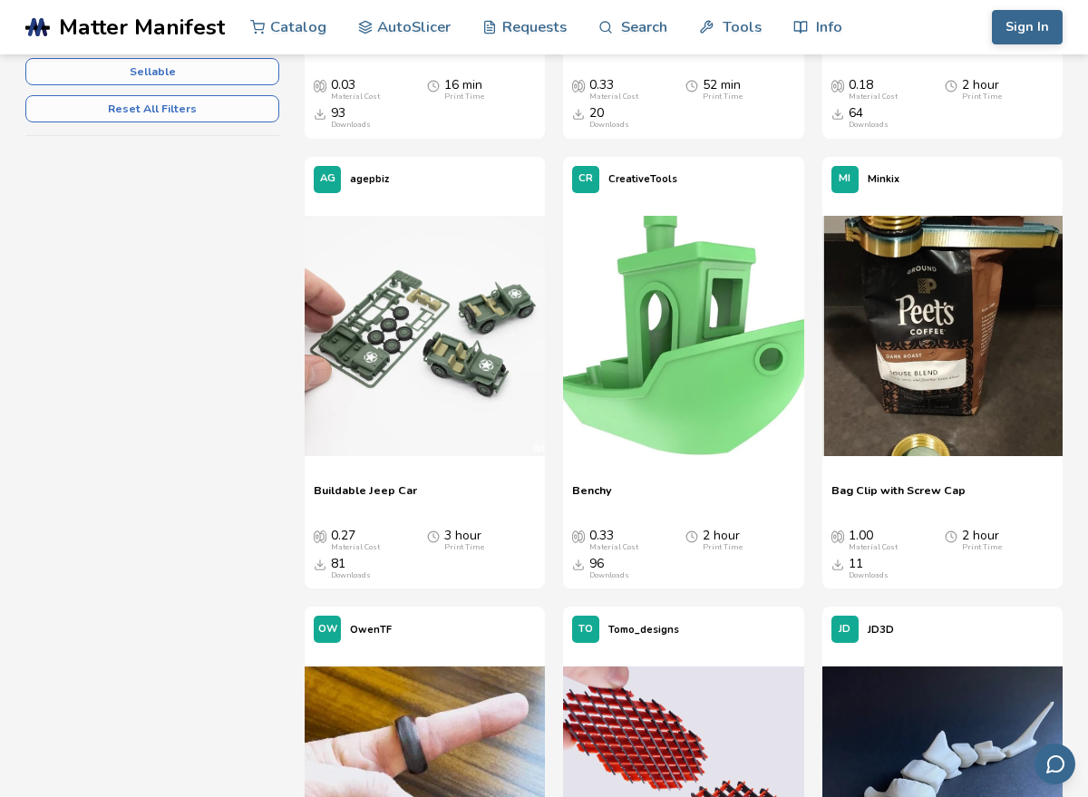
click at [449, 550] on div "Print Time" at bounding box center [464, 547] width 40 height 9
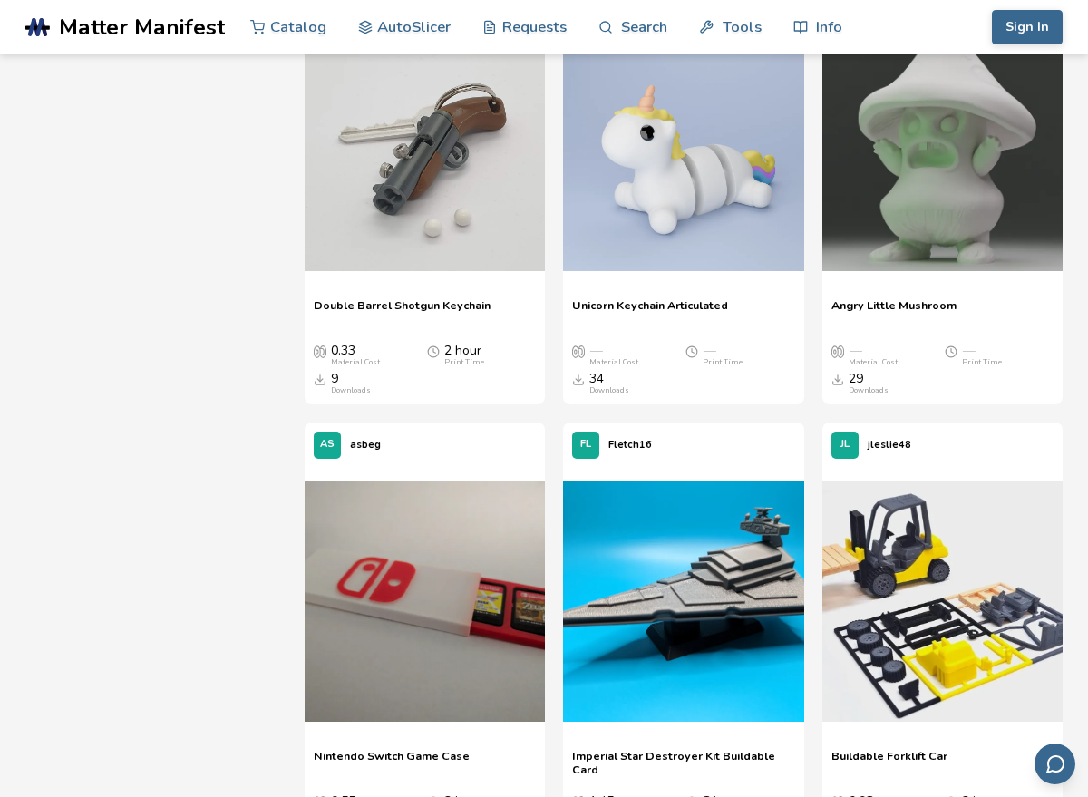
scroll to position [7071, 0]
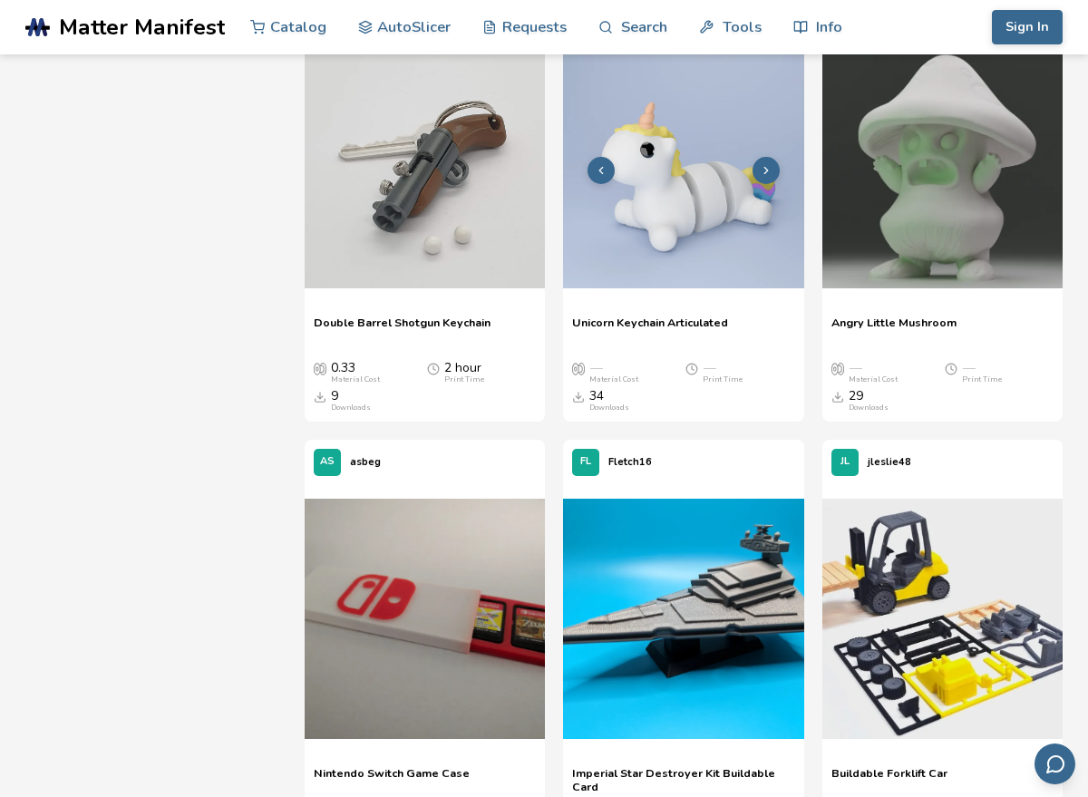
click at [741, 291] on picture at bounding box center [683, 170] width 240 height 244
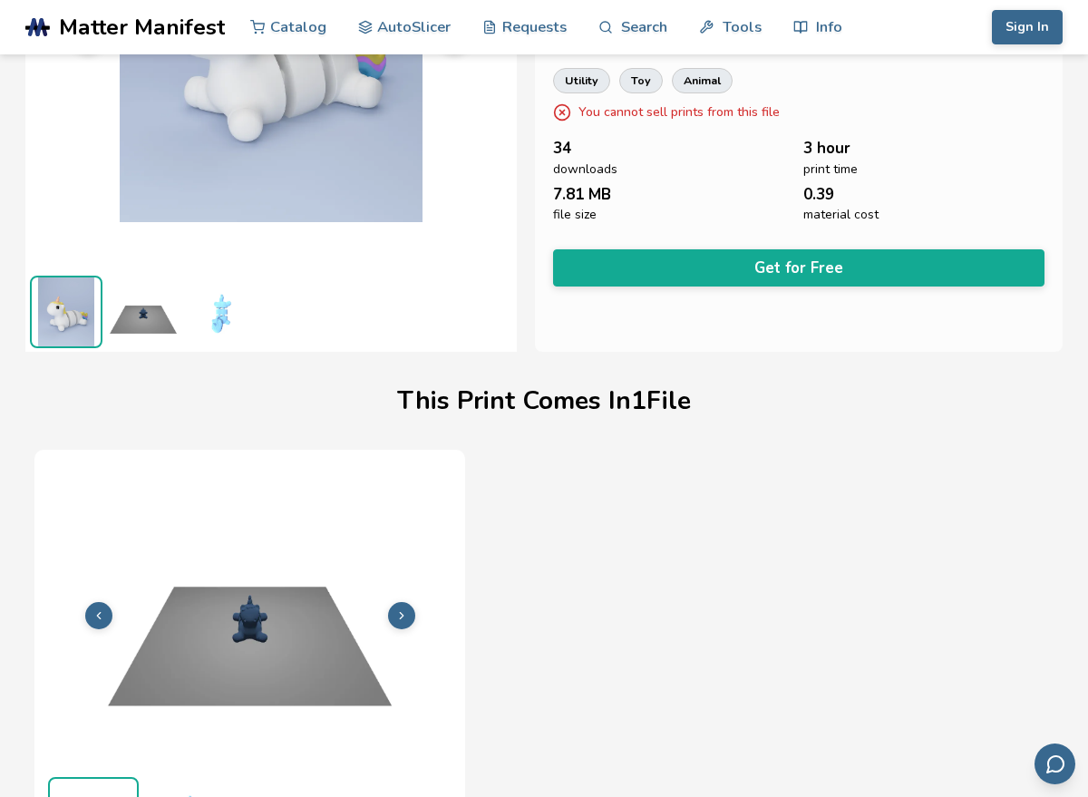
scroll to position [271, 0]
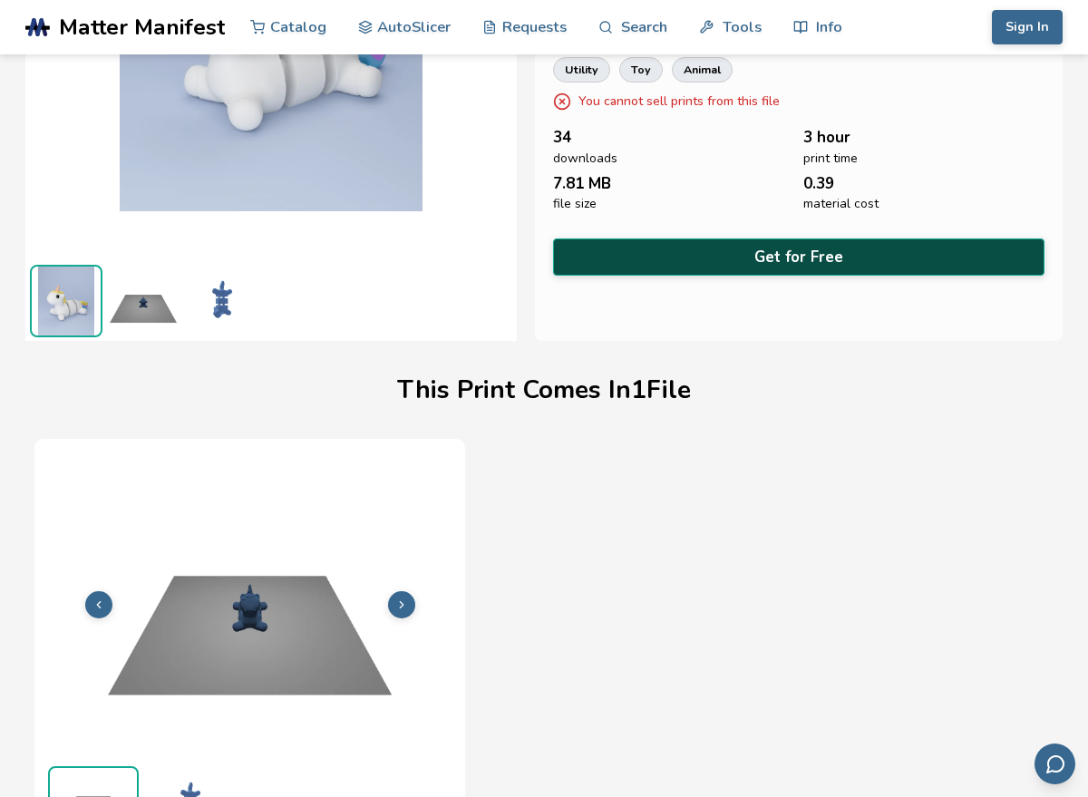
click at [756, 262] on button "Get for Free" at bounding box center [799, 257] width 492 height 37
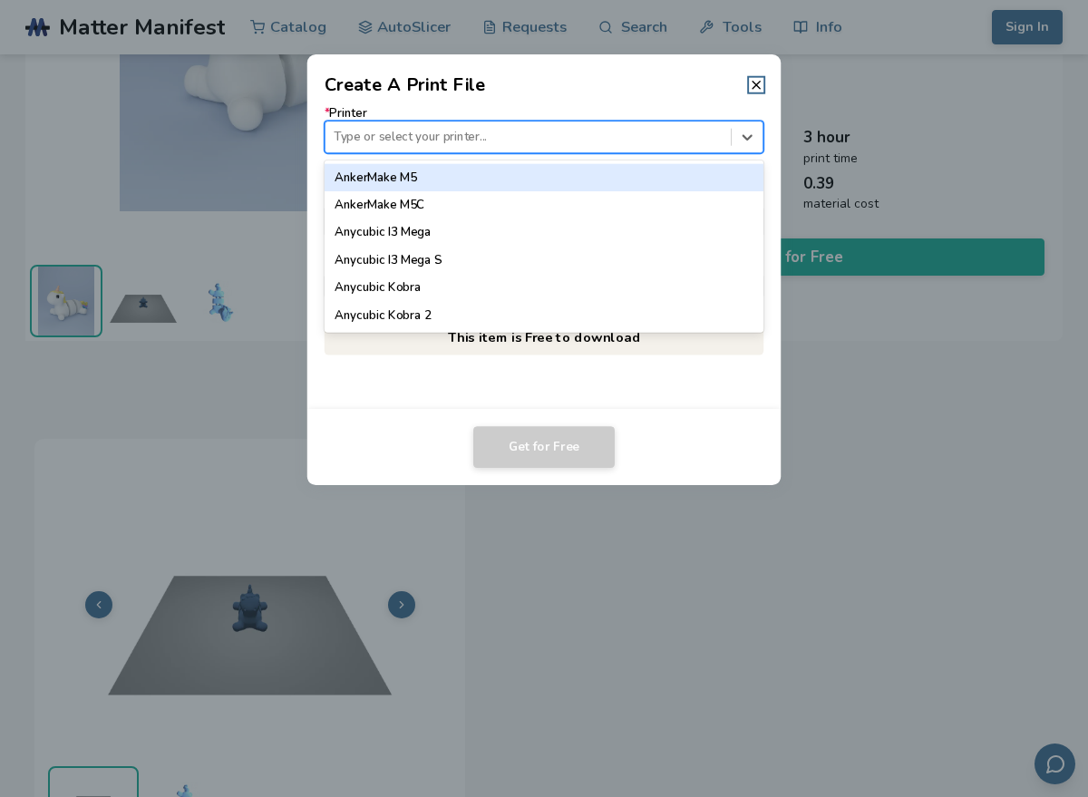
click at [618, 146] on div "Type or select your printer..." at bounding box center [528, 137] width 405 height 24
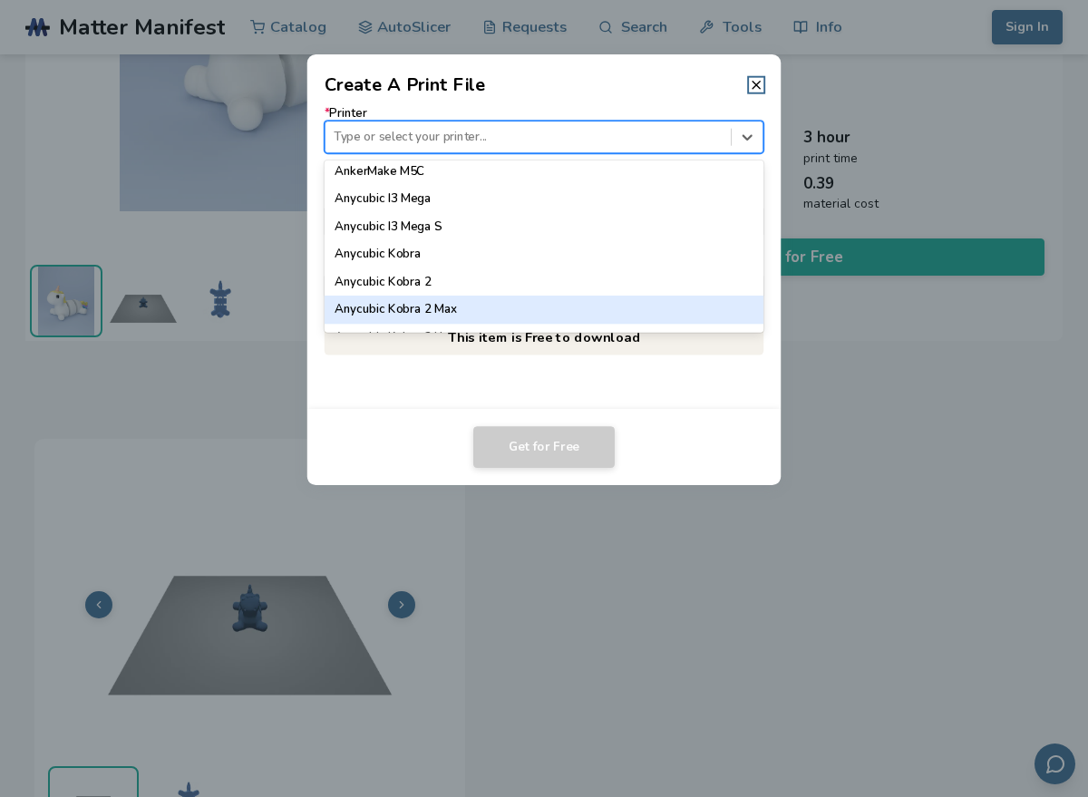
scroll to position [64, 0]
click at [561, 299] on div "Anycubic Kobra 2 Neo" at bounding box center [545, 309] width 440 height 27
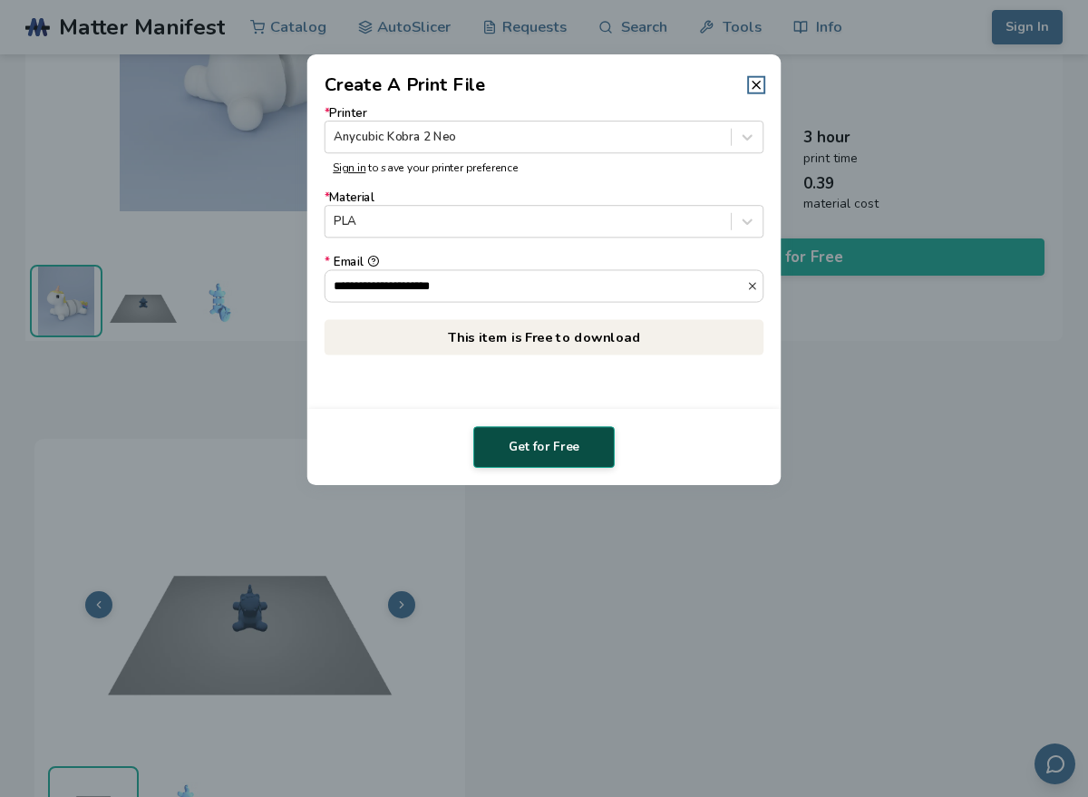
click at [556, 433] on button "Get for Free" at bounding box center [543, 447] width 141 height 42
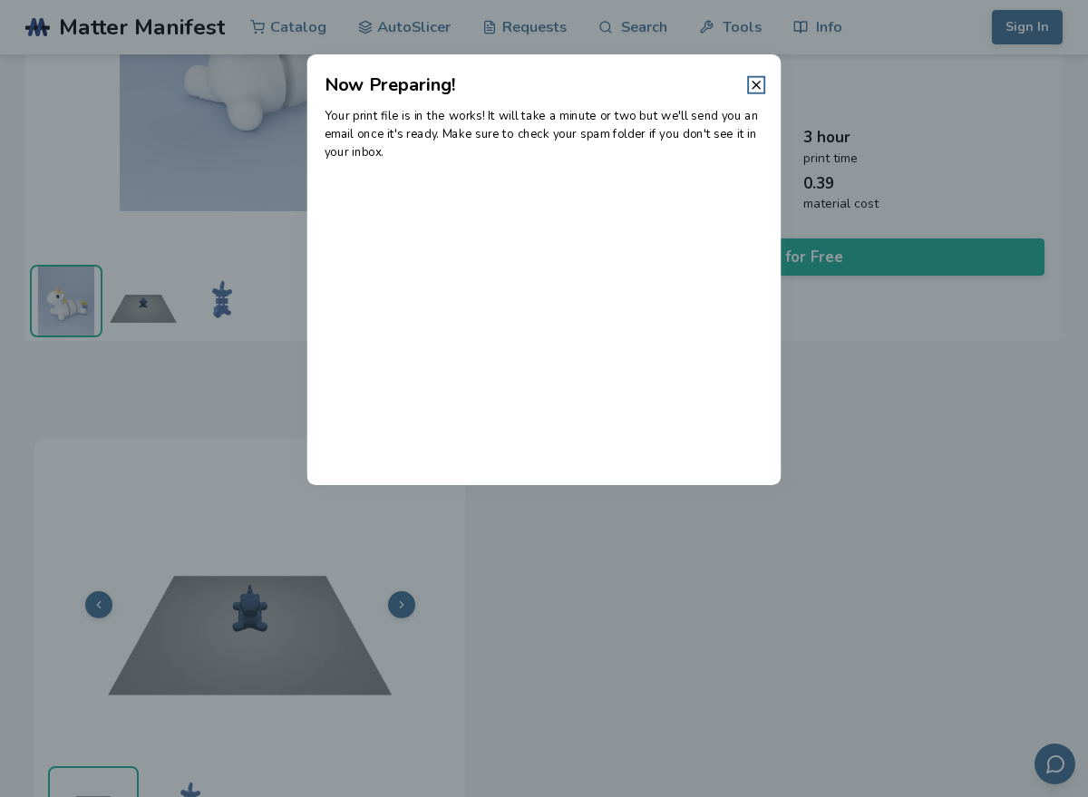
click at [748, 91] on header "Now Preparing!" at bounding box center [544, 76] width 474 height 44
click at [758, 79] on icon at bounding box center [756, 85] width 15 height 15
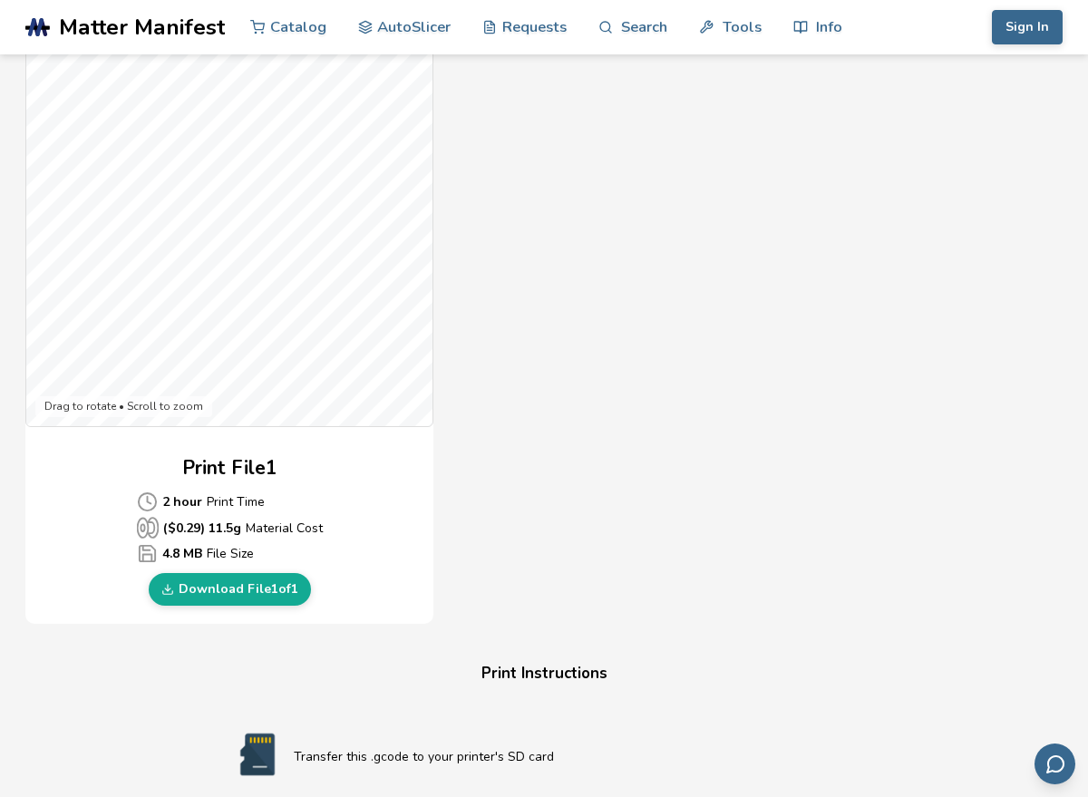
scroll to position [502, 0]
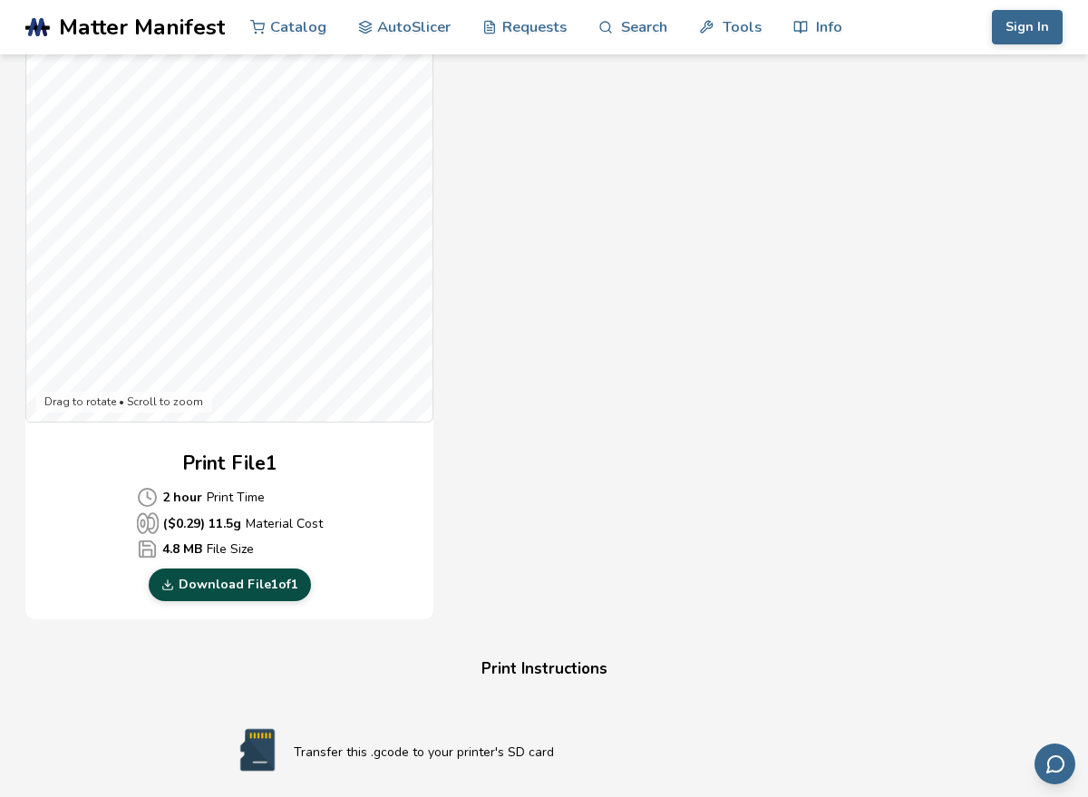
click at [231, 596] on link "Download File 1 of 1" at bounding box center [230, 585] width 162 height 33
click at [619, 443] on div "Gcode Preview Drag to rotate • Scroll to zoom Print File 1 2 hour Print Time ($…" at bounding box center [544, 290] width 1038 height 660
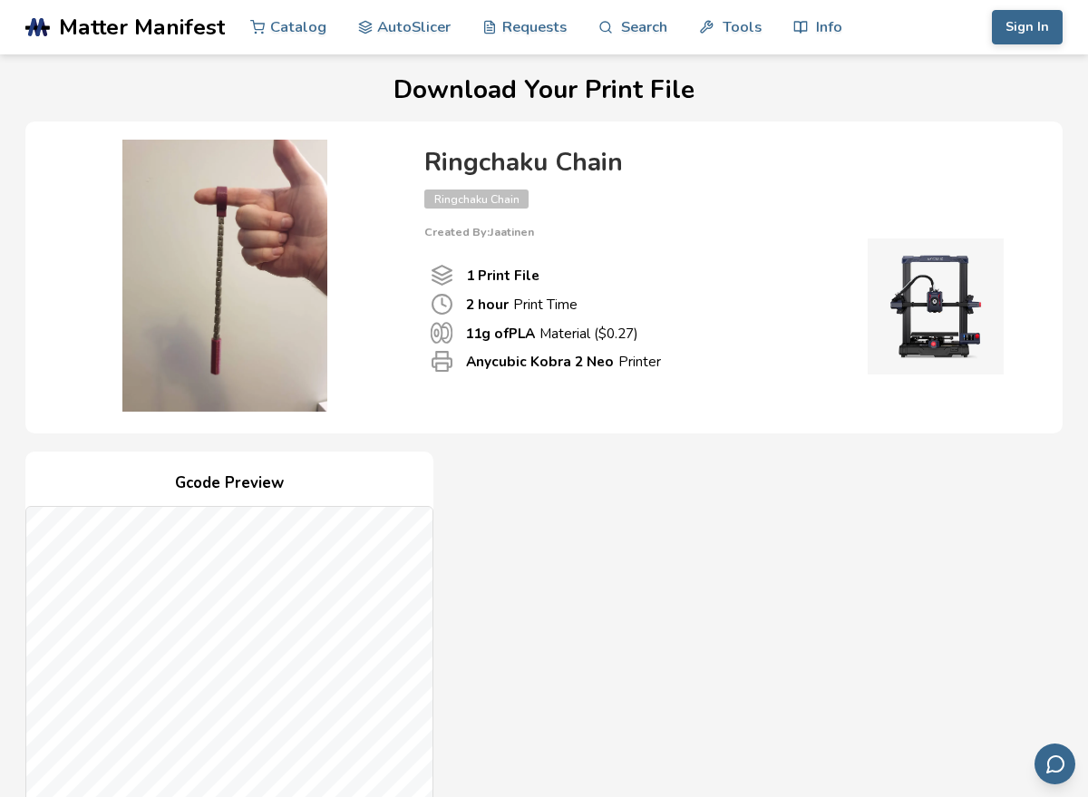
scroll to position [0, 0]
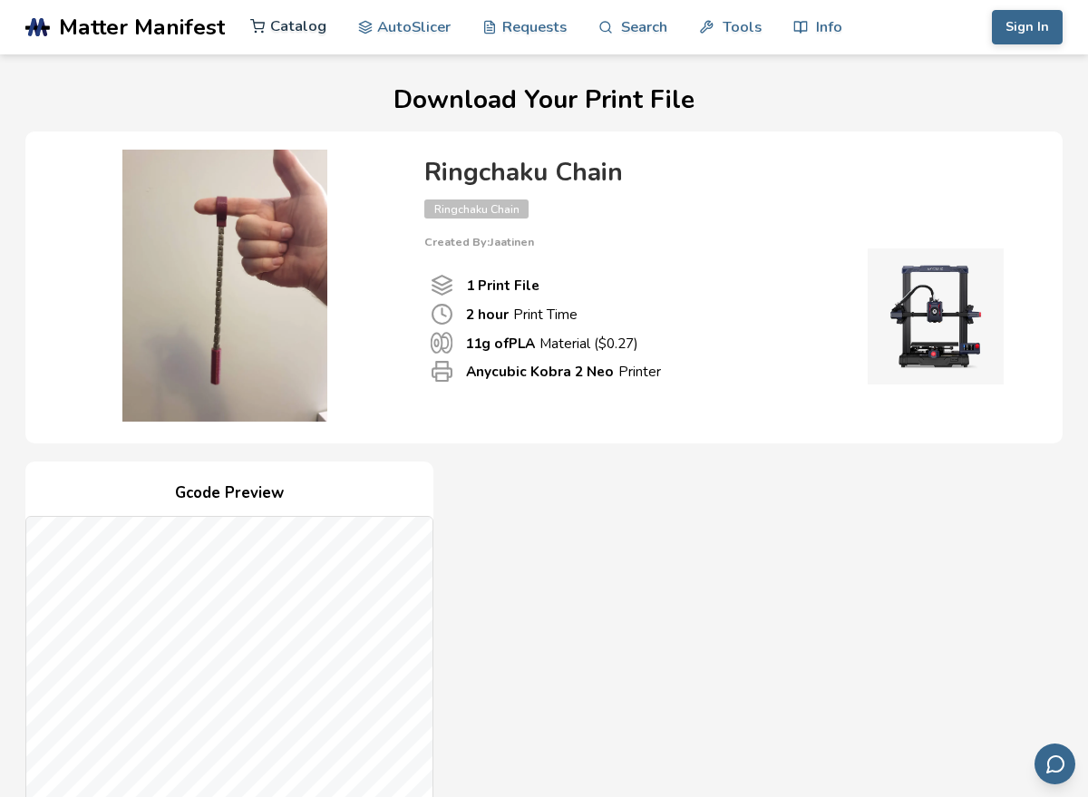
click at [290, 33] on link "Catalog" at bounding box center [288, 26] width 76 height 54
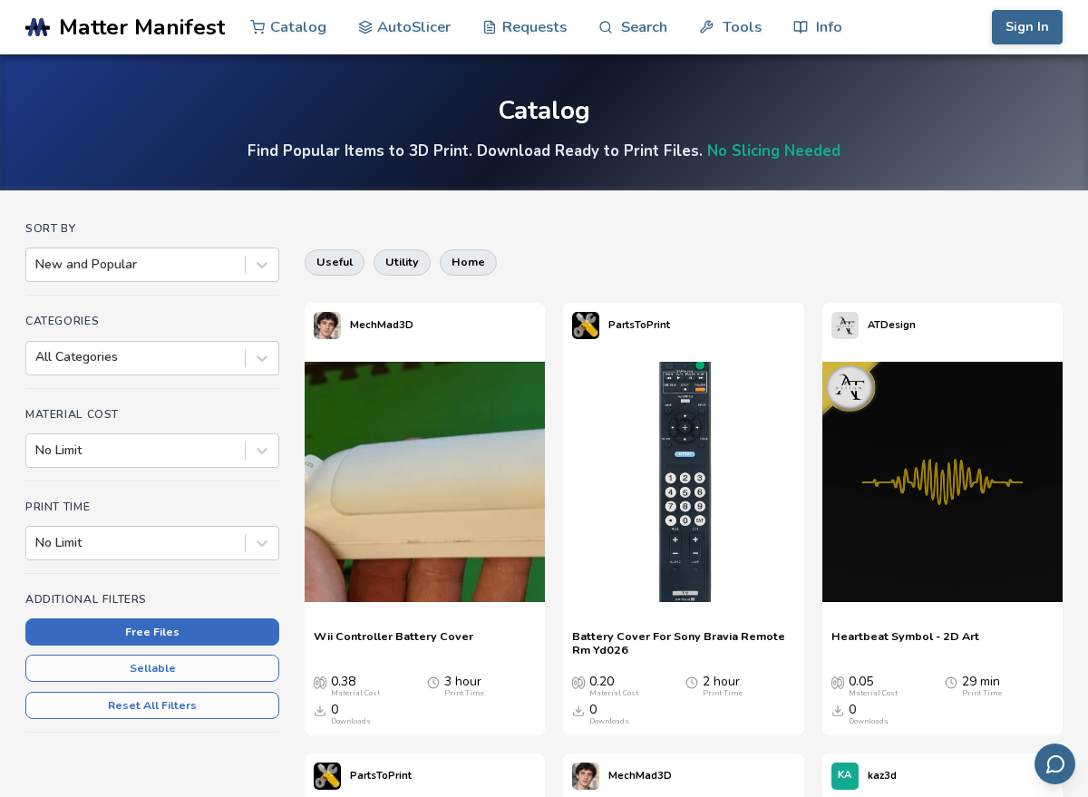
click at [200, 637] on button "Free Files" at bounding box center [152, 632] width 254 height 27
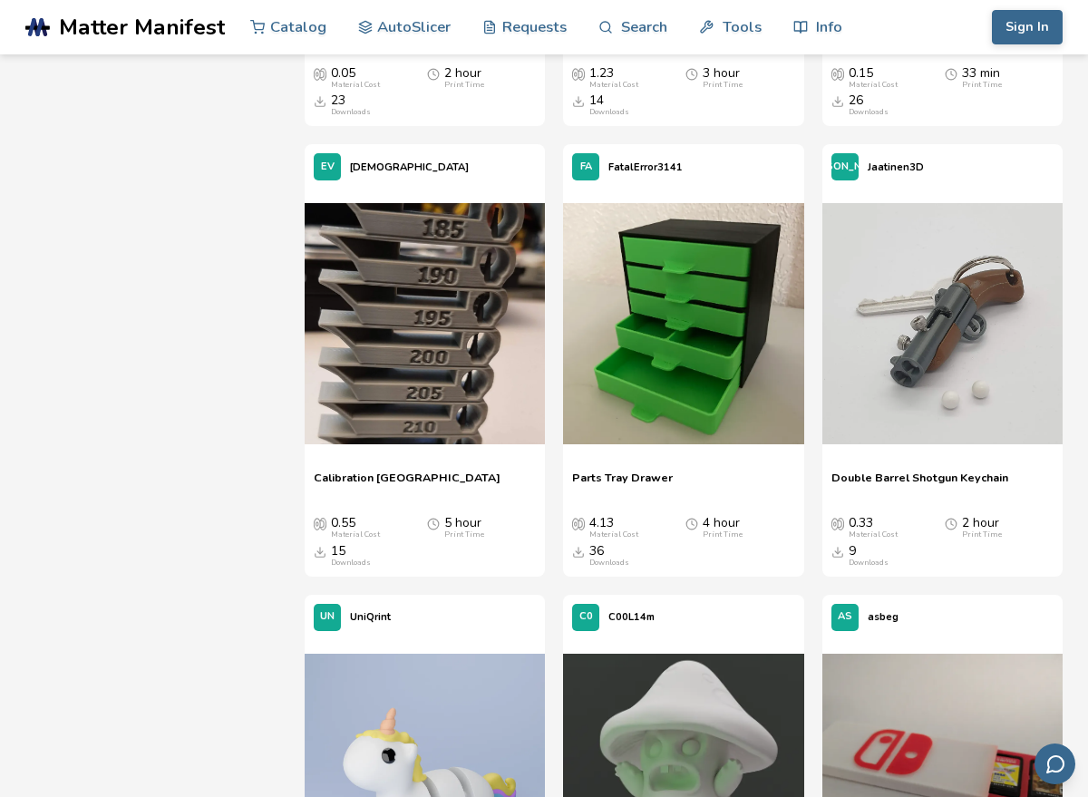
scroll to position [1524, 0]
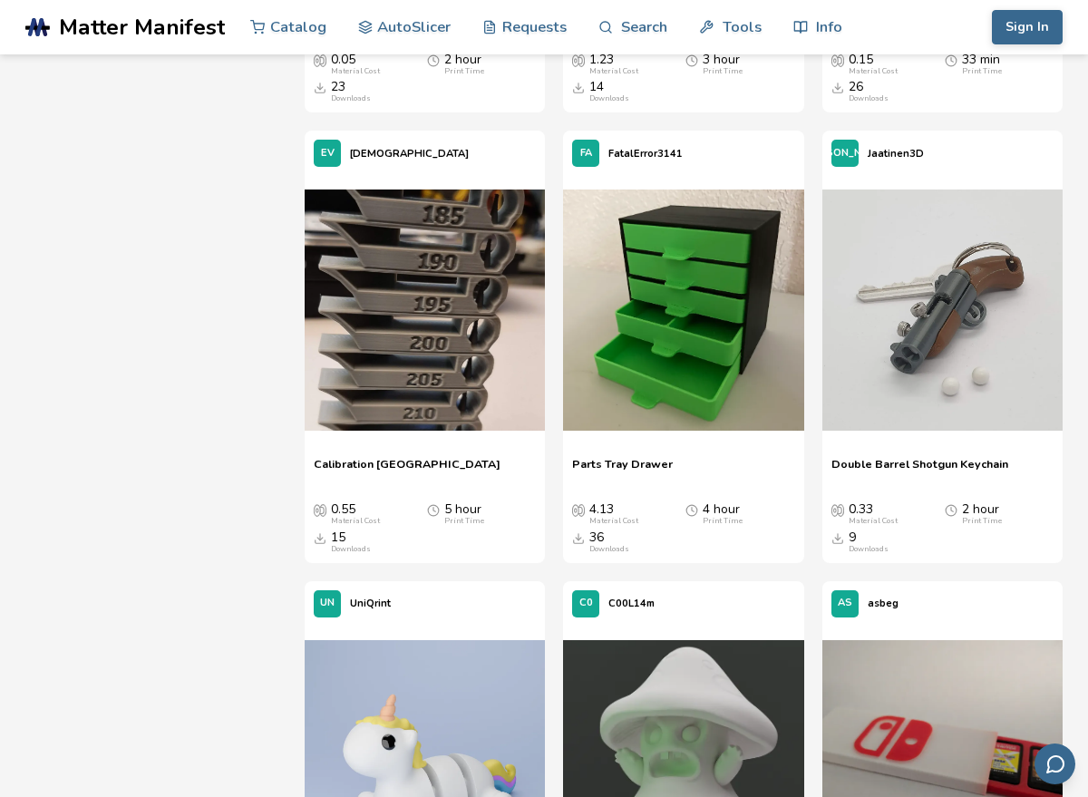
click at [687, 452] on div "Parts Tray Drawer Parts Tray Drawer 4.13 Material Cost 4 hour Print Time 36 Dow…" at bounding box center [683, 505] width 240 height 115
click at [696, 386] on img at bounding box center [683, 310] width 240 height 240
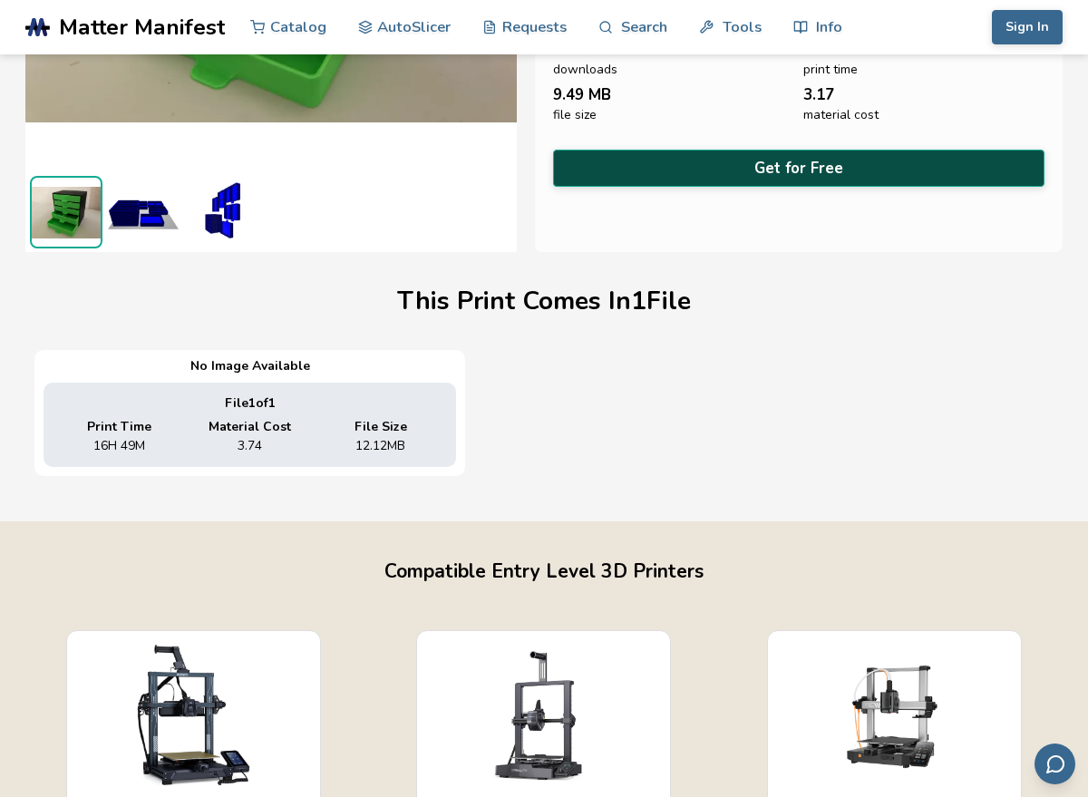
scroll to position [363, 0]
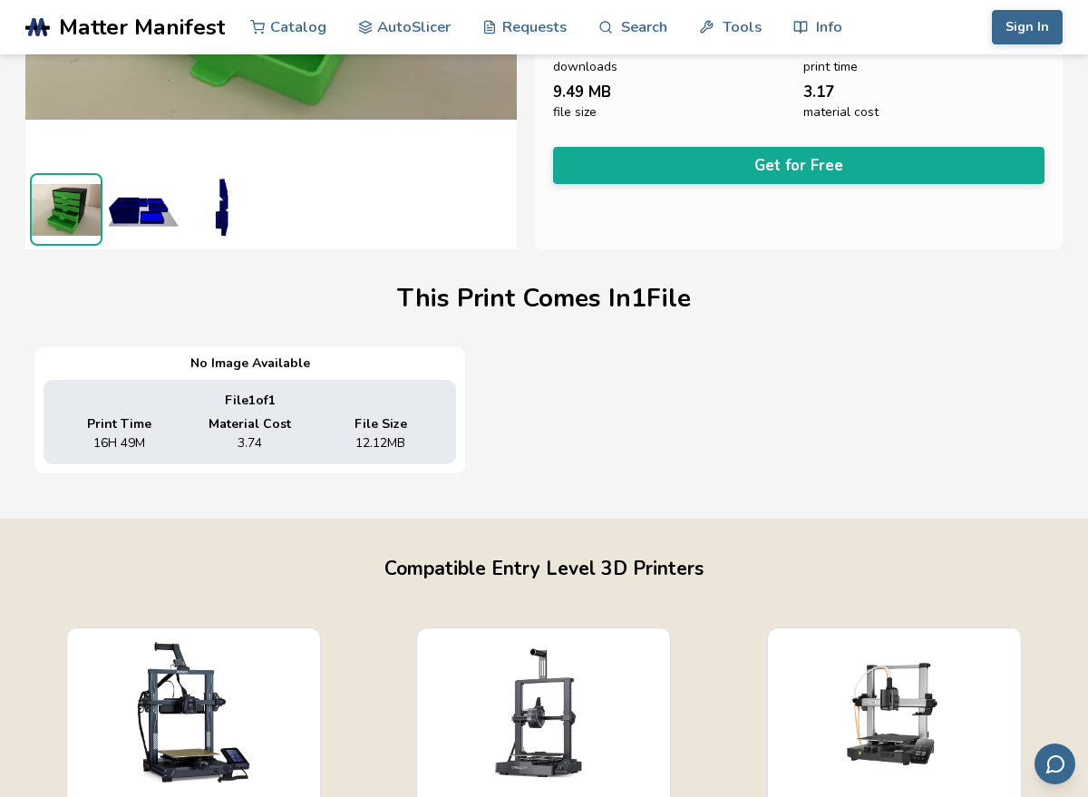
click at [220, 423] on span "Material Cost" at bounding box center [250, 424] width 83 height 15
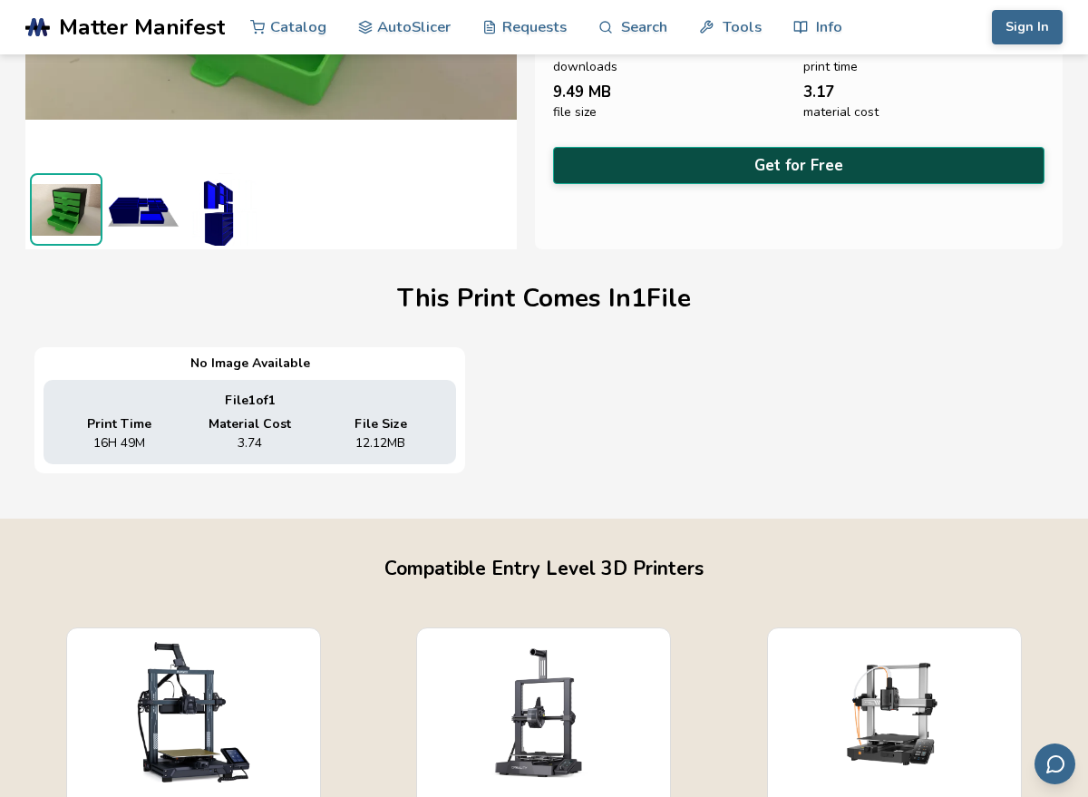
click at [700, 147] on button "Get for Free" at bounding box center [799, 165] width 492 height 37
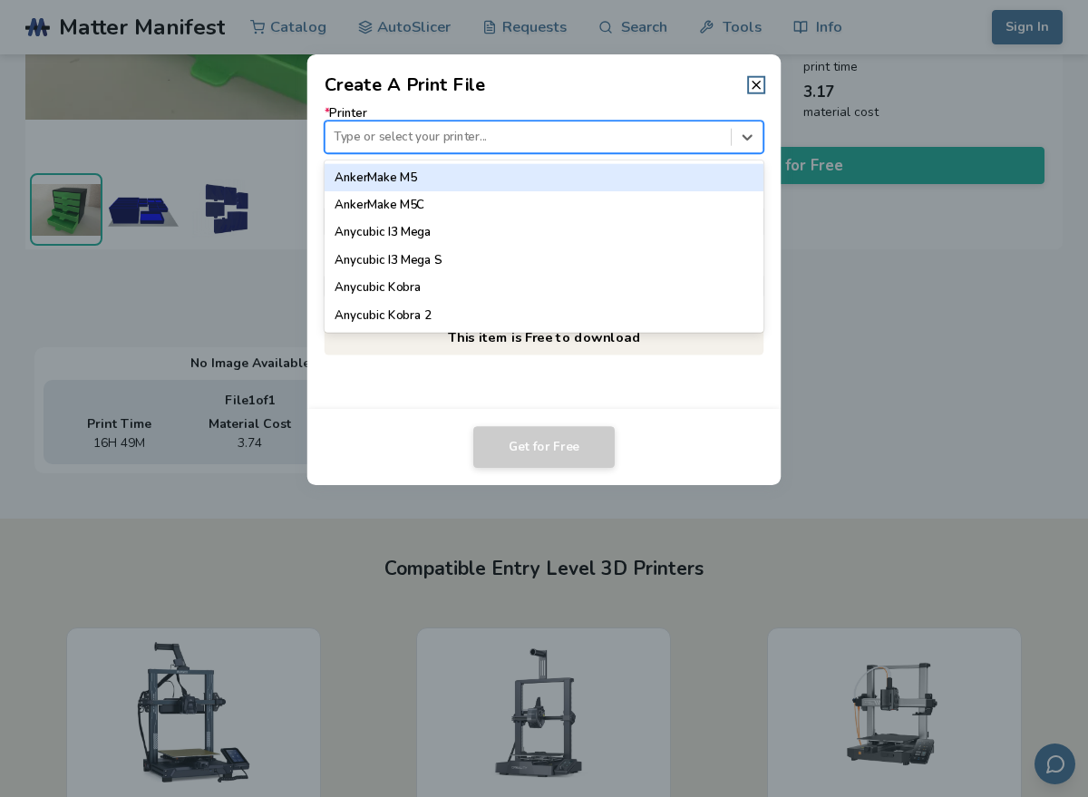
click at [551, 139] on div at bounding box center [528, 137] width 388 height 17
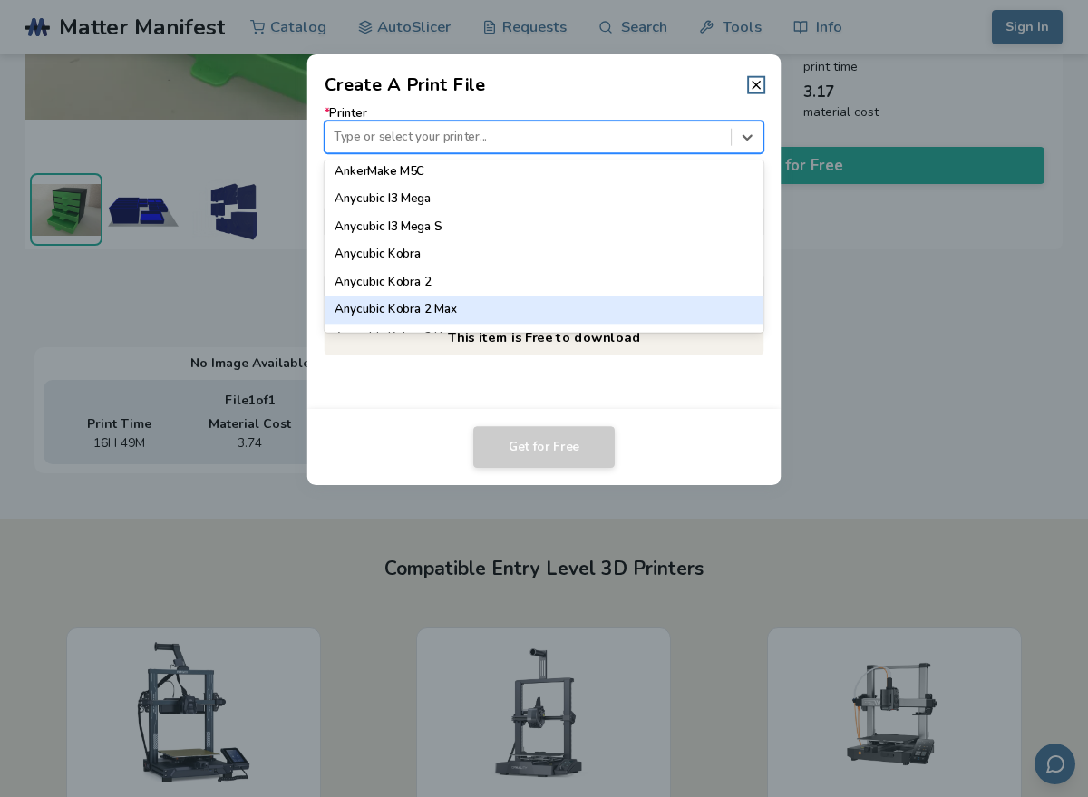
scroll to position [64, 0]
click at [483, 317] on div "Anycubic Kobra 2 Neo" at bounding box center [545, 309] width 440 height 27
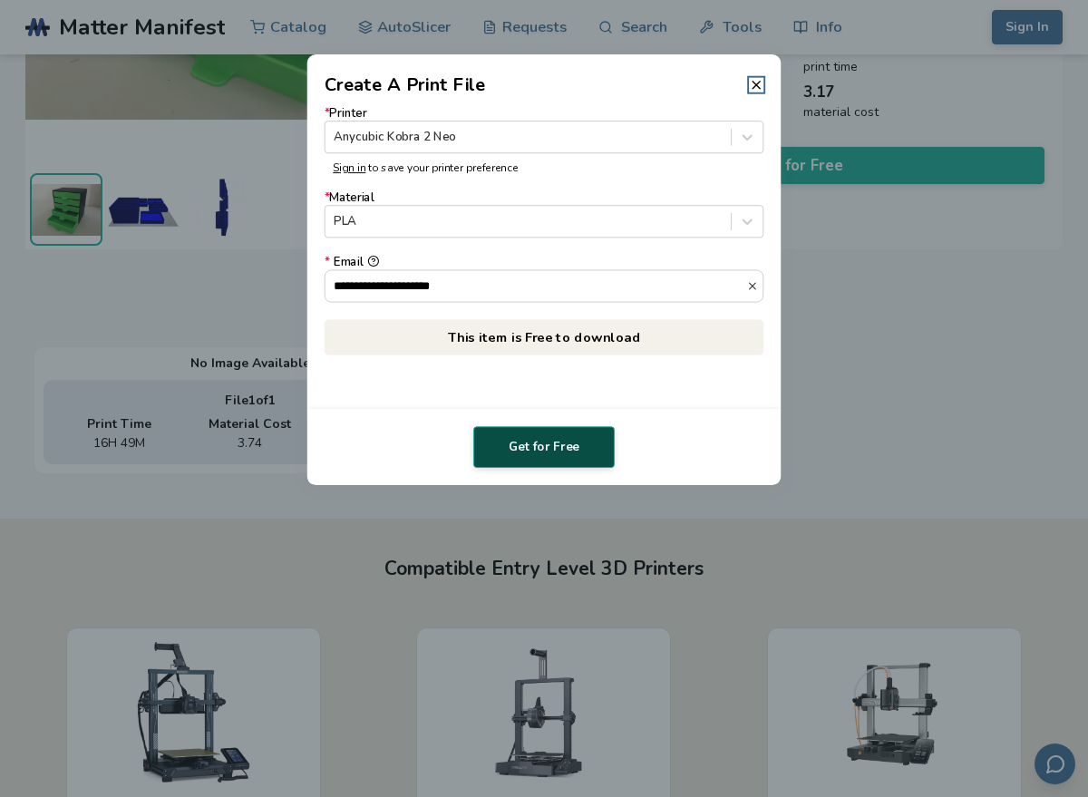
click at [512, 433] on button "Get for Free" at bounding box center [543, 447] width 141 height 42
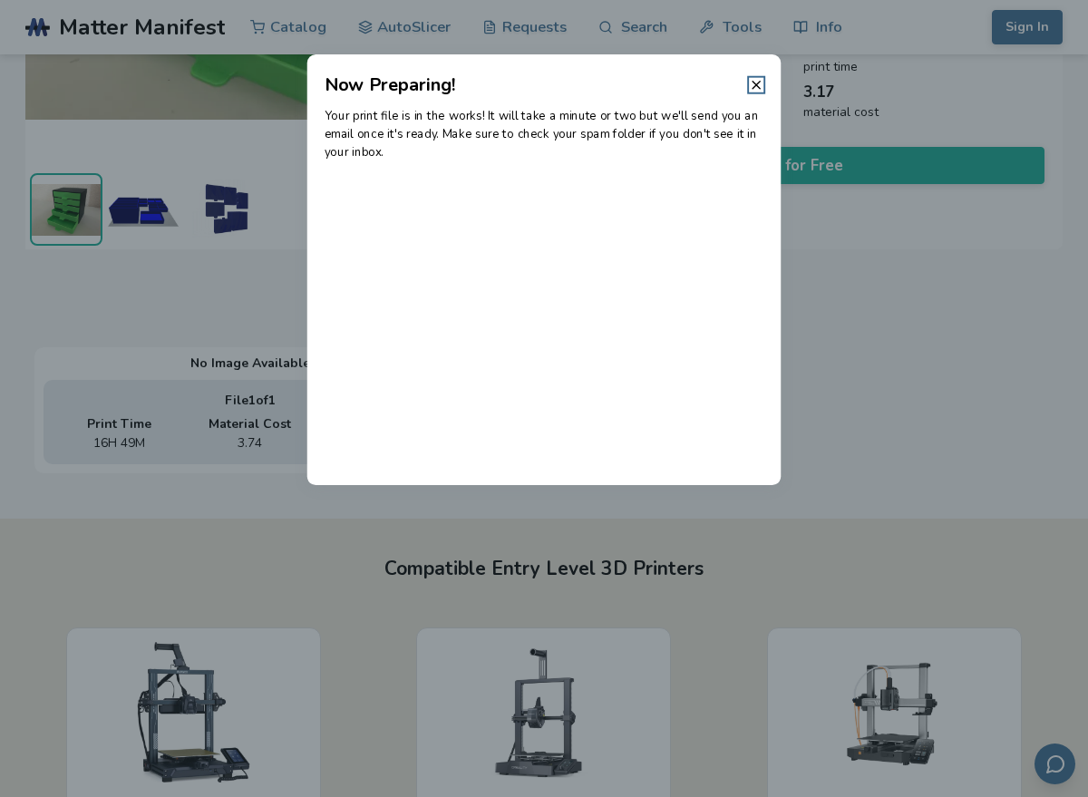
click at [758, 69] on header "Now Preparing!" at bounding box center [544, 76] width 474 height 44
click at [760, 93] on header "Now Preparing!" at bounding box center [544, 76] width 474 height 44
click at [754, 82] on line at bounding box center [756, 85] width 7 height 7
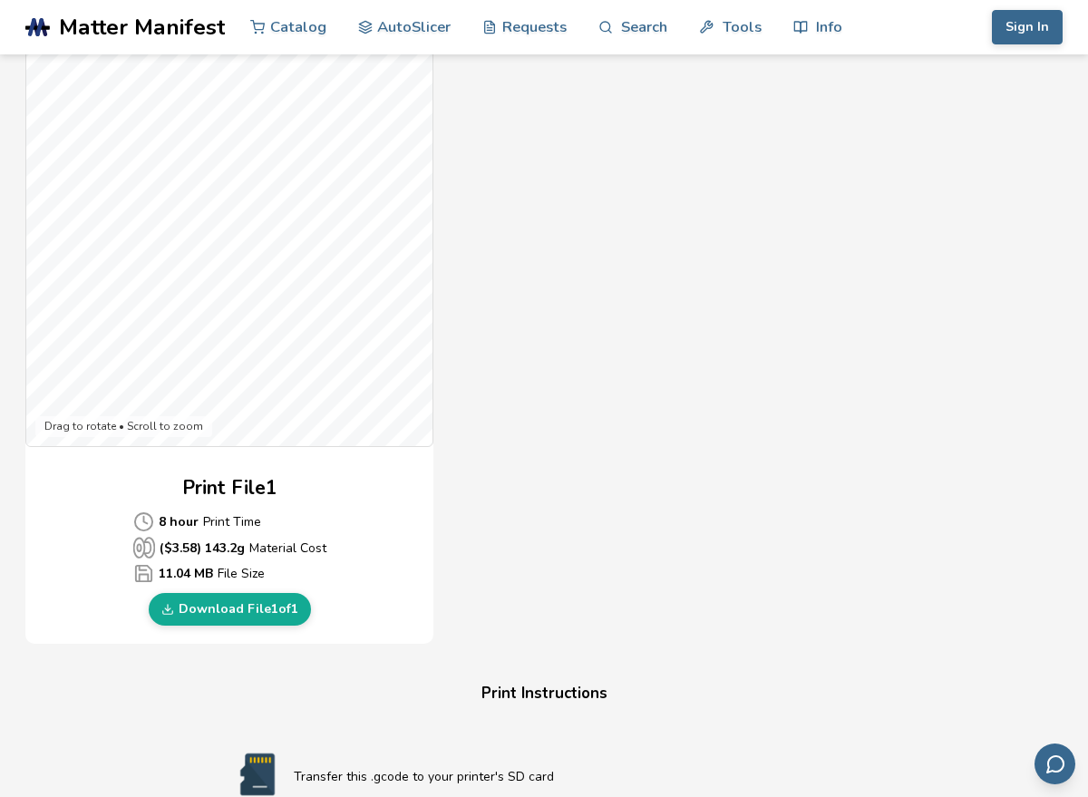
scroll to position [544, 0]
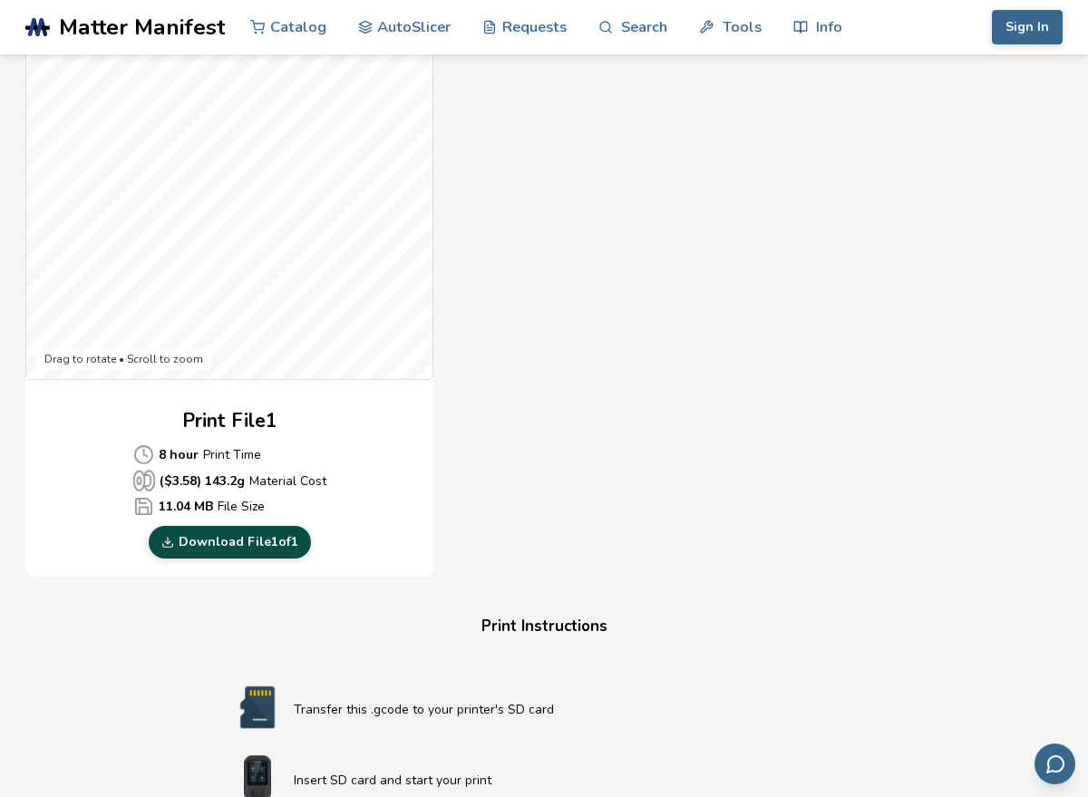
click at [252, 544] on link "Download File 1 of 1" at bounding box center [230, 542] width 162 height 33
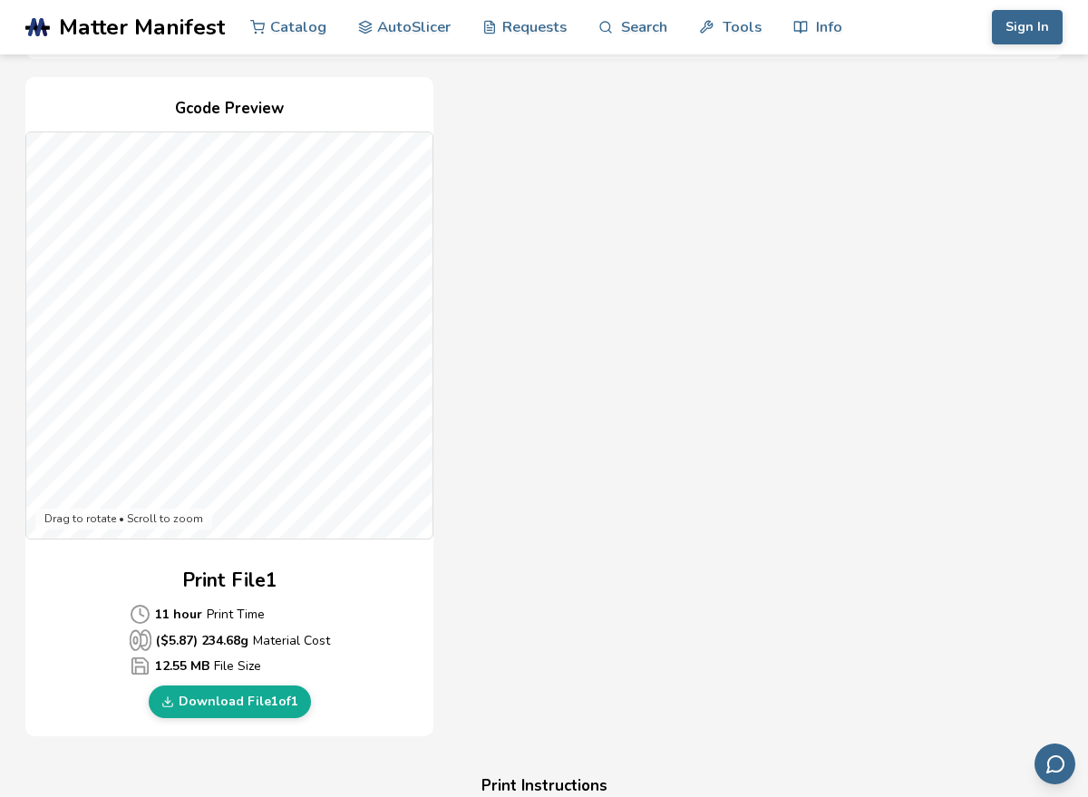
scroll to position [399, 0]
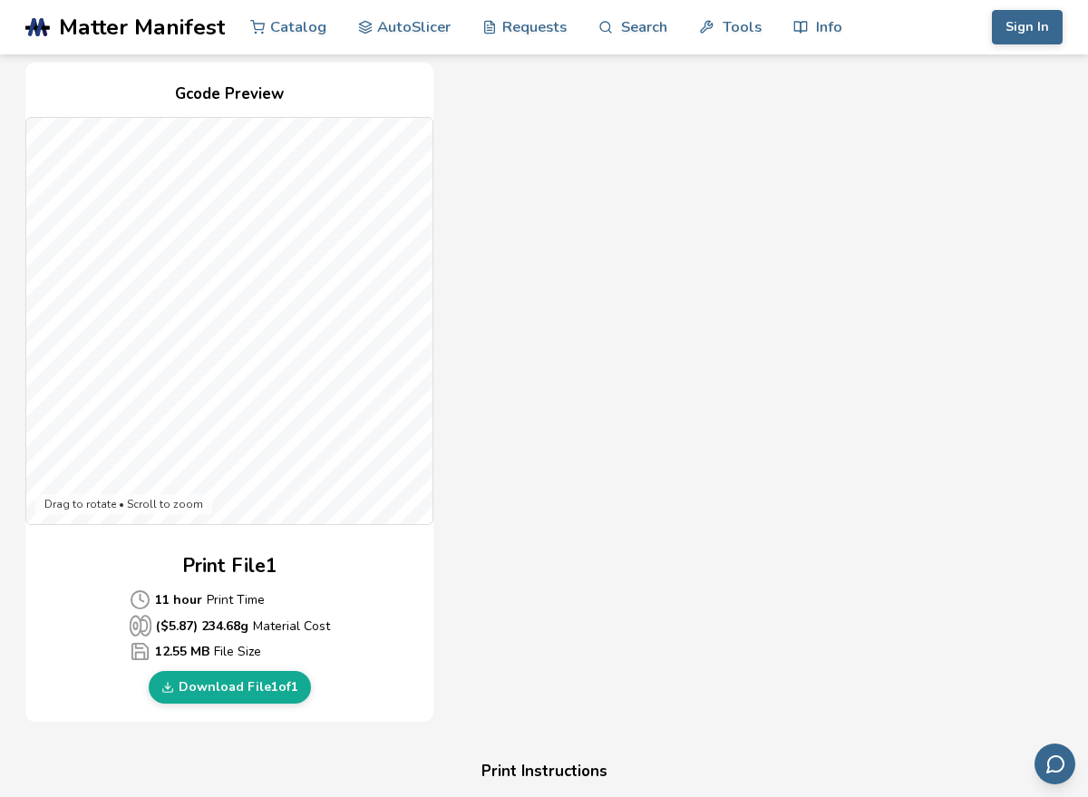
click at [249, 706] on div "Gcode Preview Drag to rotate • Scroll to zoom Print File 1 11 hour Print Time (…" at bounding box center [229, 393] width 408 height 660
click at [277, 678] on link "Download File 1 of 1" at bounding box center [230, 687] width 162 height 33
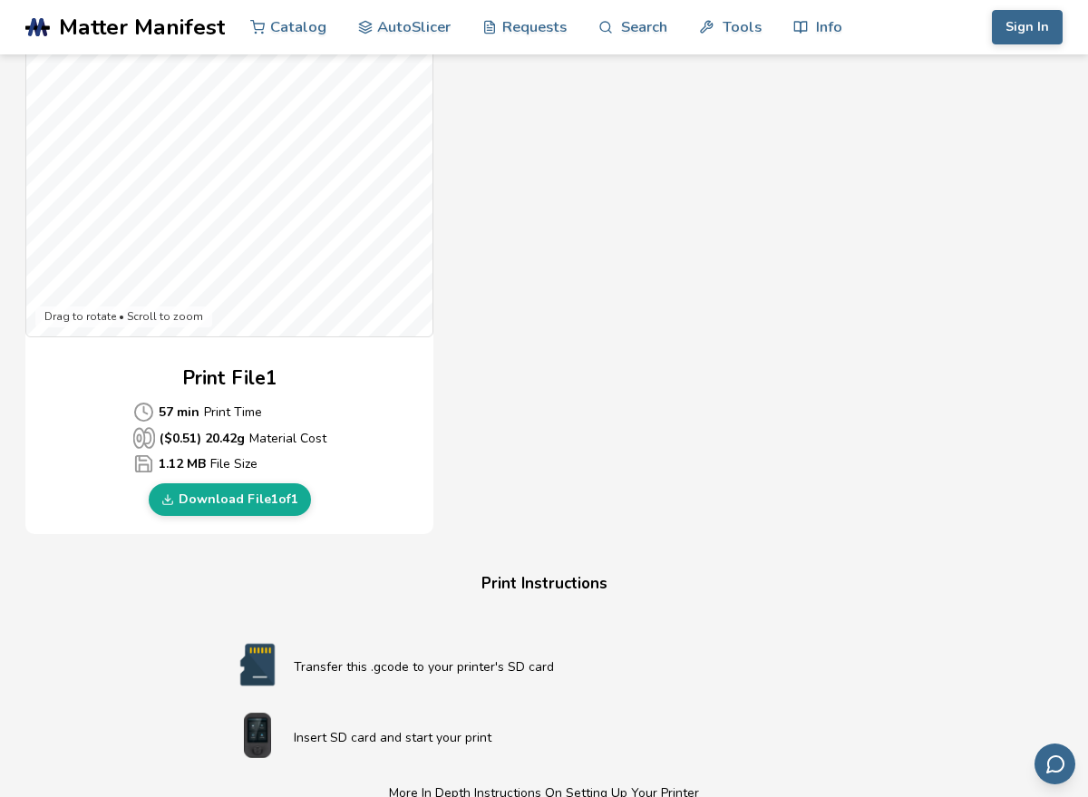
scroll to position [617, 0]
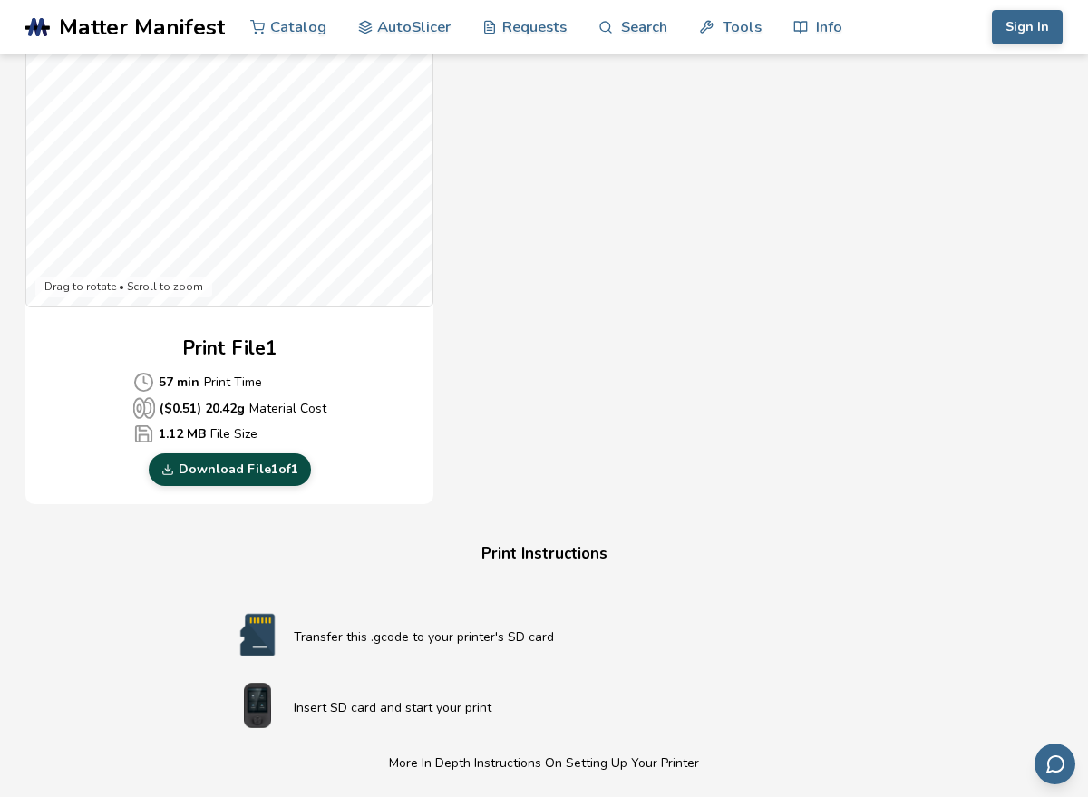
click at [281, 466] on link "Download File 1 of 1" at bounding box center [230, 469] width 162 height 33
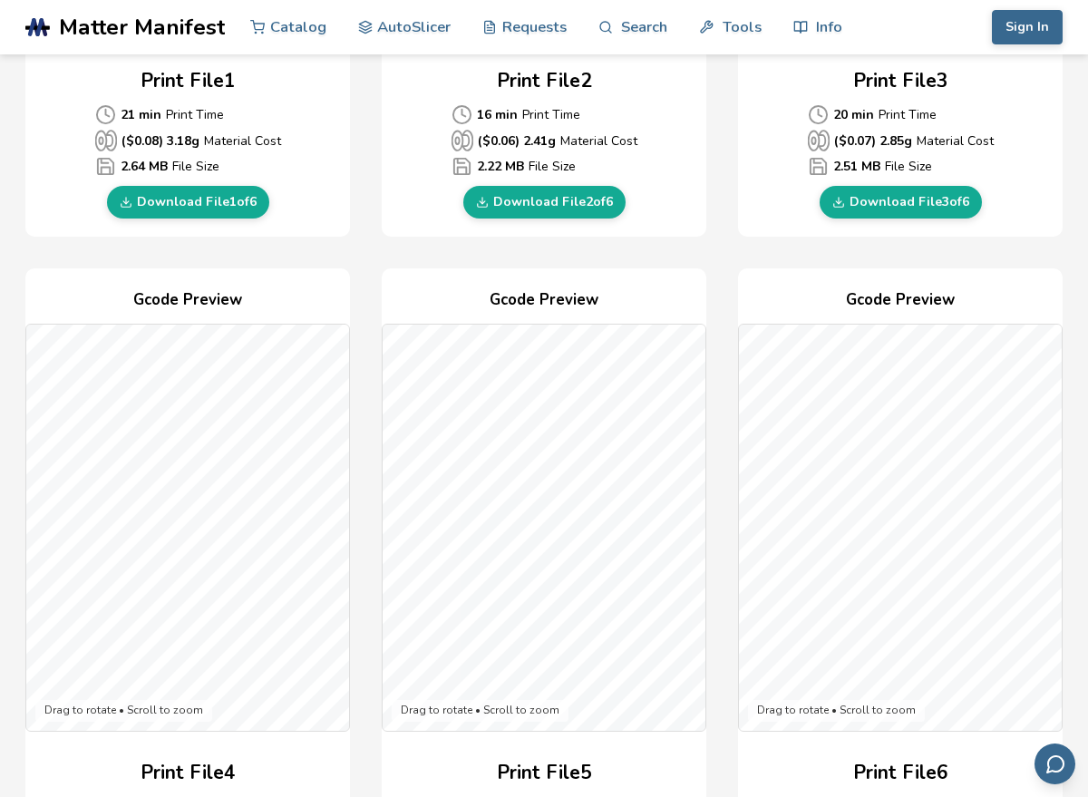
scroll to position [882, 0]
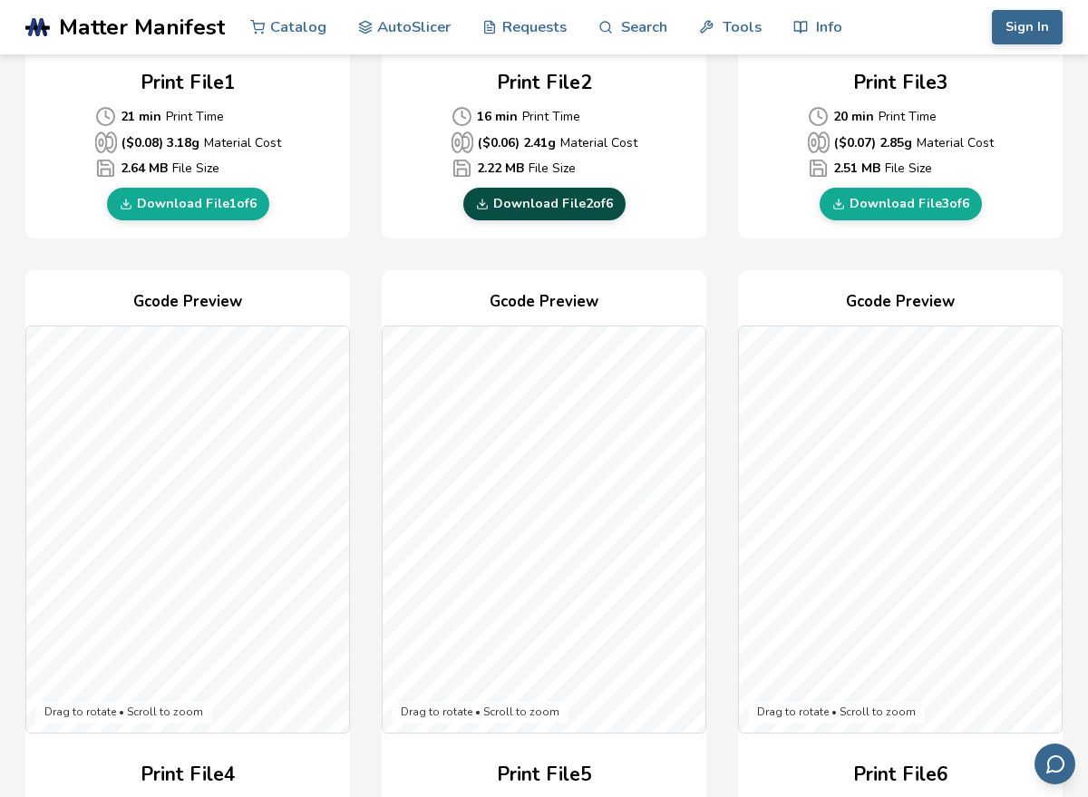
click at [570, 215] on link "Download File 2 of 6" at bounding box center [544, 204] width 162 height 33
click at [533, 278] on div "Gcode Preview Drag to rotate • Scroll to zoom Print File 5 19 min Print Time ($…" at bounding box center [544, 600] width 325 height 660
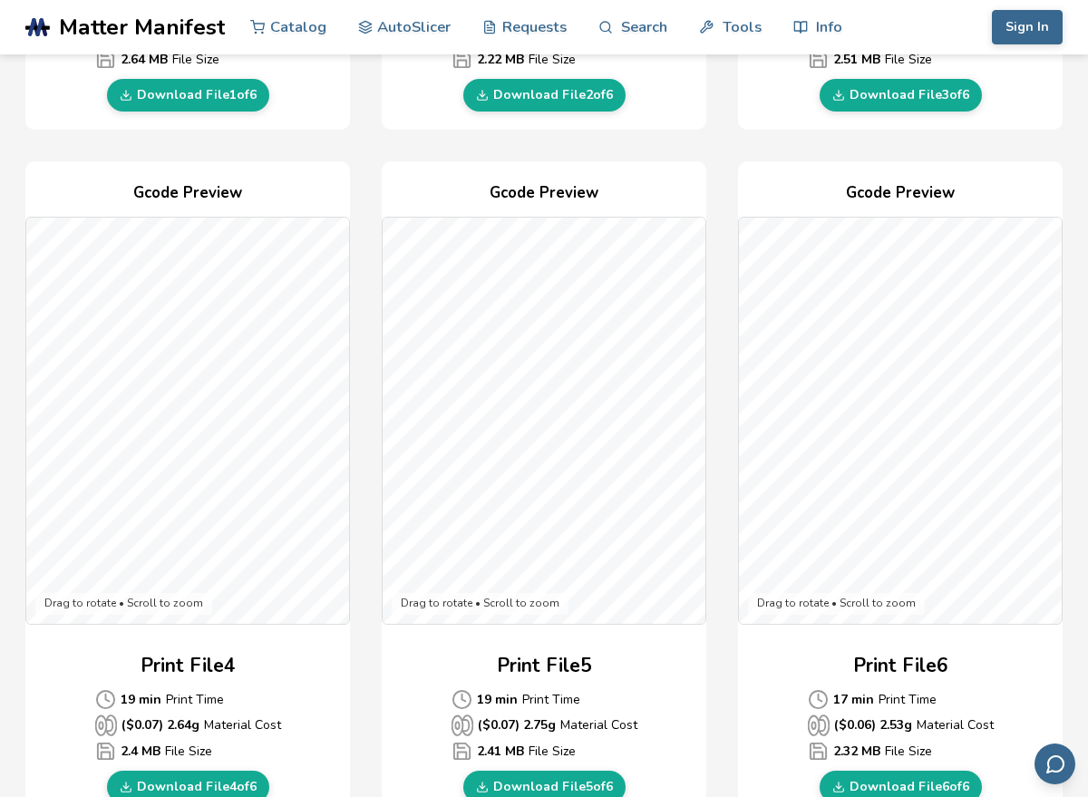
scroll to position [919, 0]
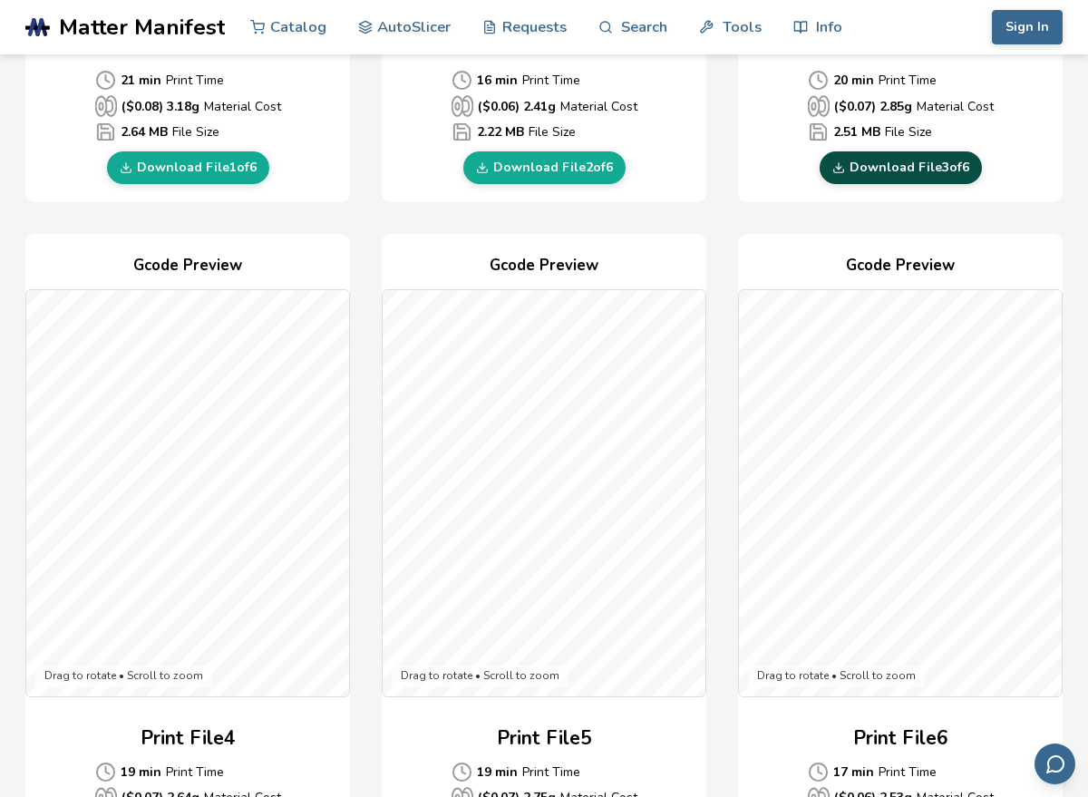
click at [947, 166] on link "Download File 3 of 6" at bounding box center [901, 167] width 162 height 33
click at [1058, 143] on div "Print File 3 20 min Print Time ($ 0.07 ) 2.85 g Material Cost 2.51 MB File Size…" at bounding box center [900, 108] width 325 height 151
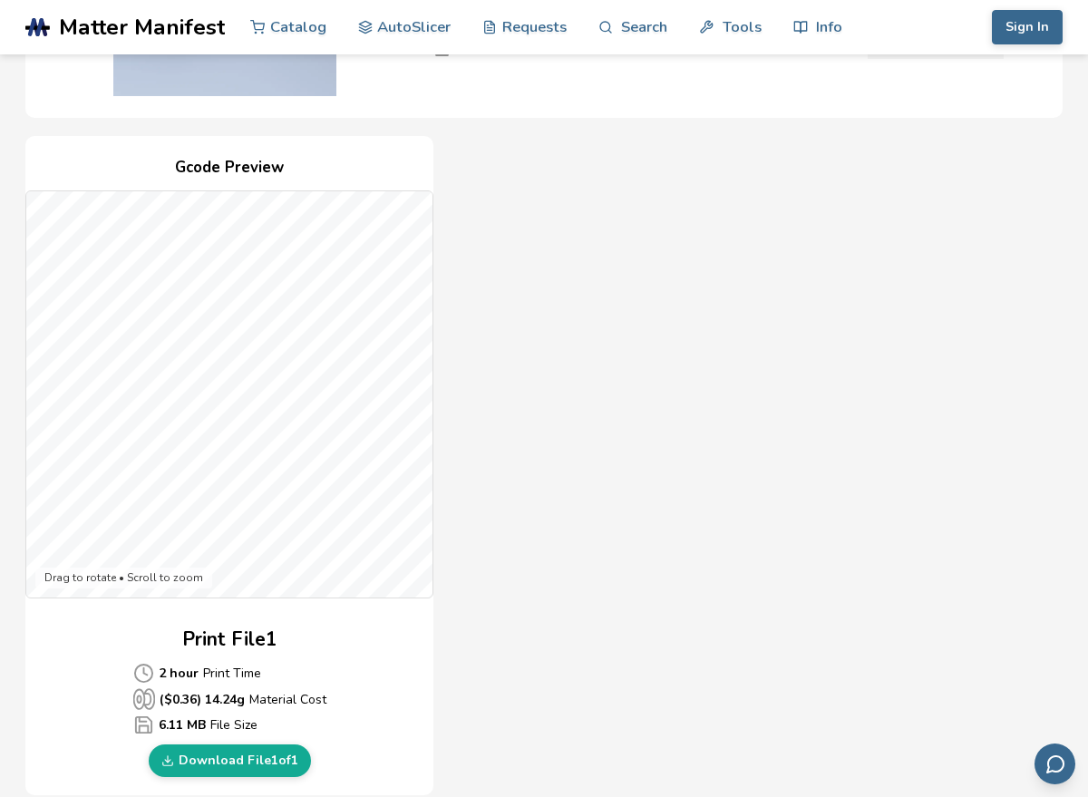
scroll to position [326, 0]
click at [289, 758] on link "Download File 1 of 1" at bounding box center [230, 760] width 162 height 33
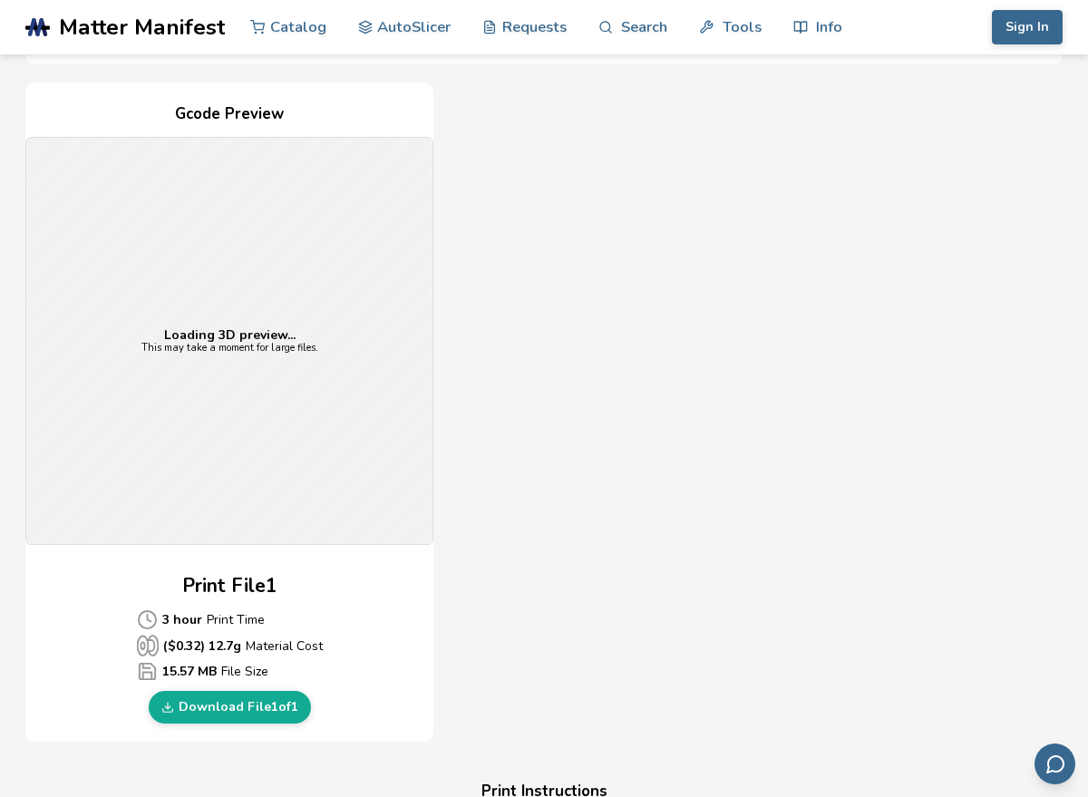
scroll to position [416, 0]
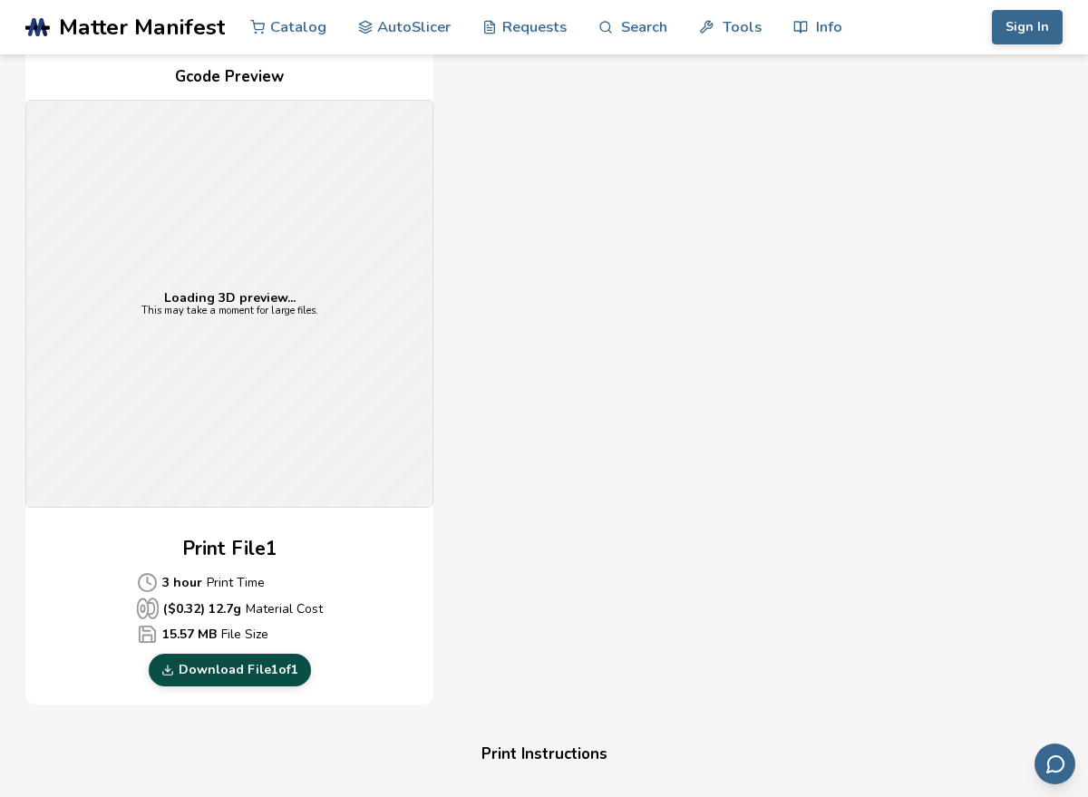
click at [206, 616] on div "Print File 1 3 hour Print Time ($ 0.32 ) 12.7 g Material Cost 15.57 MB File Siz…" at bounding box center [229, 610] width 408 height 151
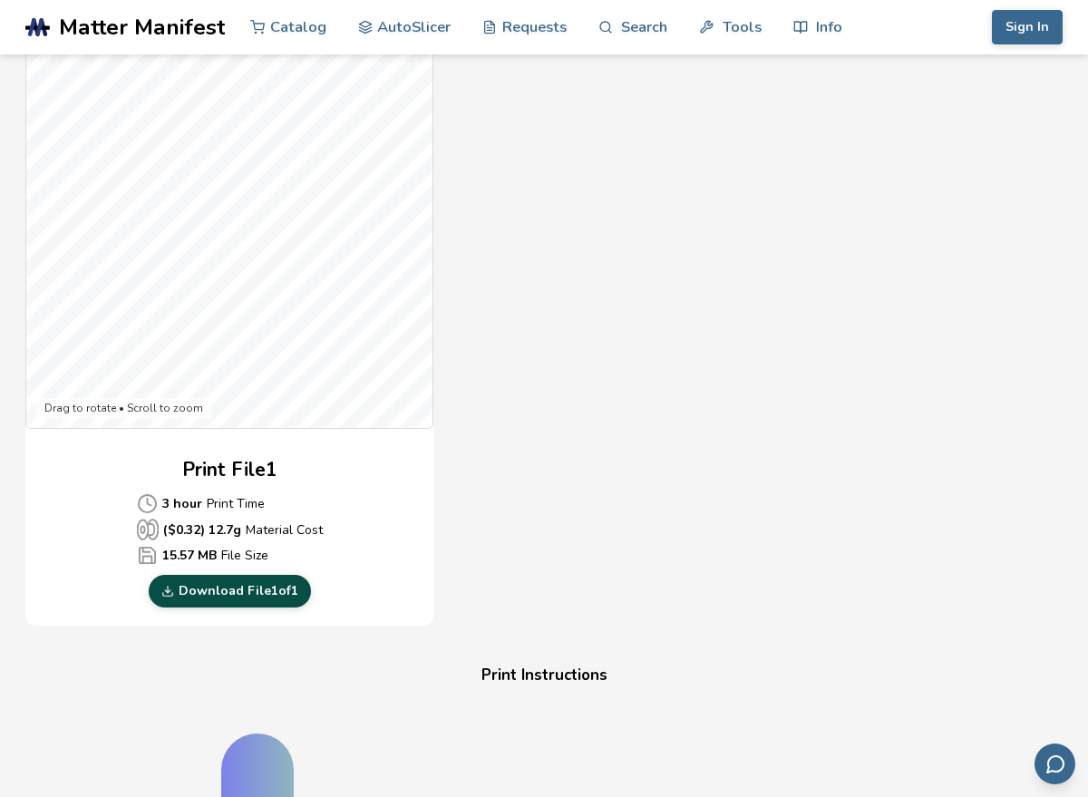
scroll to position [508, 0]
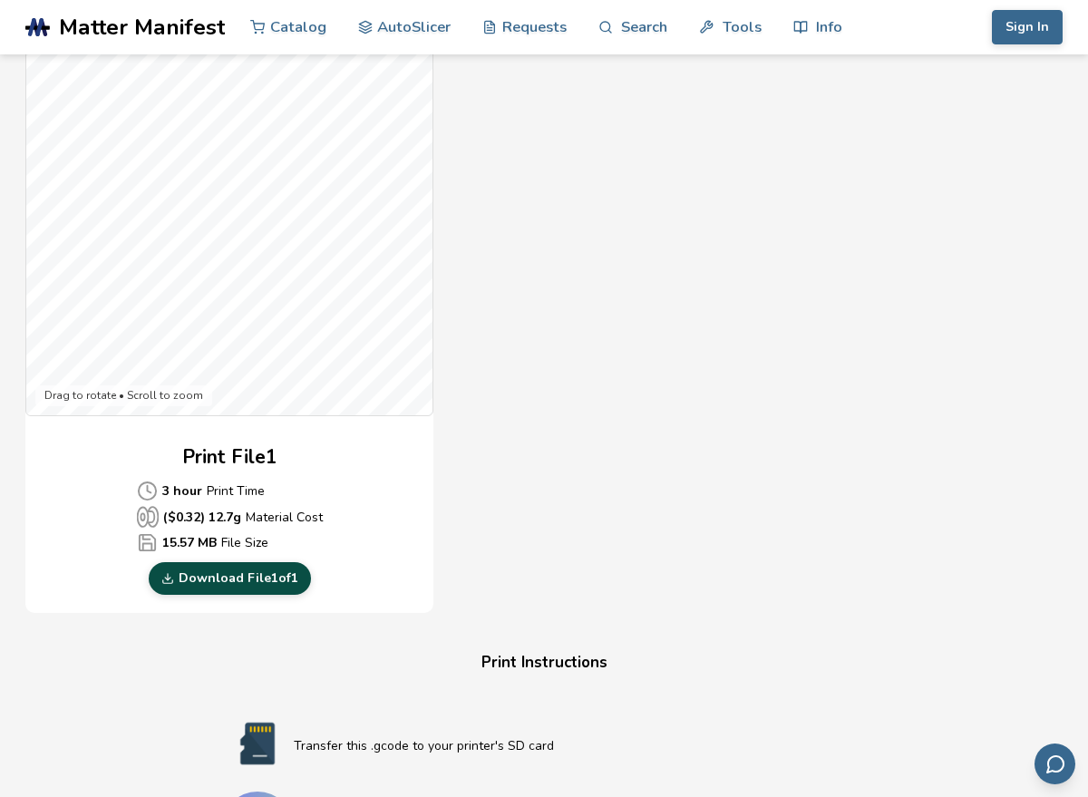
click at [258, 622] on div "Download Your Print File Friendly Articulated Slug Friendly Articulated Slug Cr…" at bounding box center [544, 487] width 1038 height 1819
click at [267, 580] on link "Download File 1 of 1" at bounding box center [230, 578] width 162 height 33
click at [964, 479] on div "Gcode Preview Drag to rotate • Scroll to zoom Print File 1 3 hour Print Time ($…" at bounding box center [544, 284] width 1038 height 660
